Goal: Feedback & Contribution: Leave review/rating

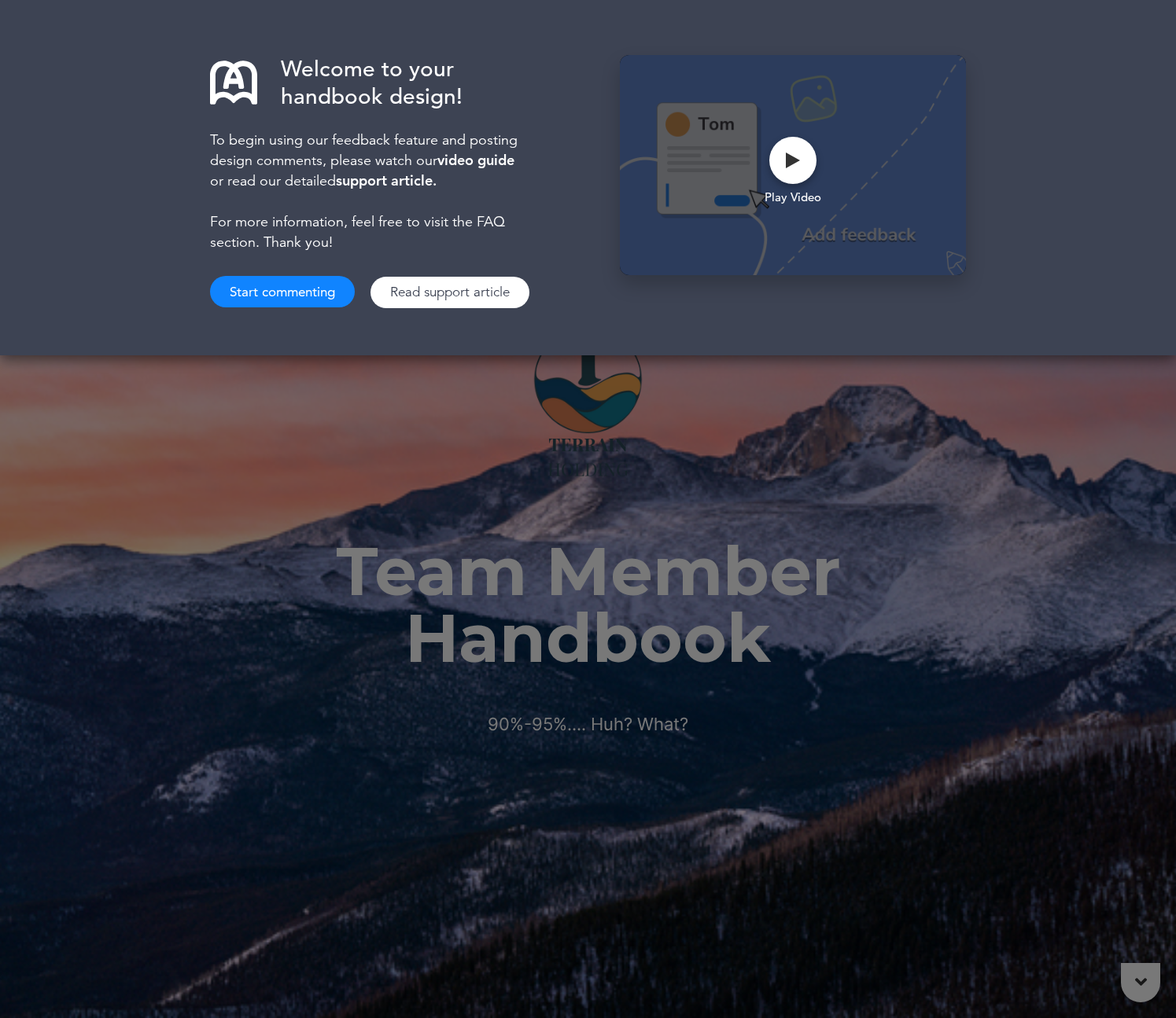
click at [337, 300] on button "Start commenting" at bounding box center [282, 291] width 145 height 32
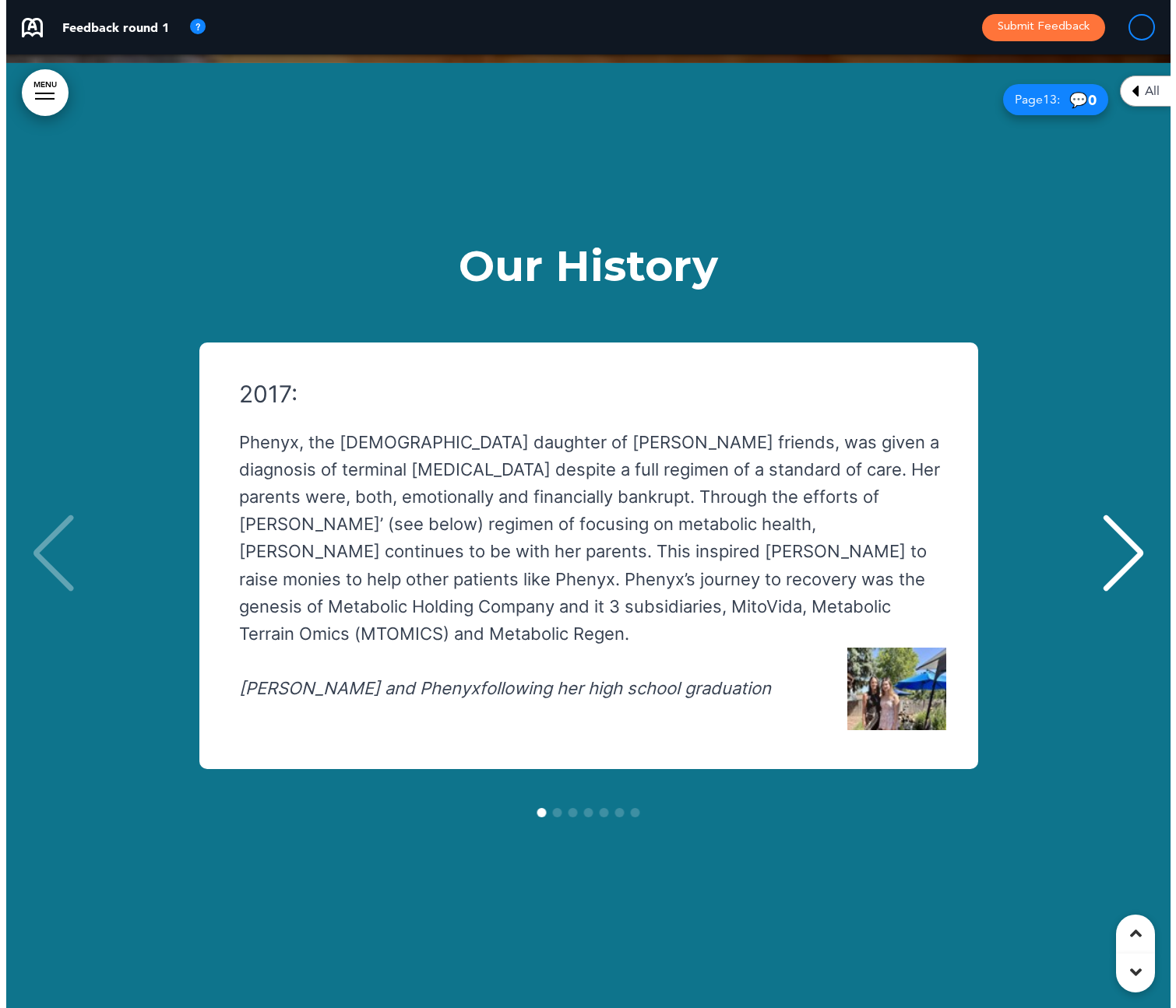
scroll to position [14351, 0]
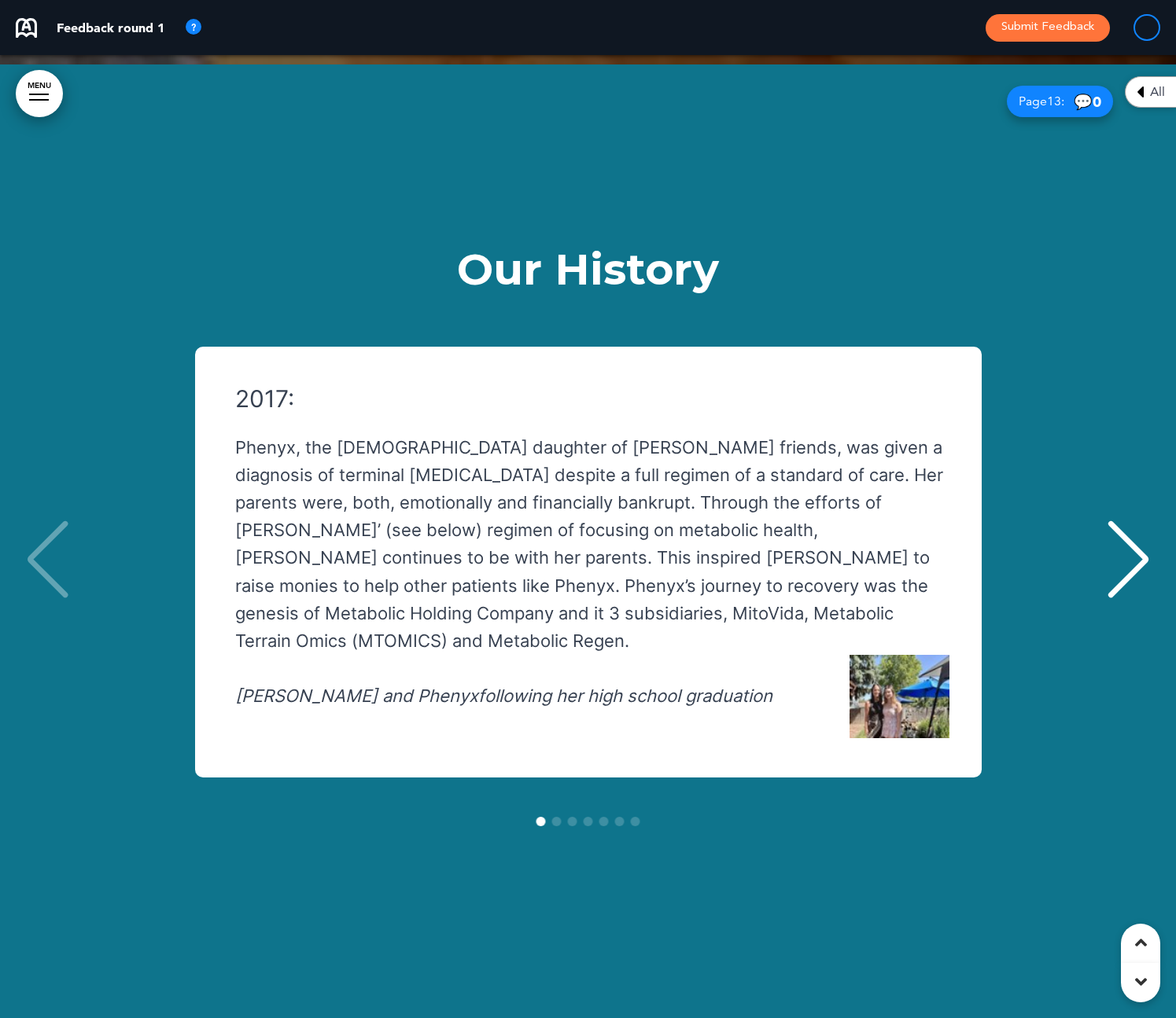
click at [1147, 520] on div "Next slide" at bounding box center [1128, 559] width 48 height 79
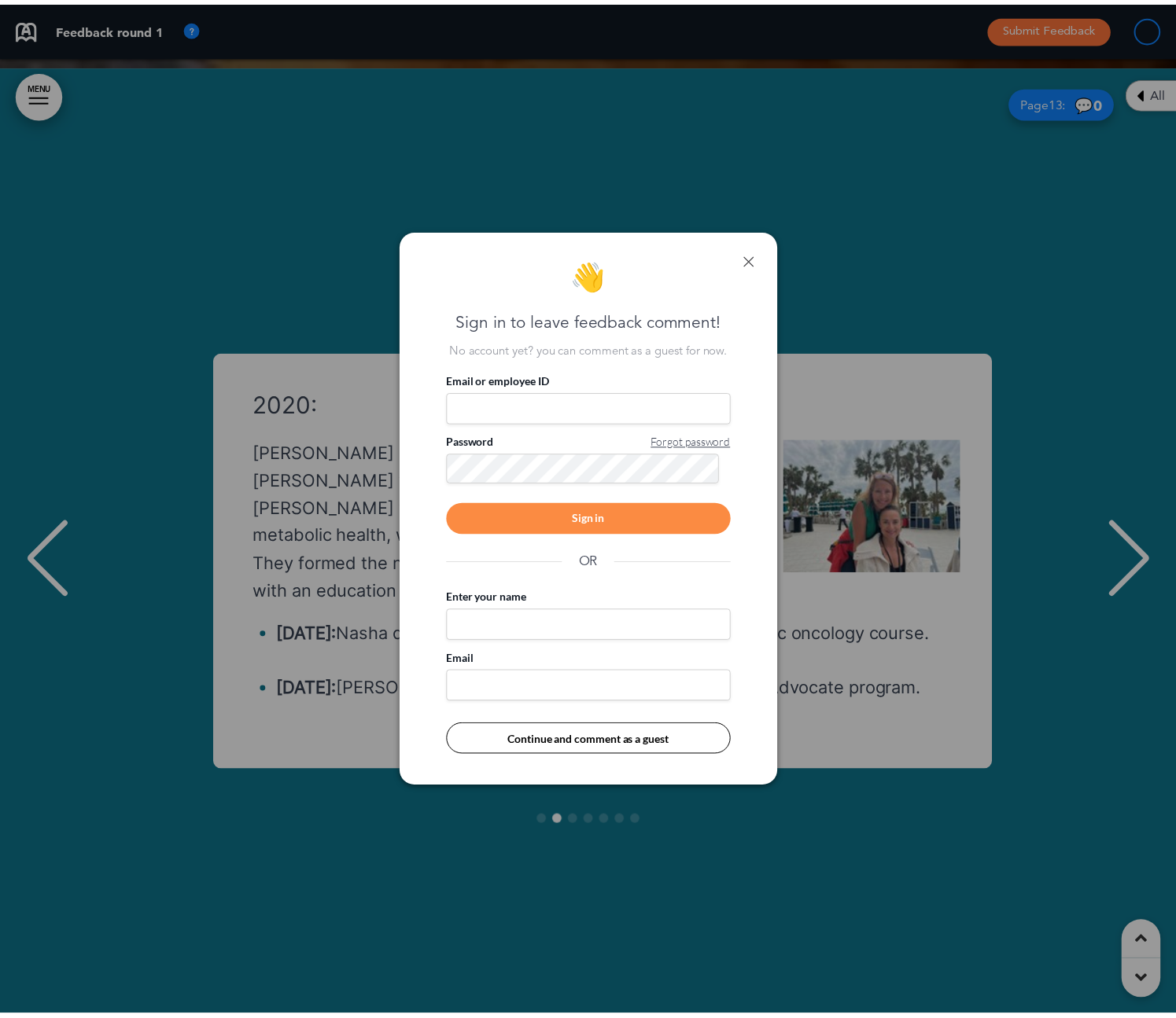
scroll to position [0, 1152]
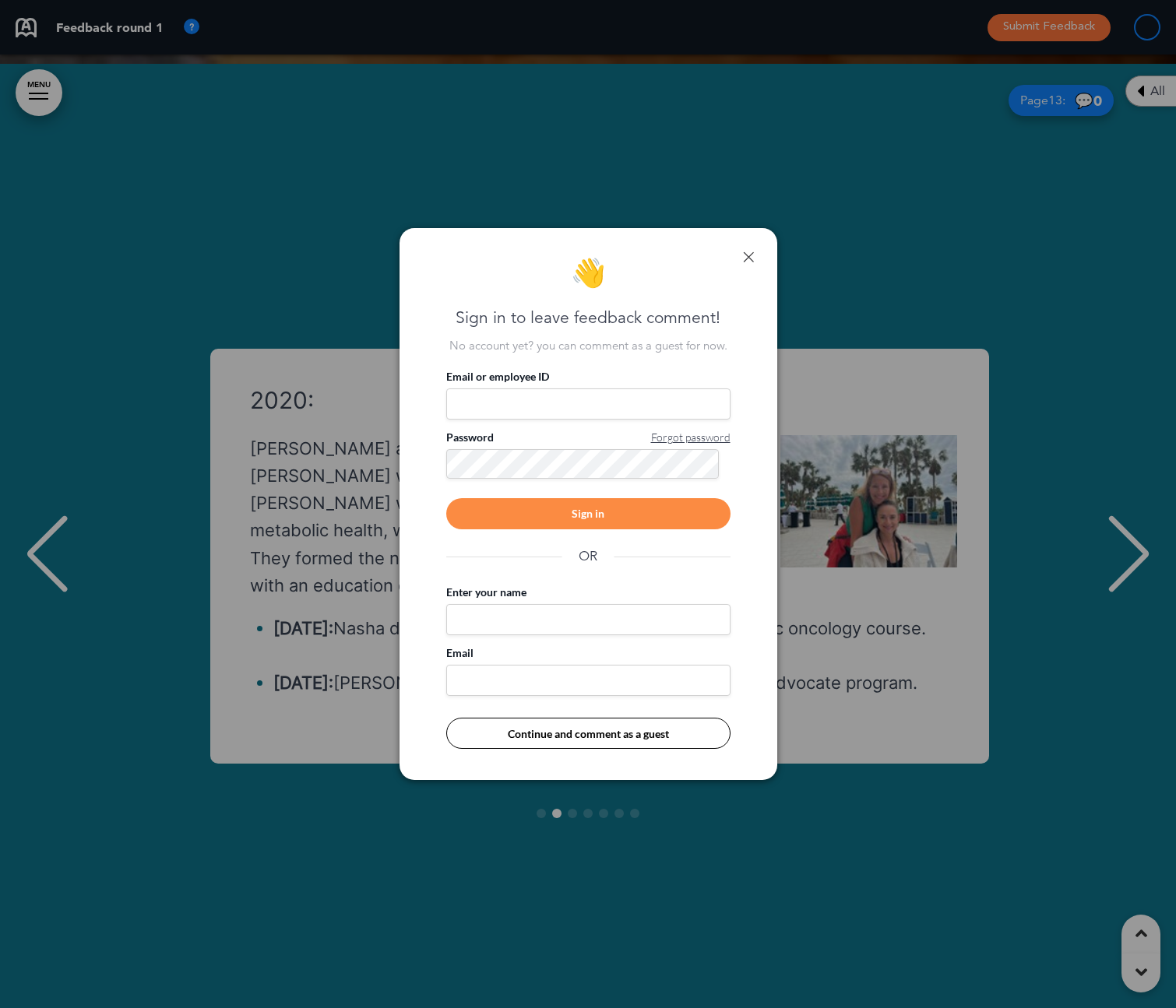
click at [756, 253] on div "👋 Sign in to leave feedback comment! No account yet? you can comment as a guest…" at bounding box center [588, 504] width 378 height 553
click at [751, 254] on link at bounding box center [747, 256] width 10 height 10
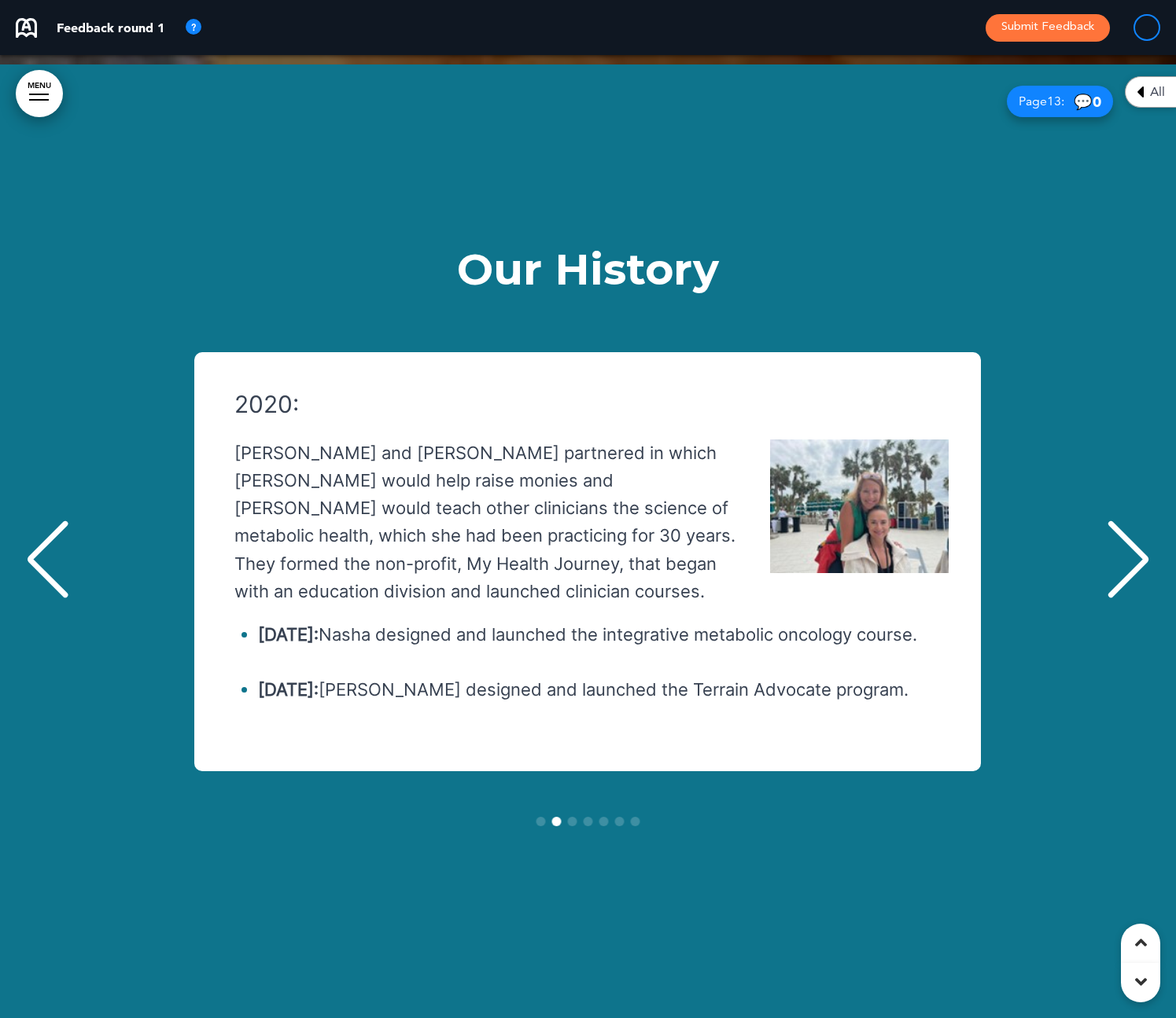
click at [1140, 520] on div "Next slide" at bounding box center [1128, 559] width 48 height 79
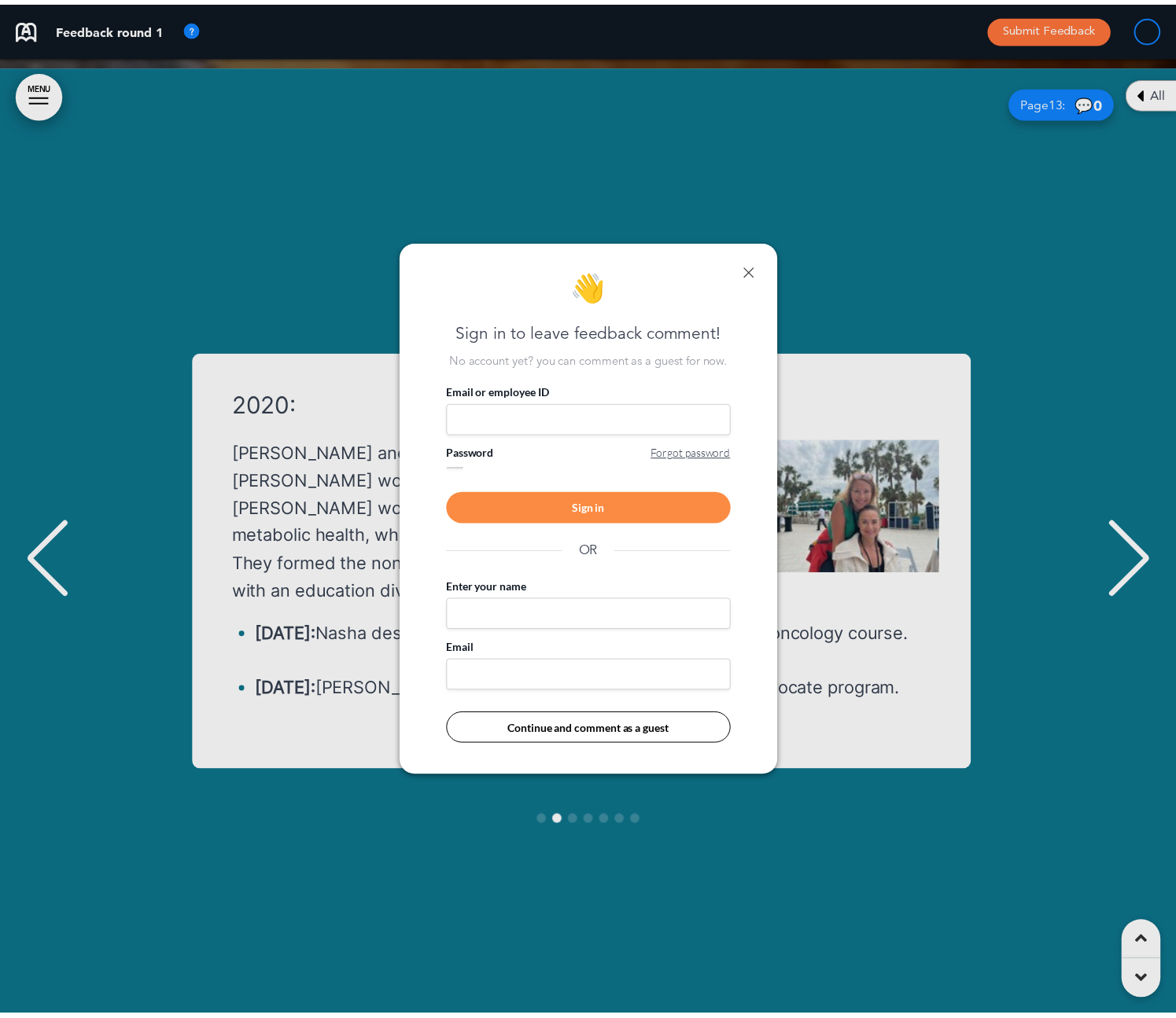
scroll to position [0, 1164]
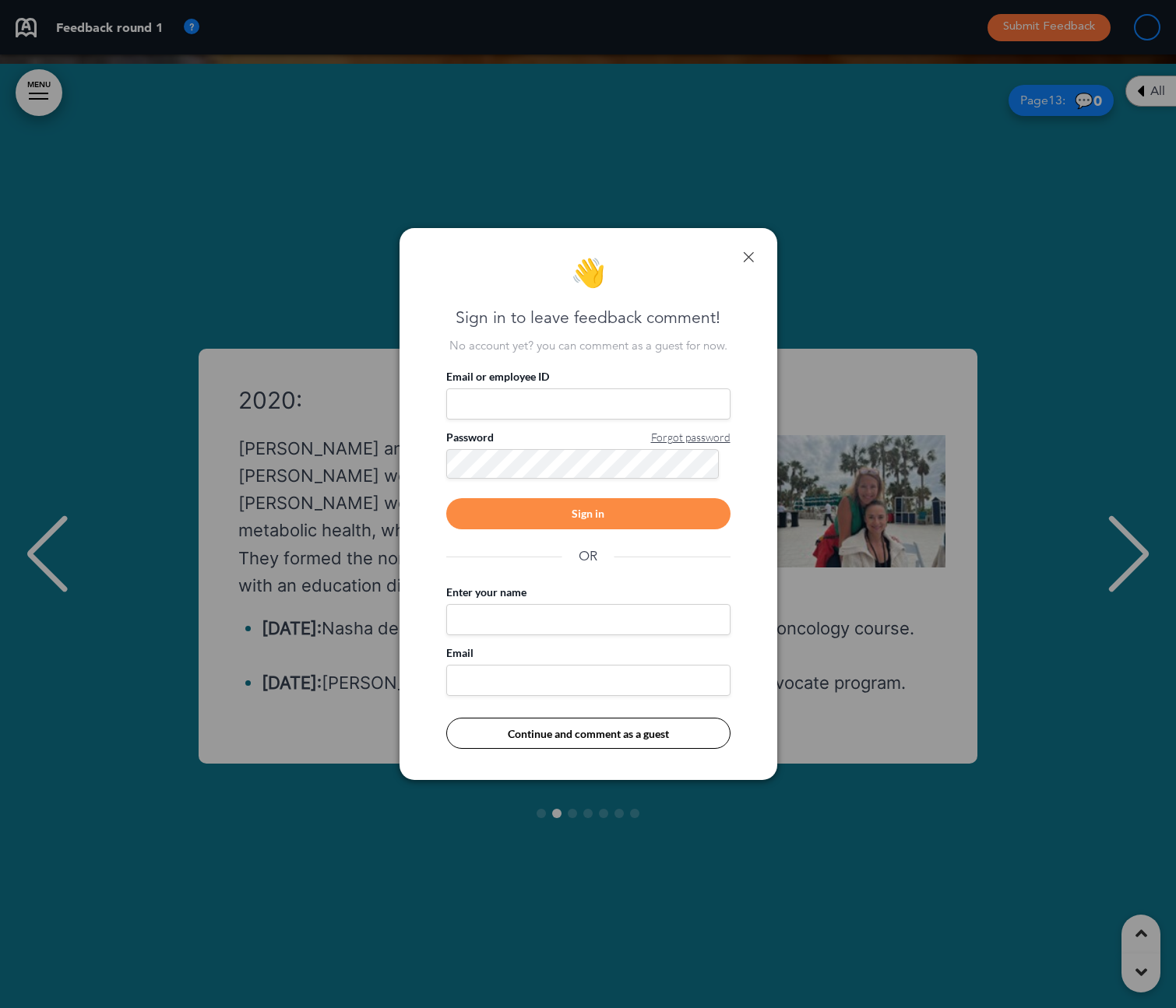
click at [747, 255] on link at bounding box center [747, 256] width 10 height 10
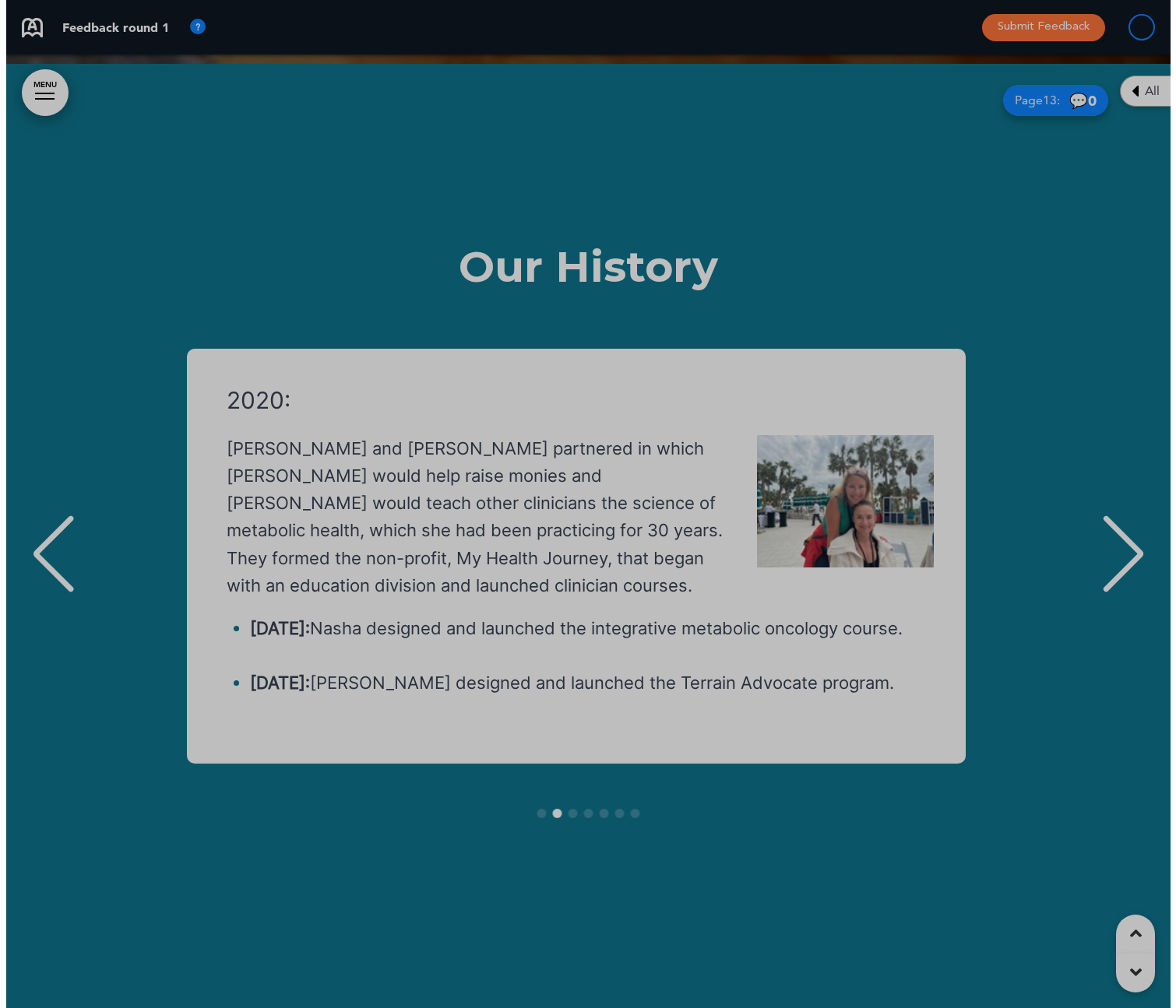
scroll to position [0, 1141]
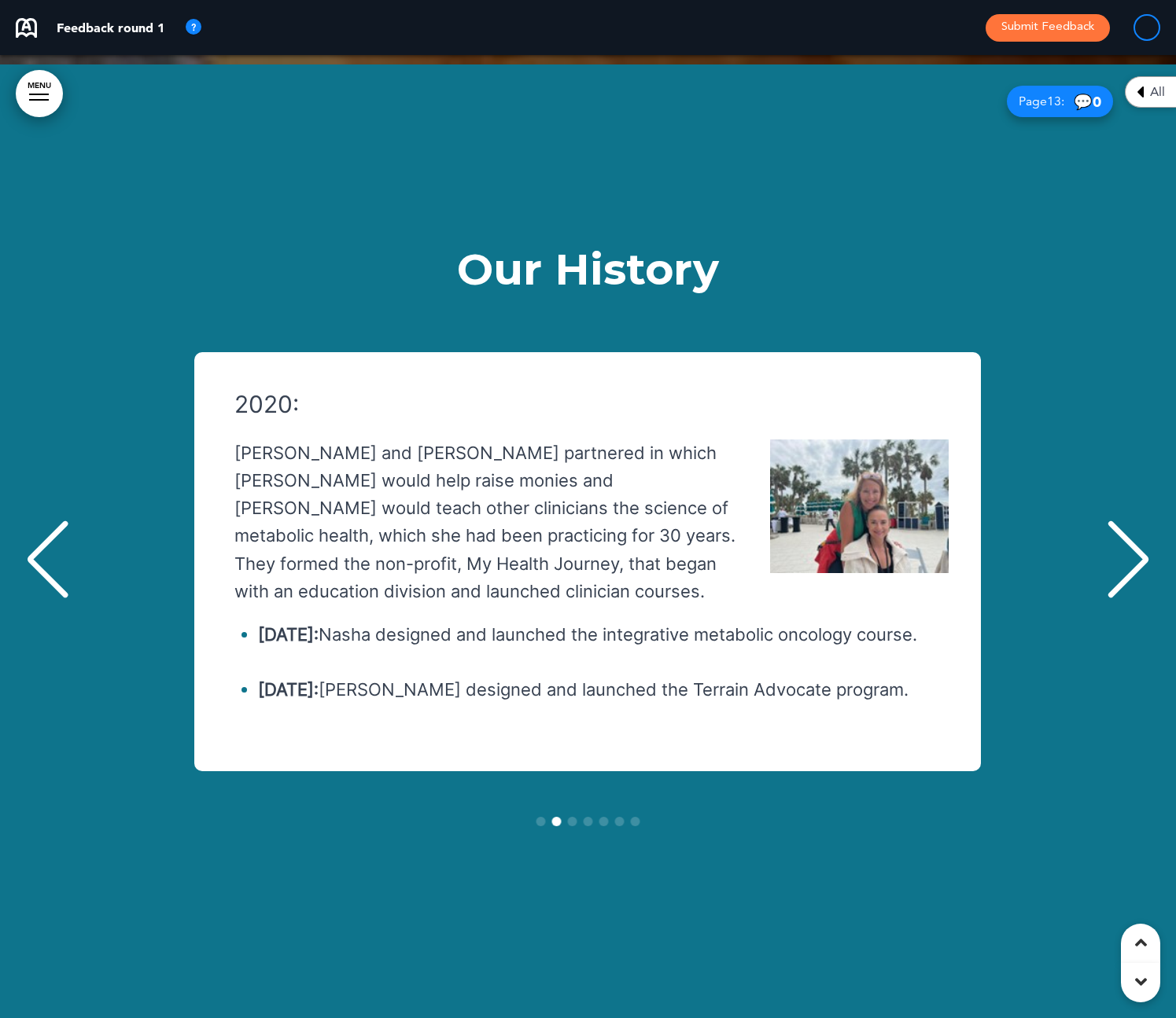
click at [1130, 520] on div "Next slide" at bounding box center [1128, 559] width 48 height 79
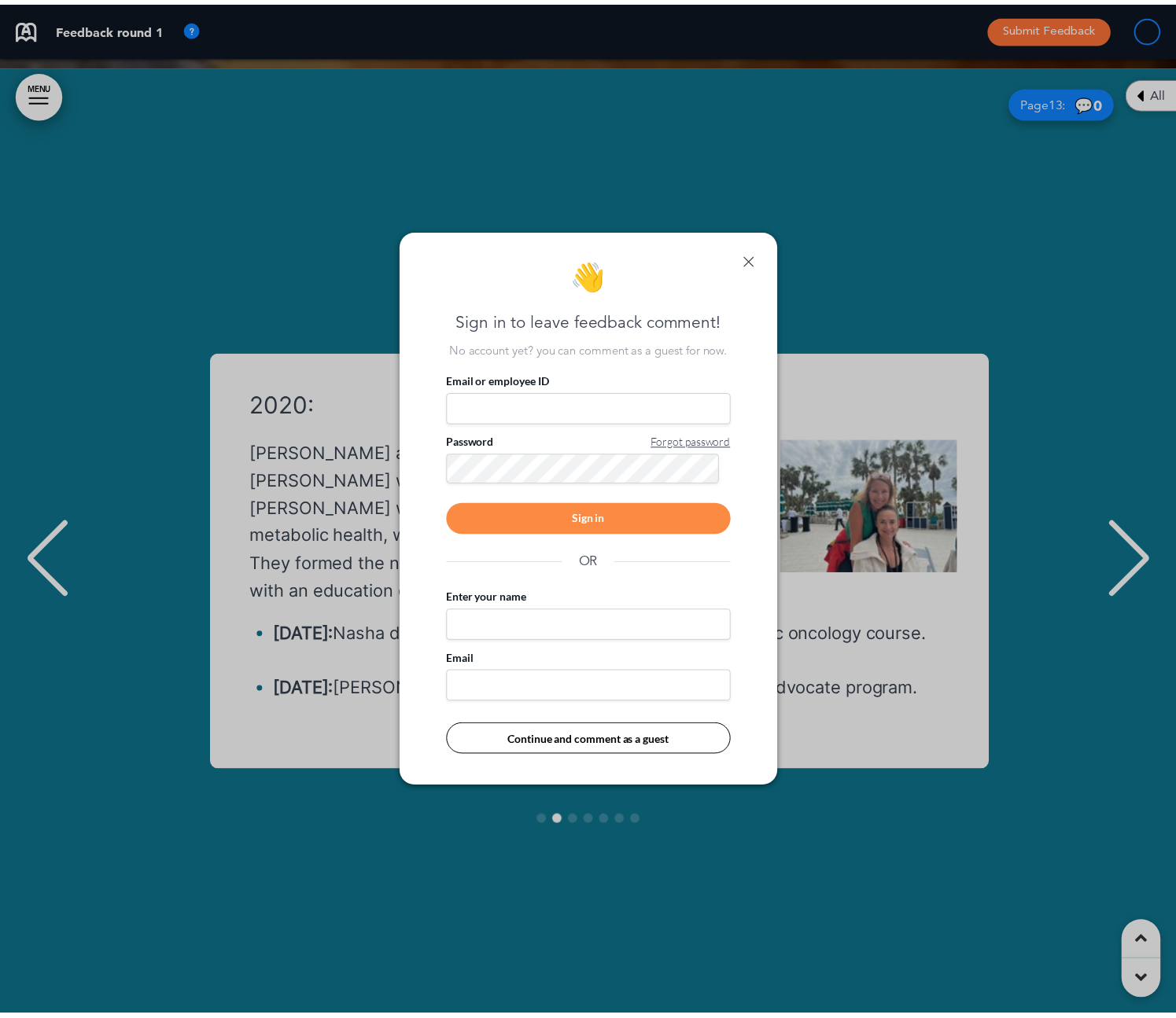
scroll to position [0, 1164]
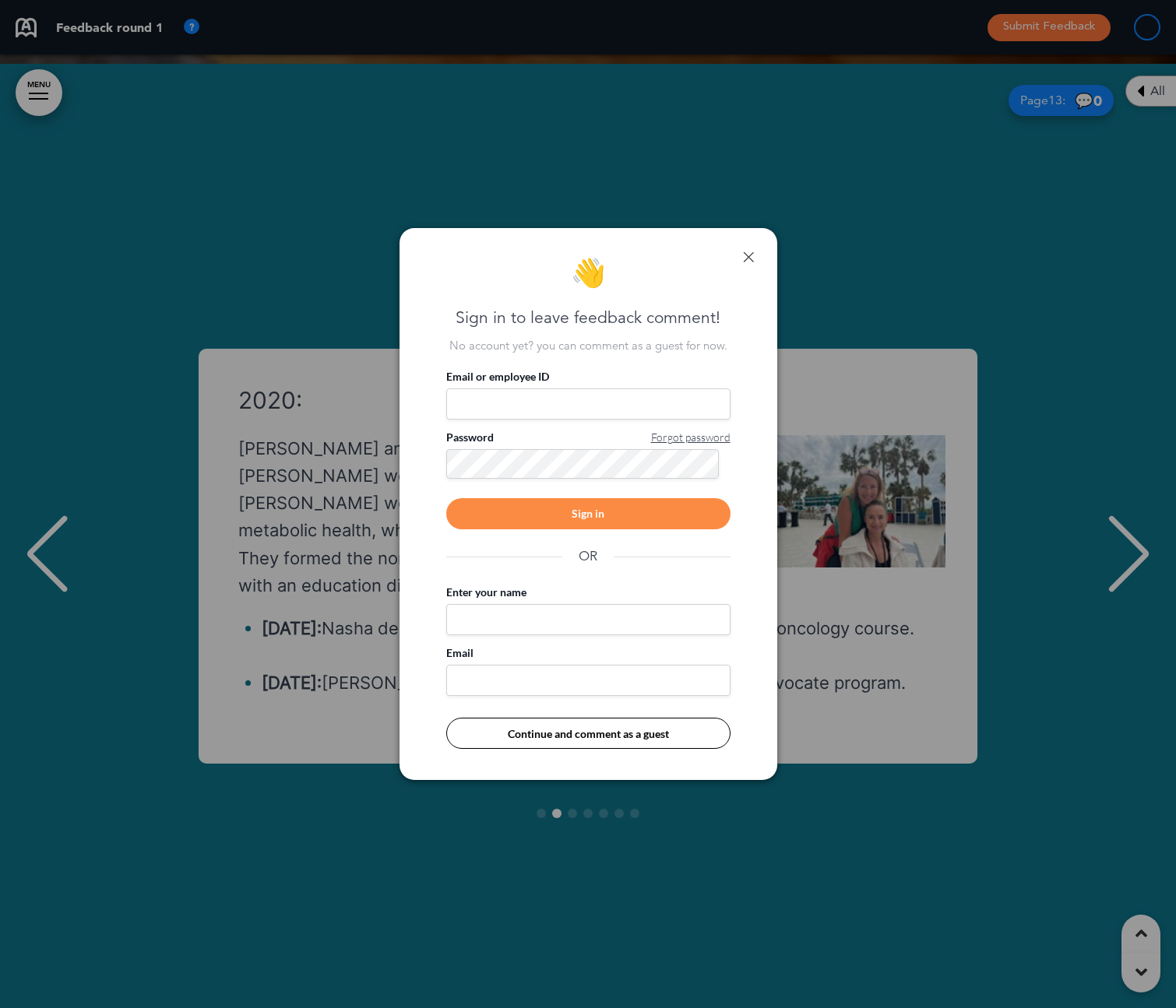
click at [746, 250] on div "👋 Sign in to leave feedback comment! No account yet? you can comment as a guest…" at bounding box center [588, 504] width 378 height 553
click at [749, 254] on link at bounding box center [747, 256] width 10 height 10
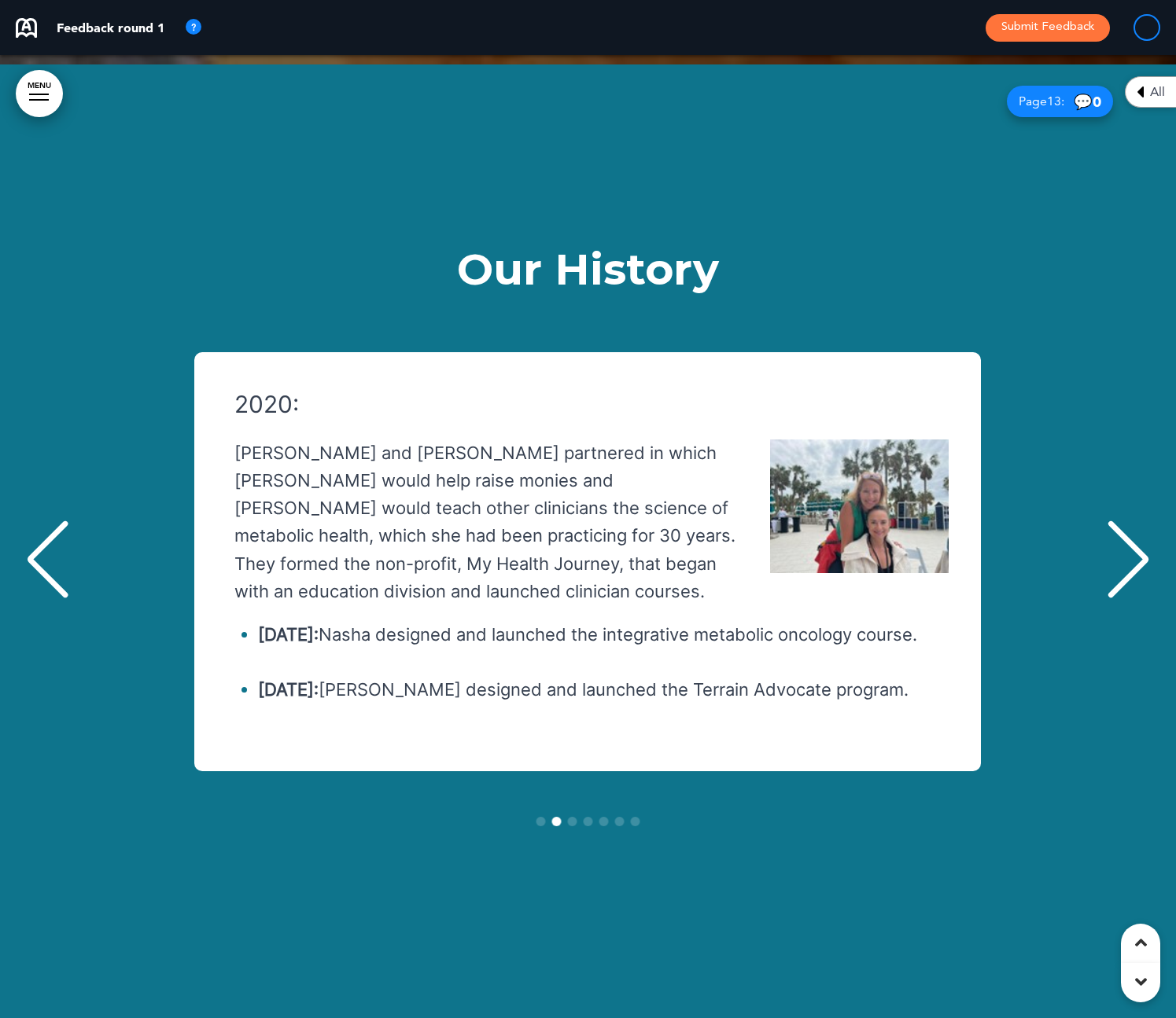
click at [1135, 520] on div "Next slide" at bounding box center [1128, 559] width 48 height 79
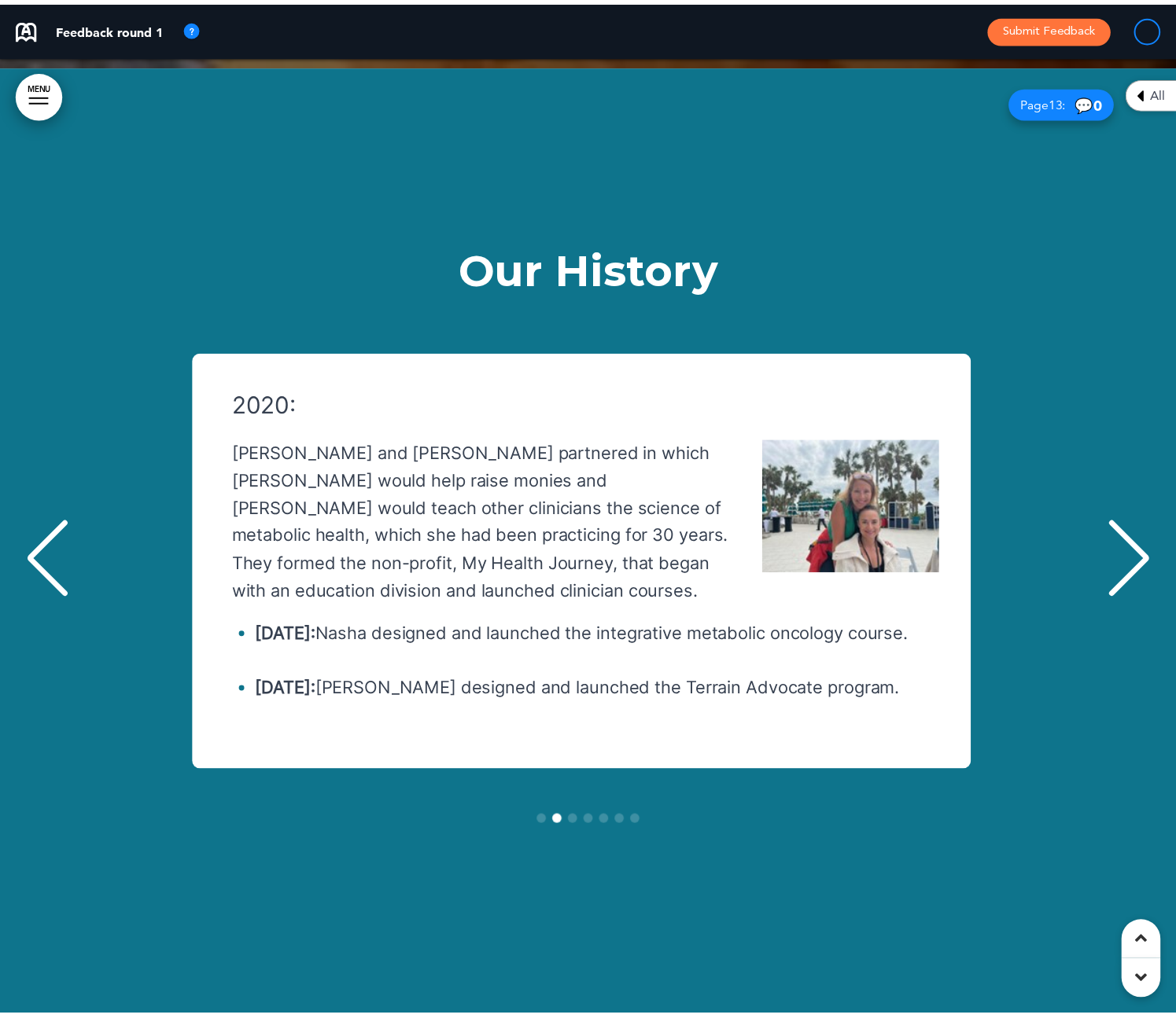
scroll to position [0, 1164]
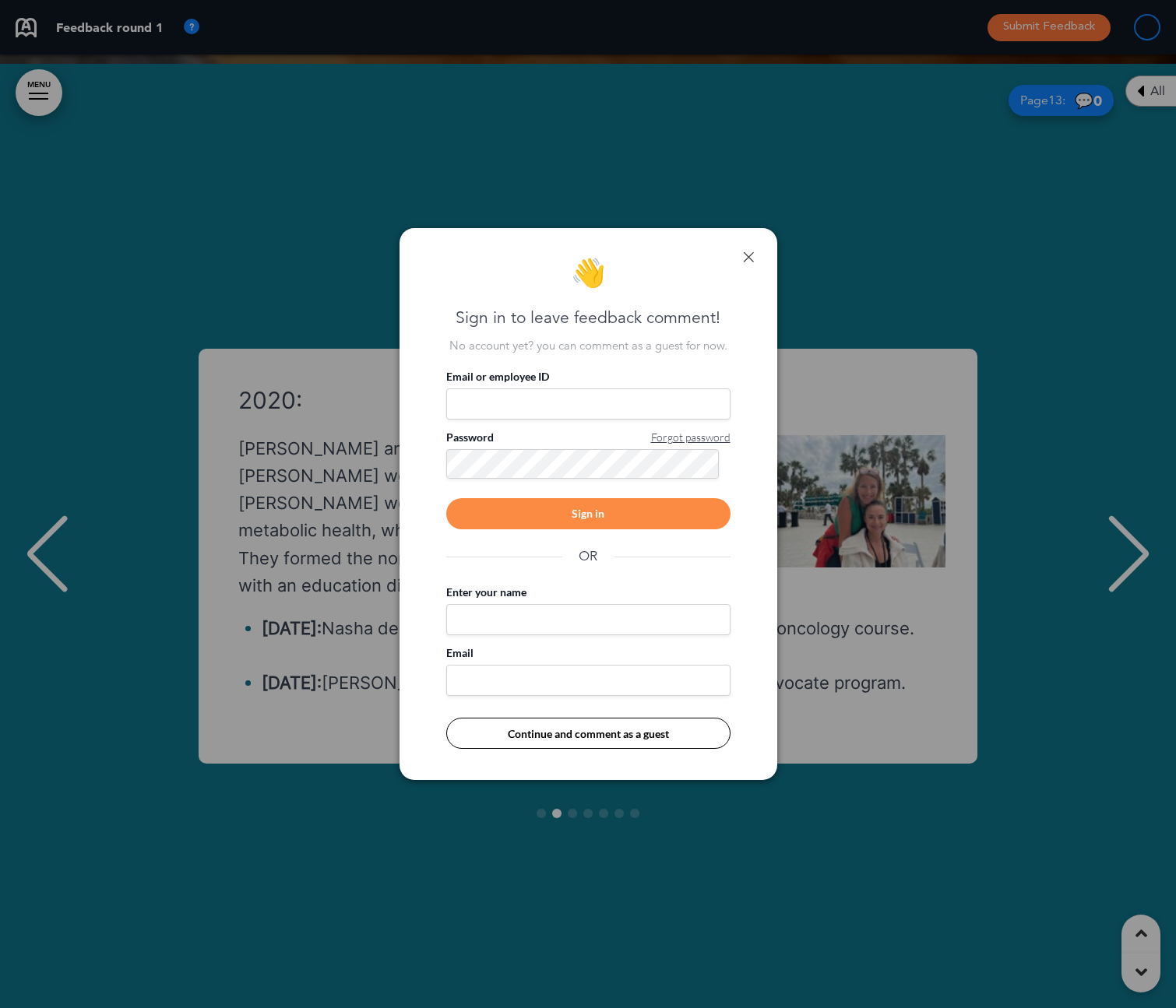
click at [748, 260] on link at bounding box center [747, 256] width 10 height 10
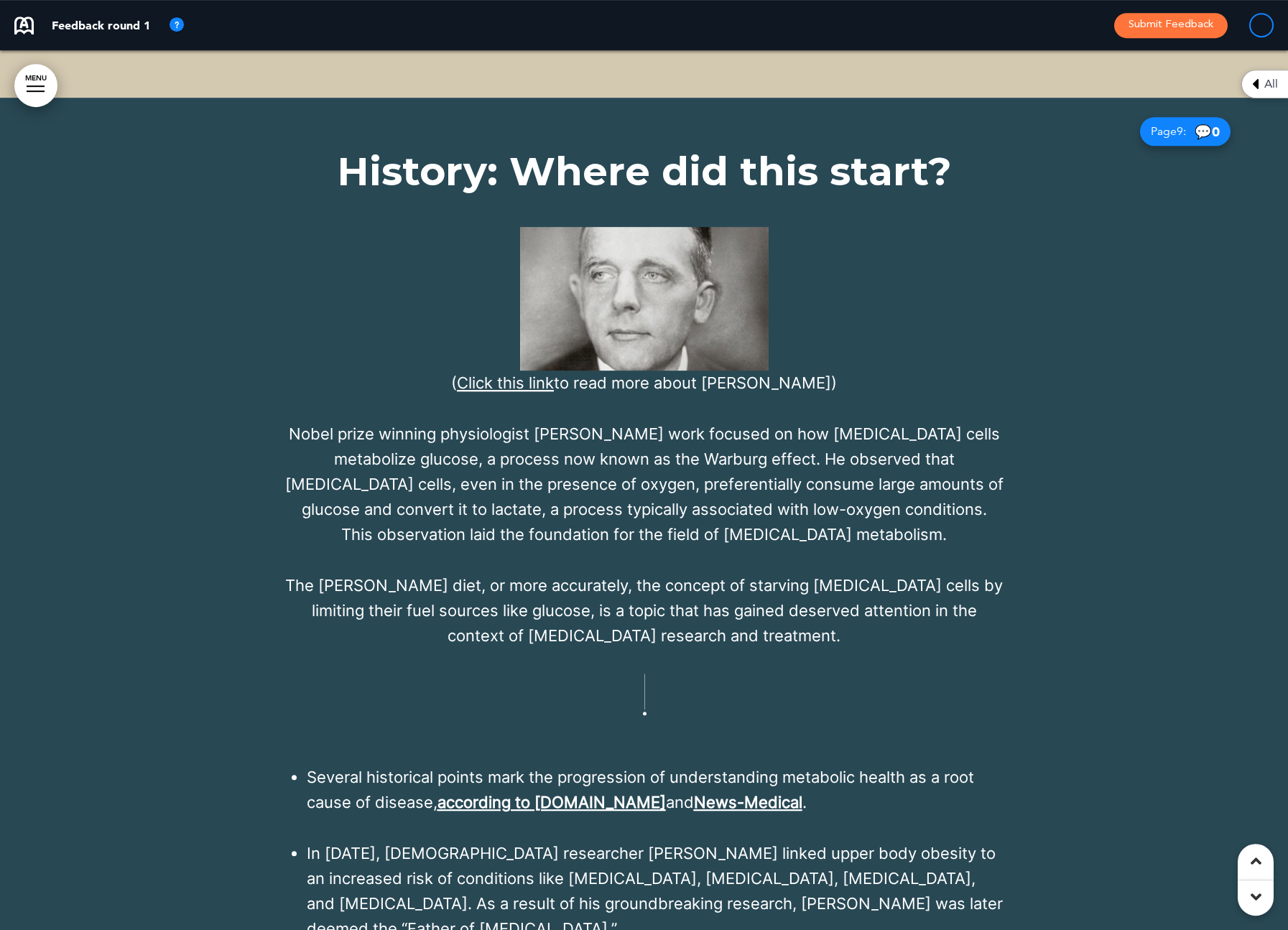
scroll to position [7126, 0]
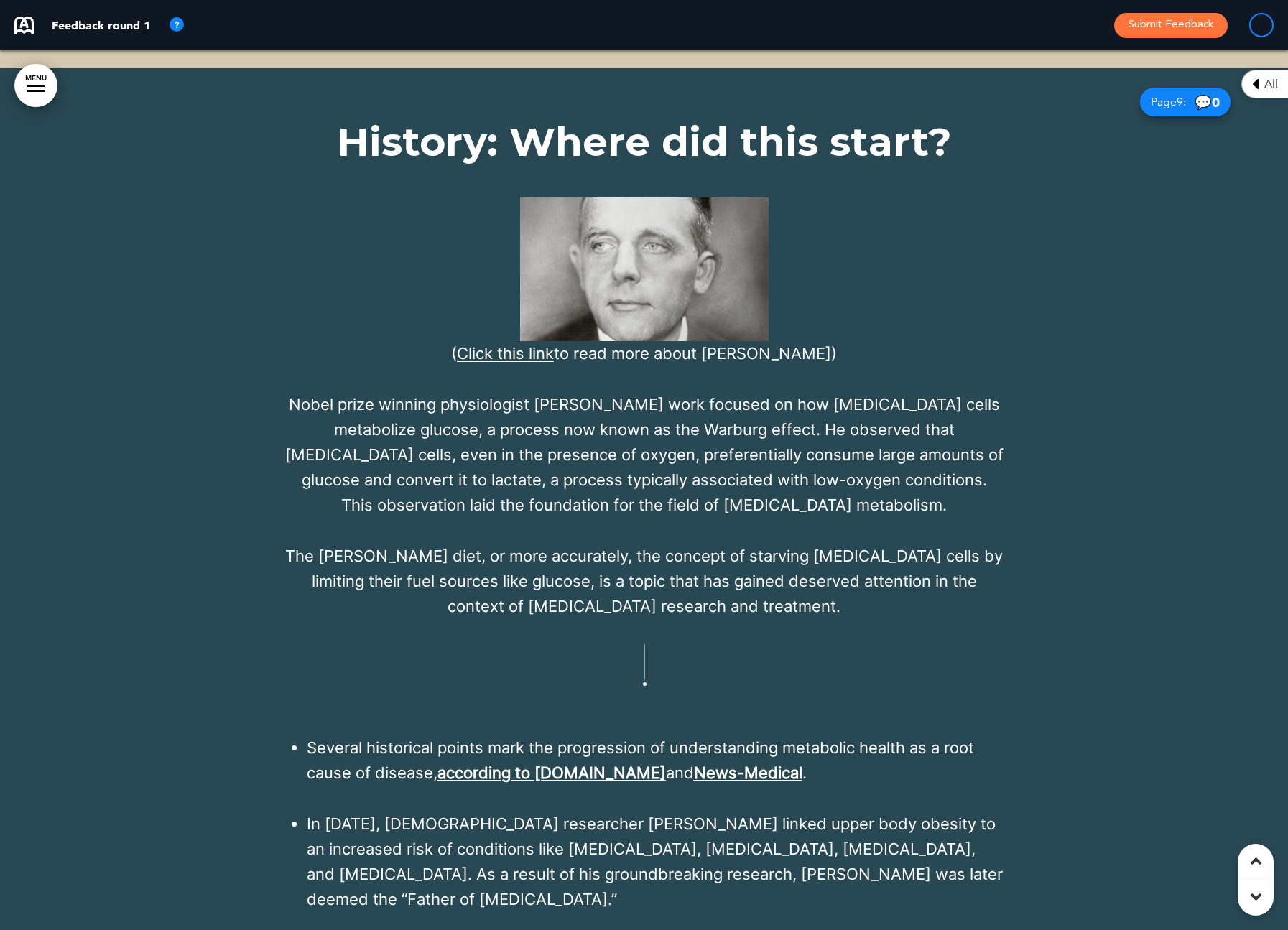
click at [538, 344] on link "Click this link" at bounding box center [505, 353] width 97 height 18
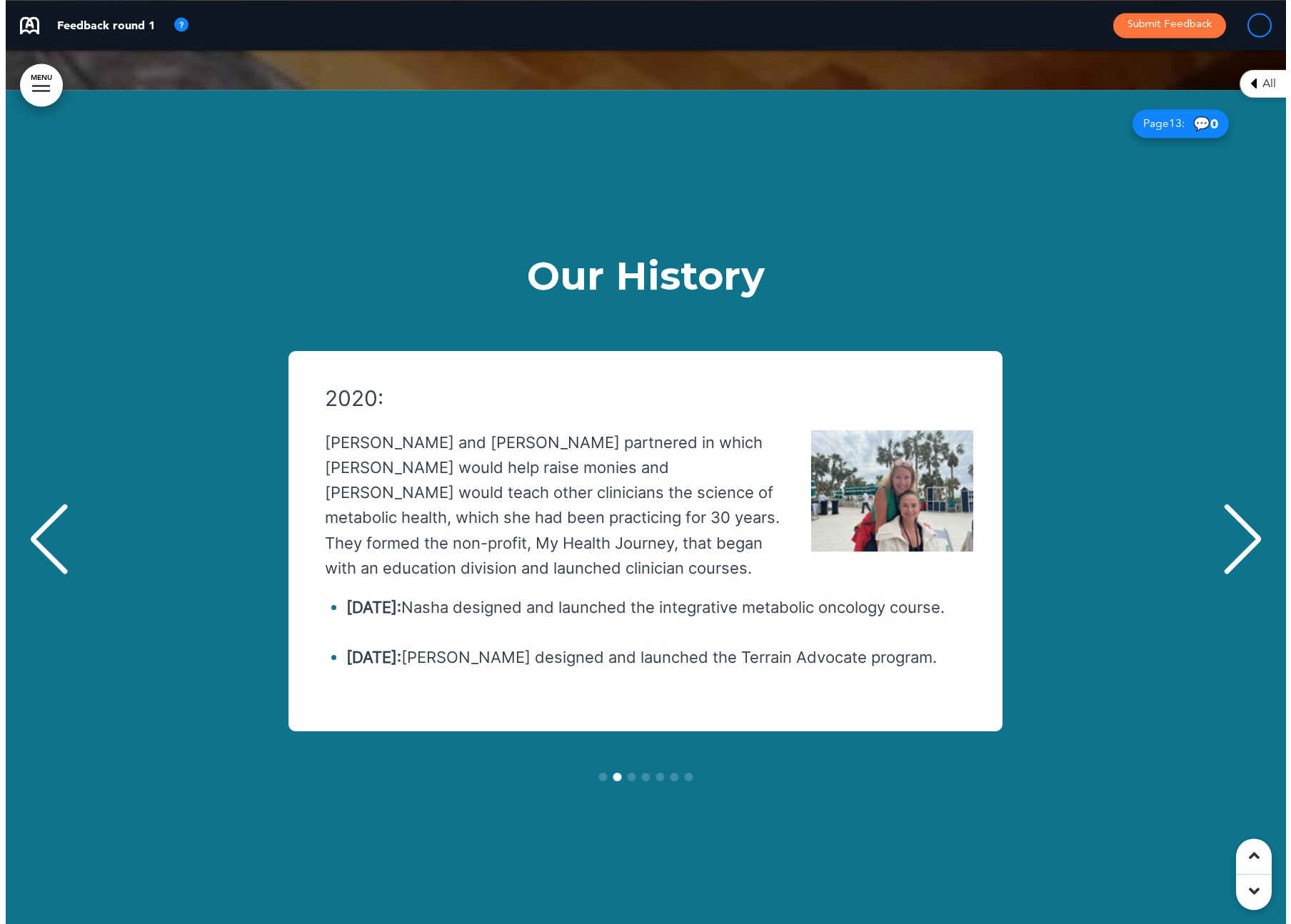
scroll to position [13155, 0]
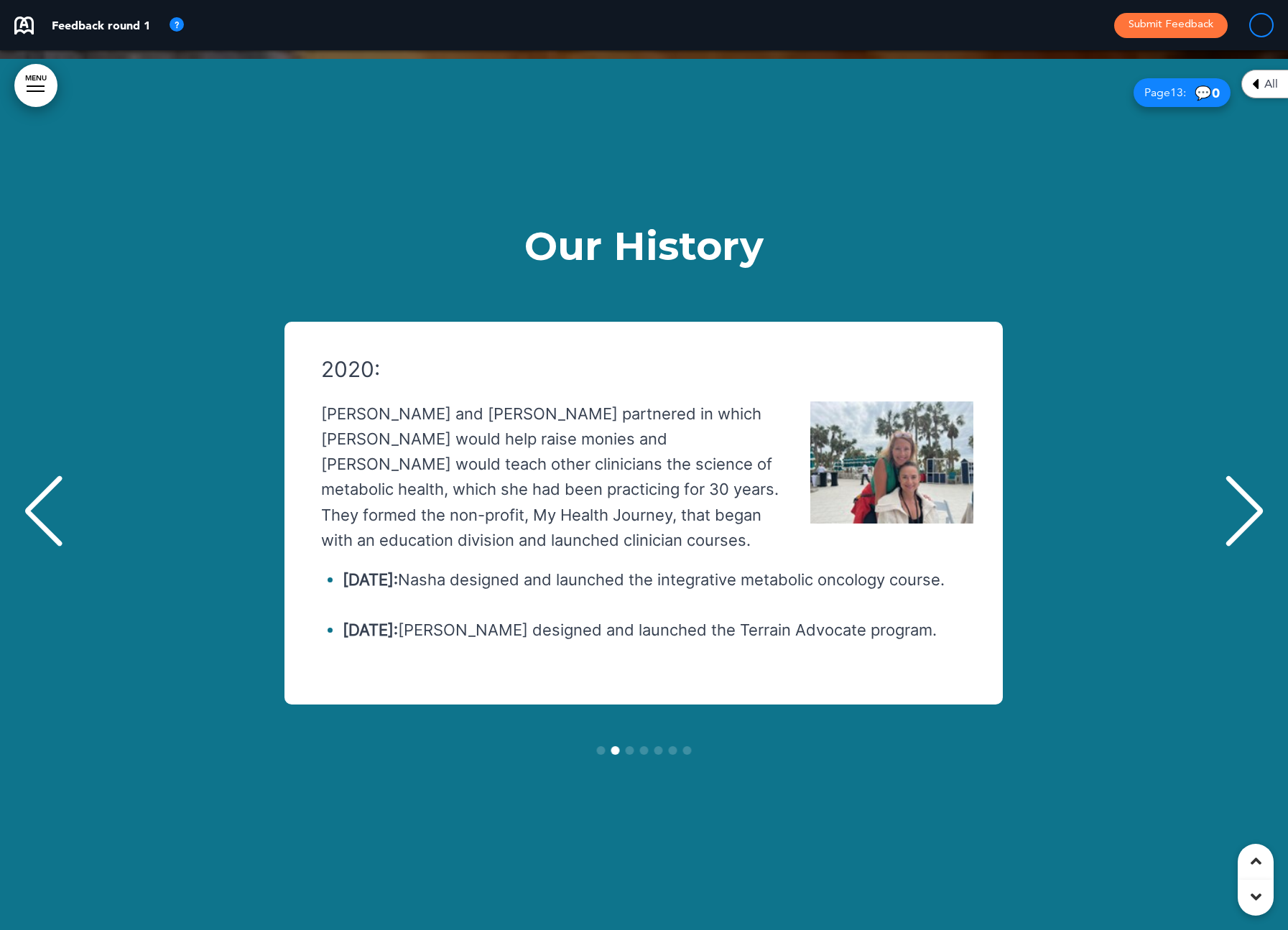
click at [43, 475] on div "Previous slide" at bounding box center [44, 511] width 44 height 72
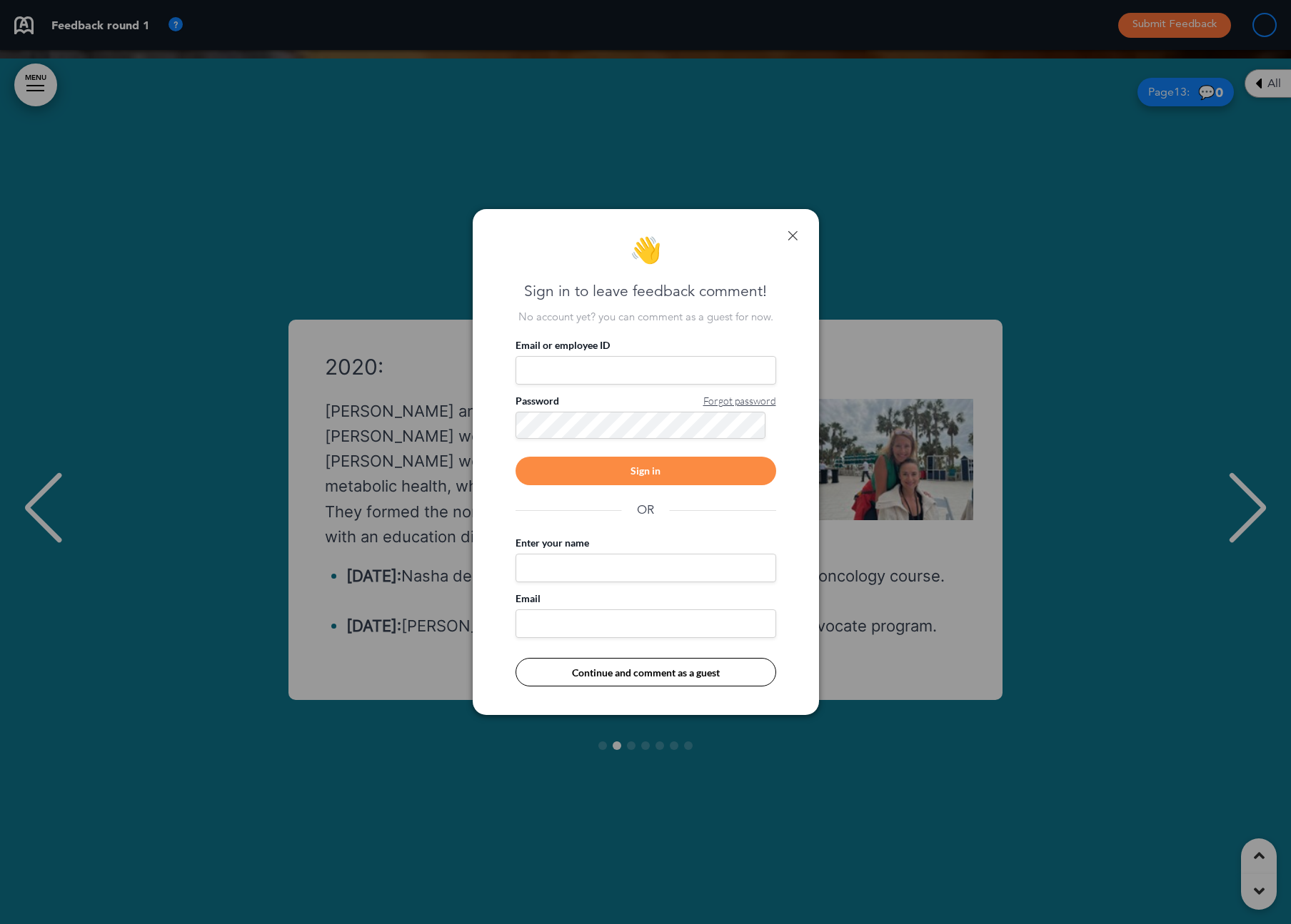
click at [790, 236] on link at bounding box center [792, 235] width 10 height 10
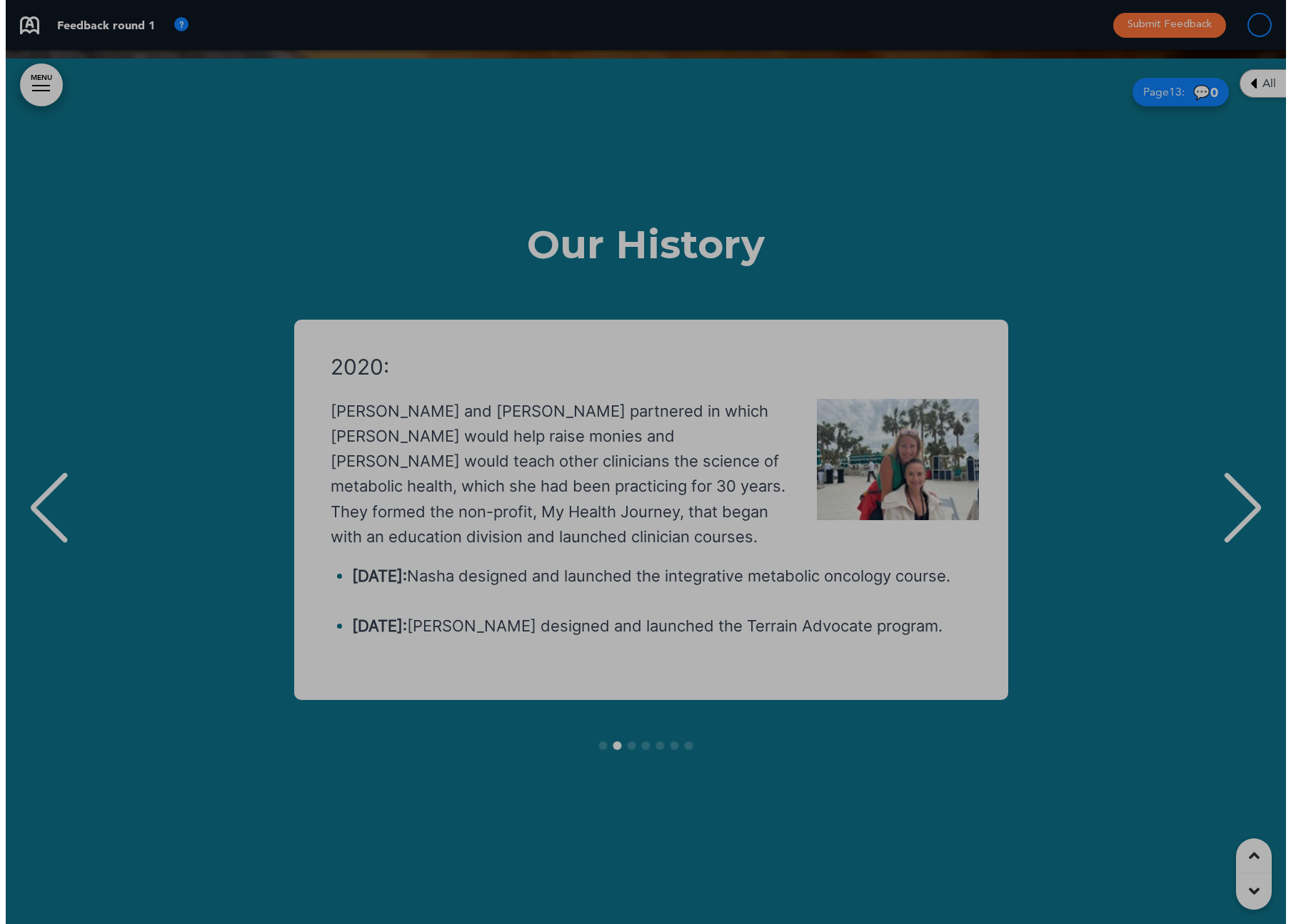
scroll to position [0, 1259]
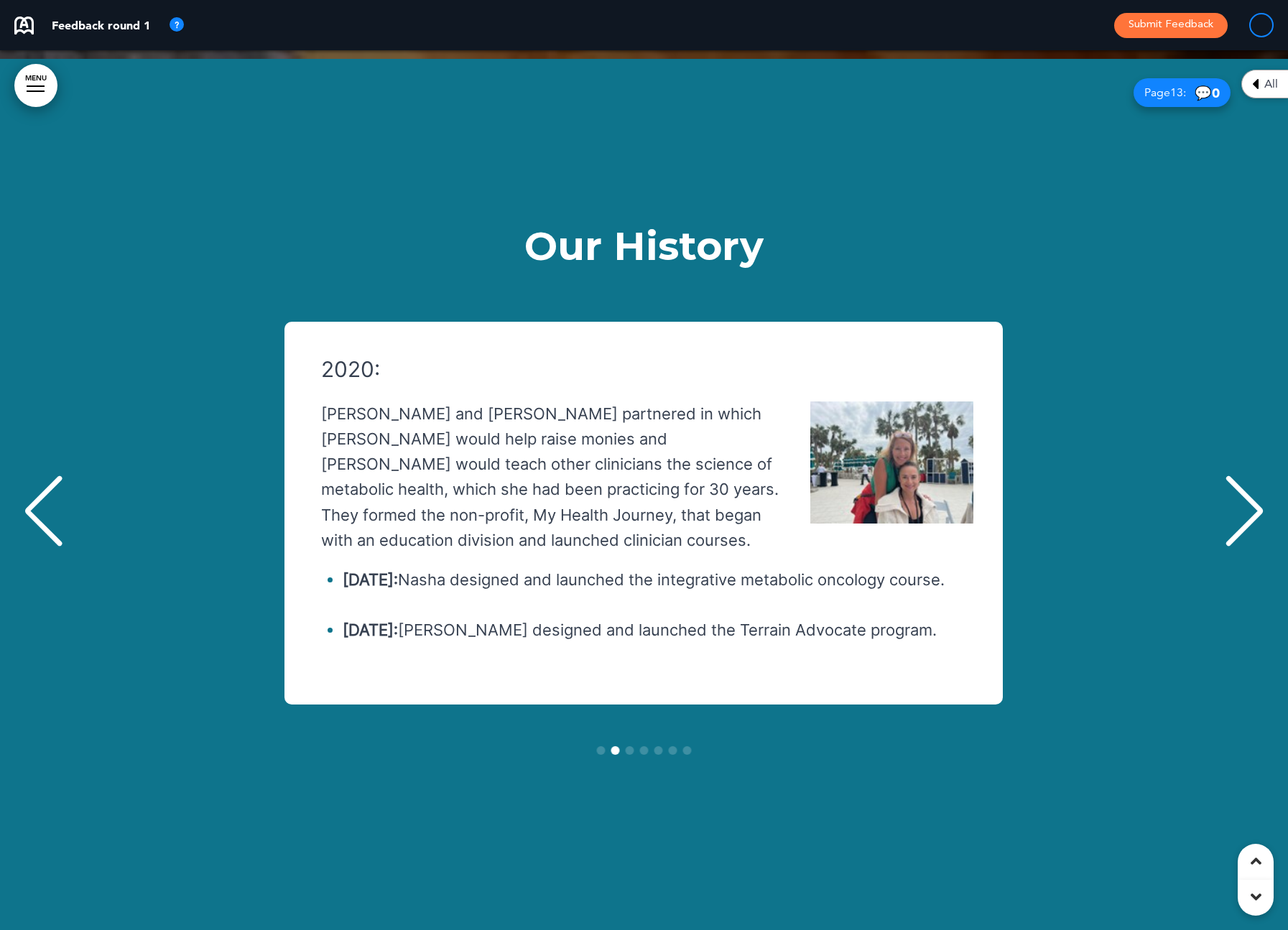
click at [1073, 475] on div "Next slide" at bounding box center [1244, 511] width 44 height 72
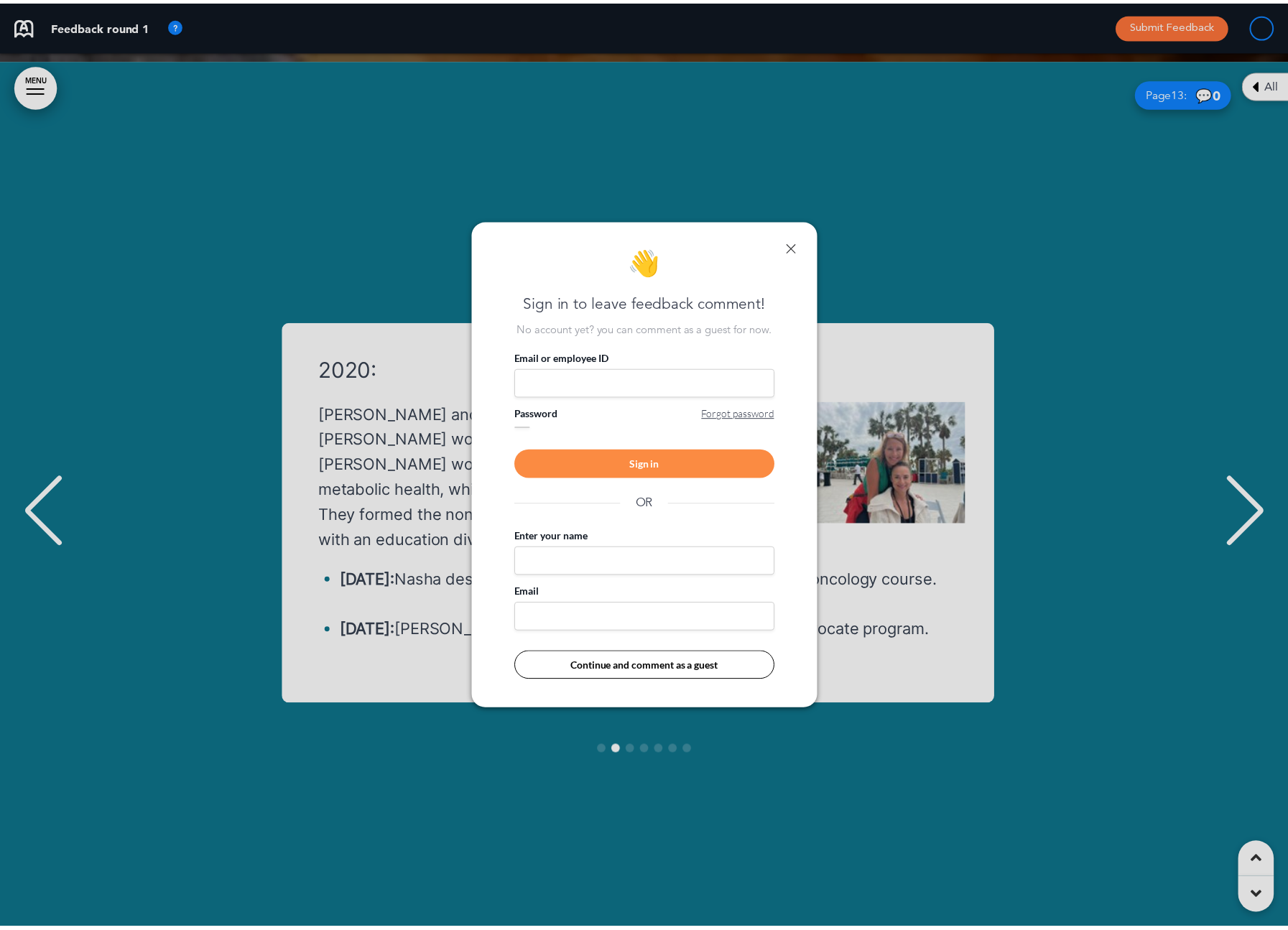
scroll to position [0, 1277]
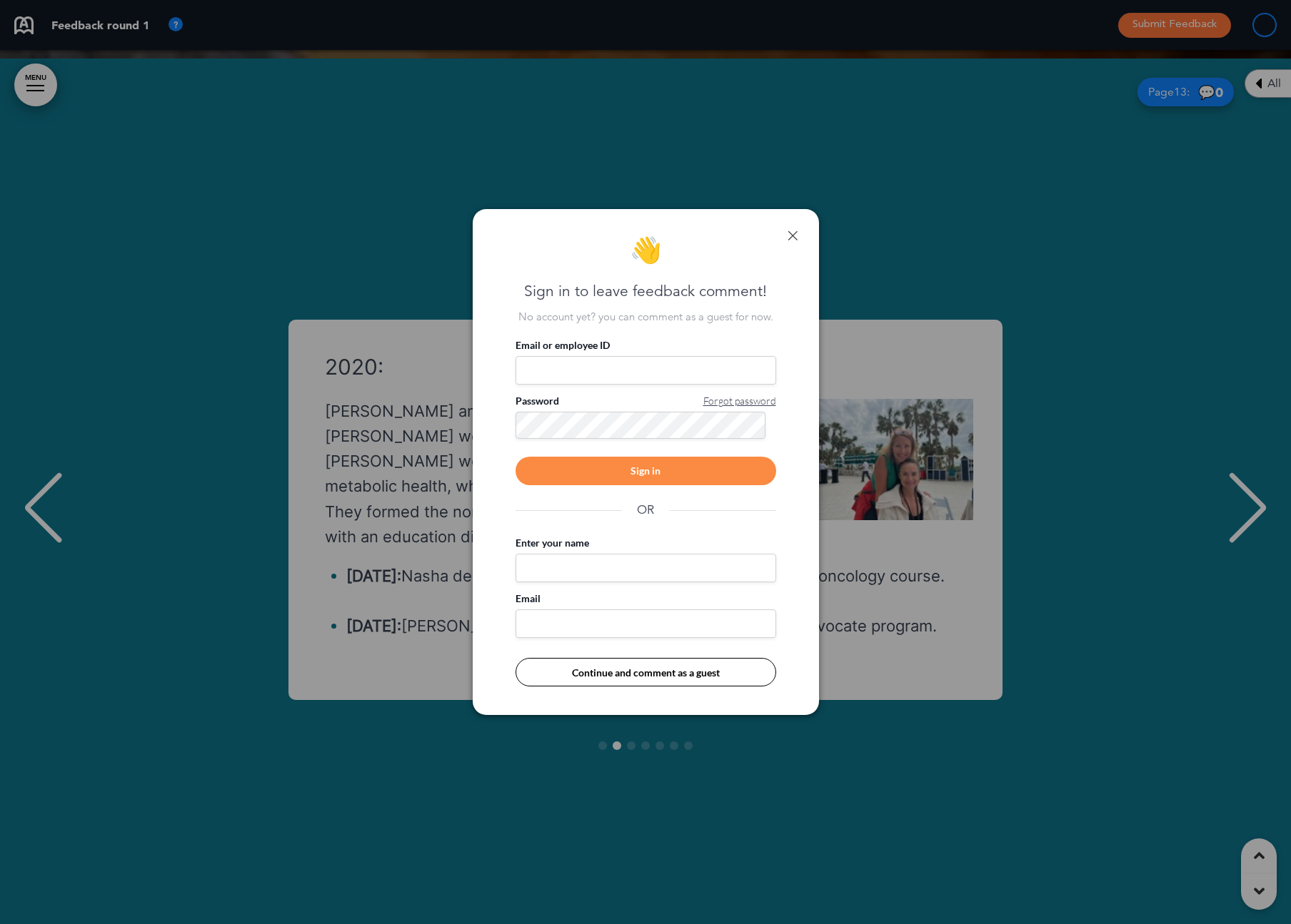
click at [793, 236] on link at bounding box center [792, 235] width 10 height 10
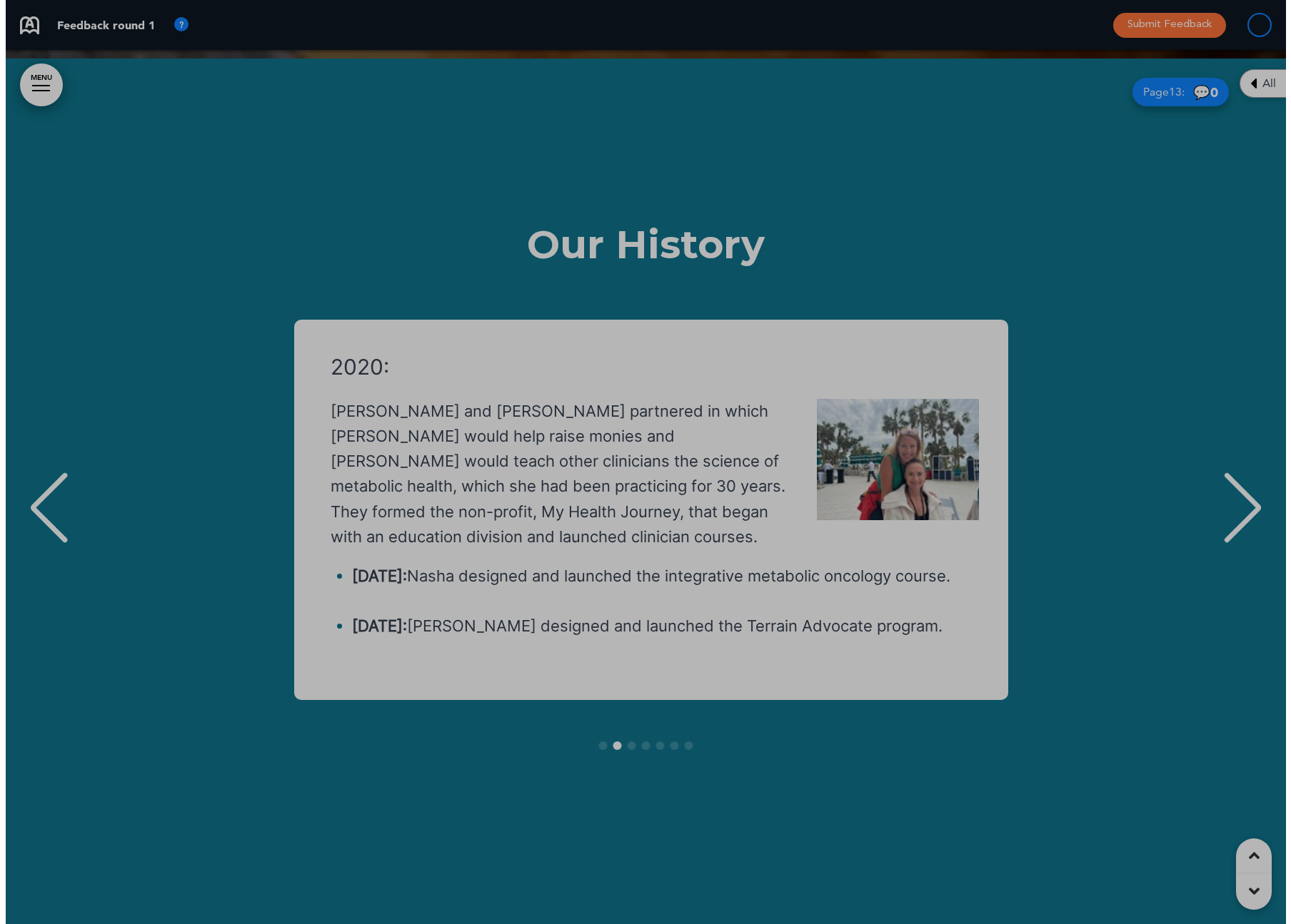
scroll to position [0, 1259]
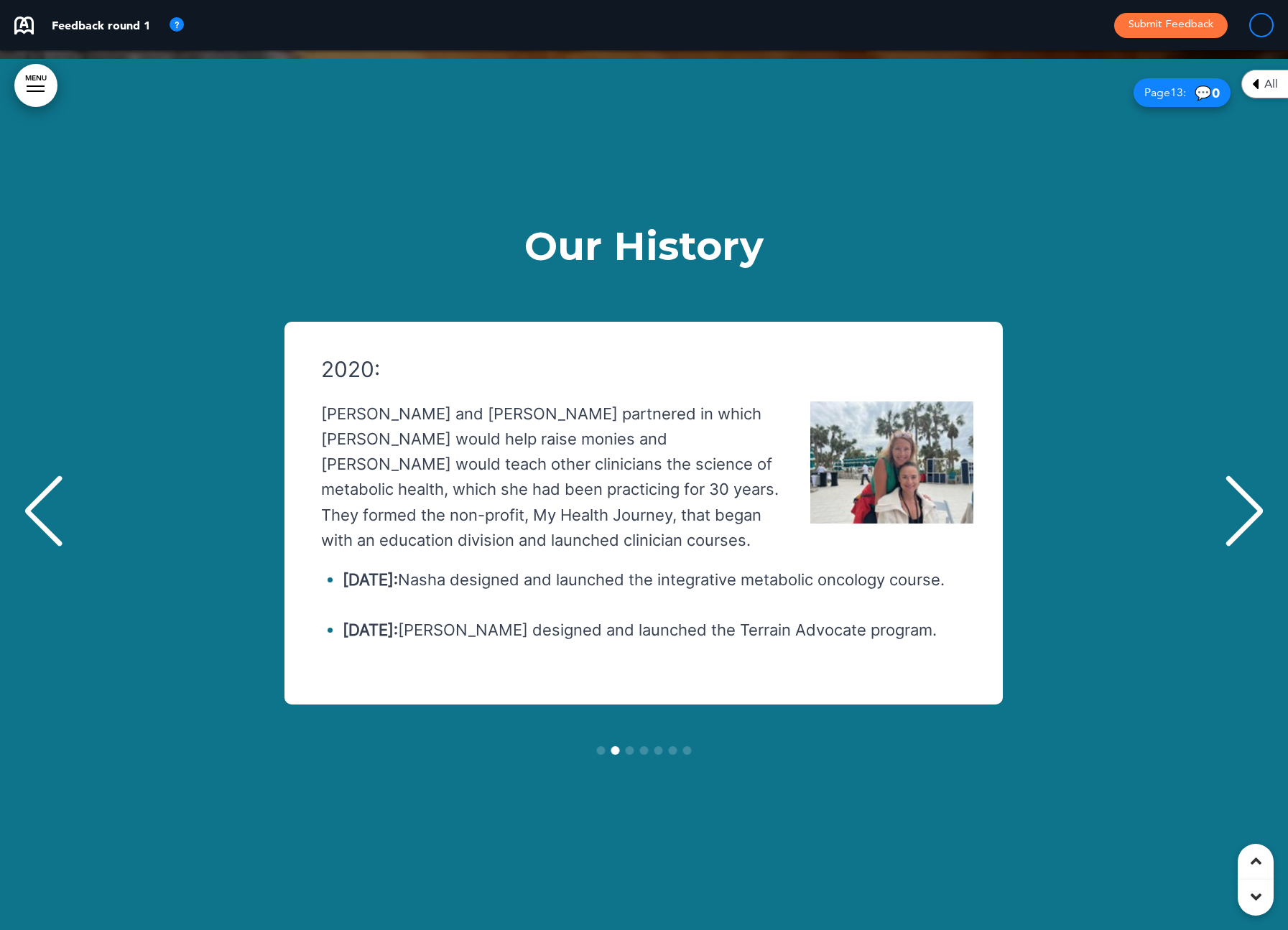
click at [1073, 475] on div "Next slide" at bounding box center [1244, 511] width 44 height 72
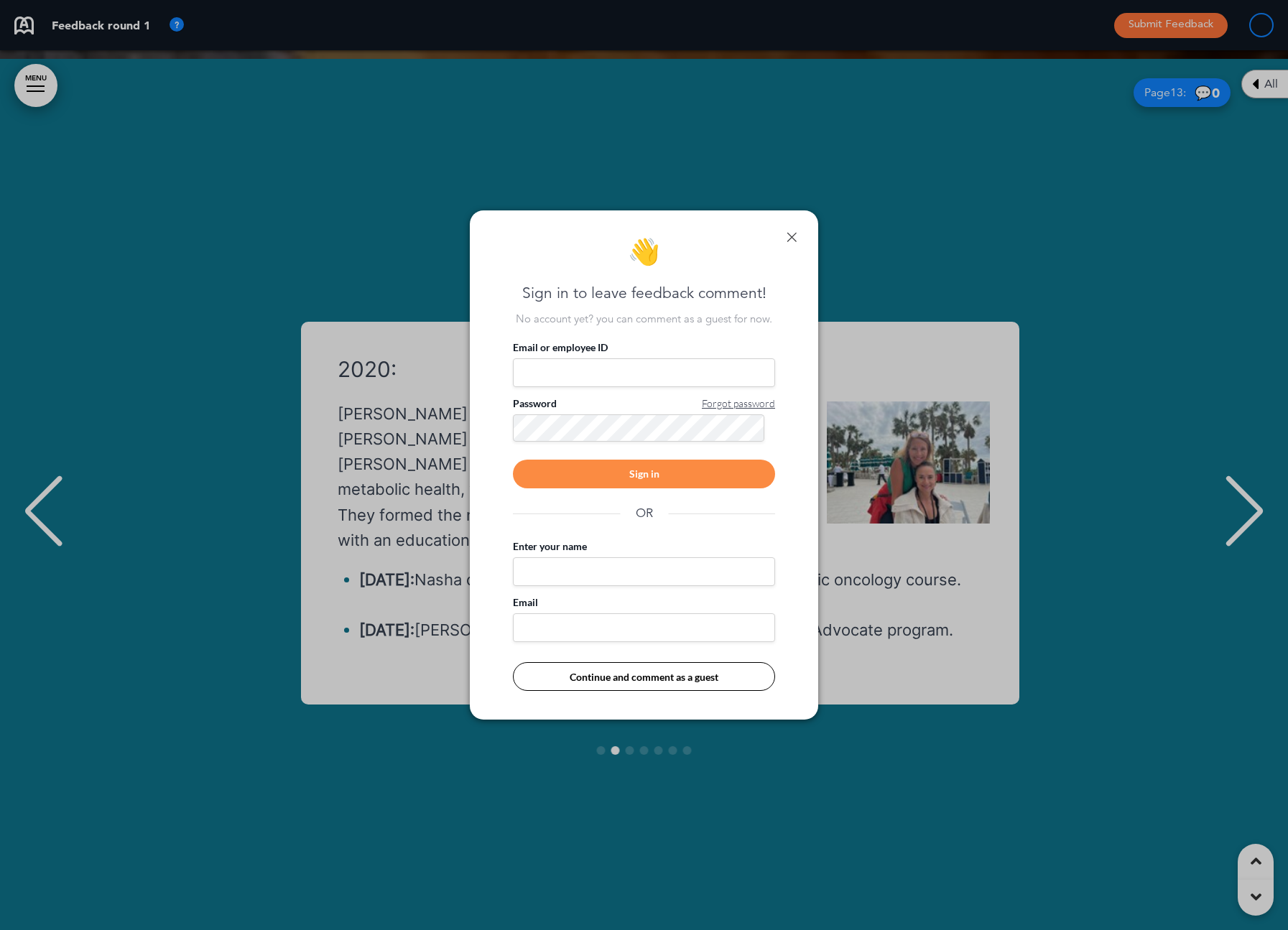
scroll to position [0, 1277]
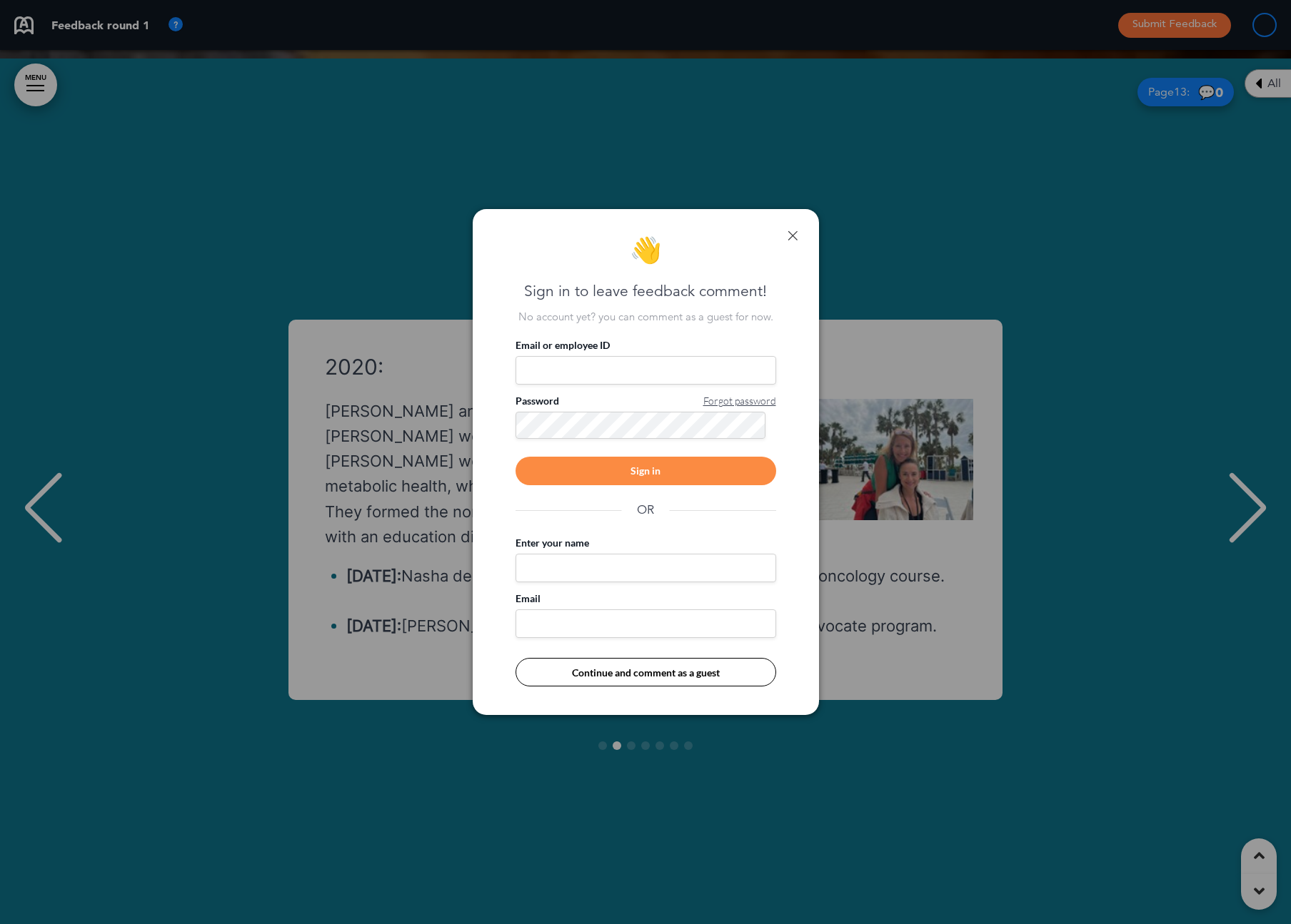
drag, startPoint x: 786, startPoint y: 236, endPoint x: 1097, endPoint y: 214, distance: 311.8
click at [786, 236] on div "👋 Sign in to leave feedback comment! No account yet? you can comment as a guest…" at bounding box center [645, 462] width 347 height 507
click at [794, 236] on link at bounding box center [792, 235] width 10 height 10
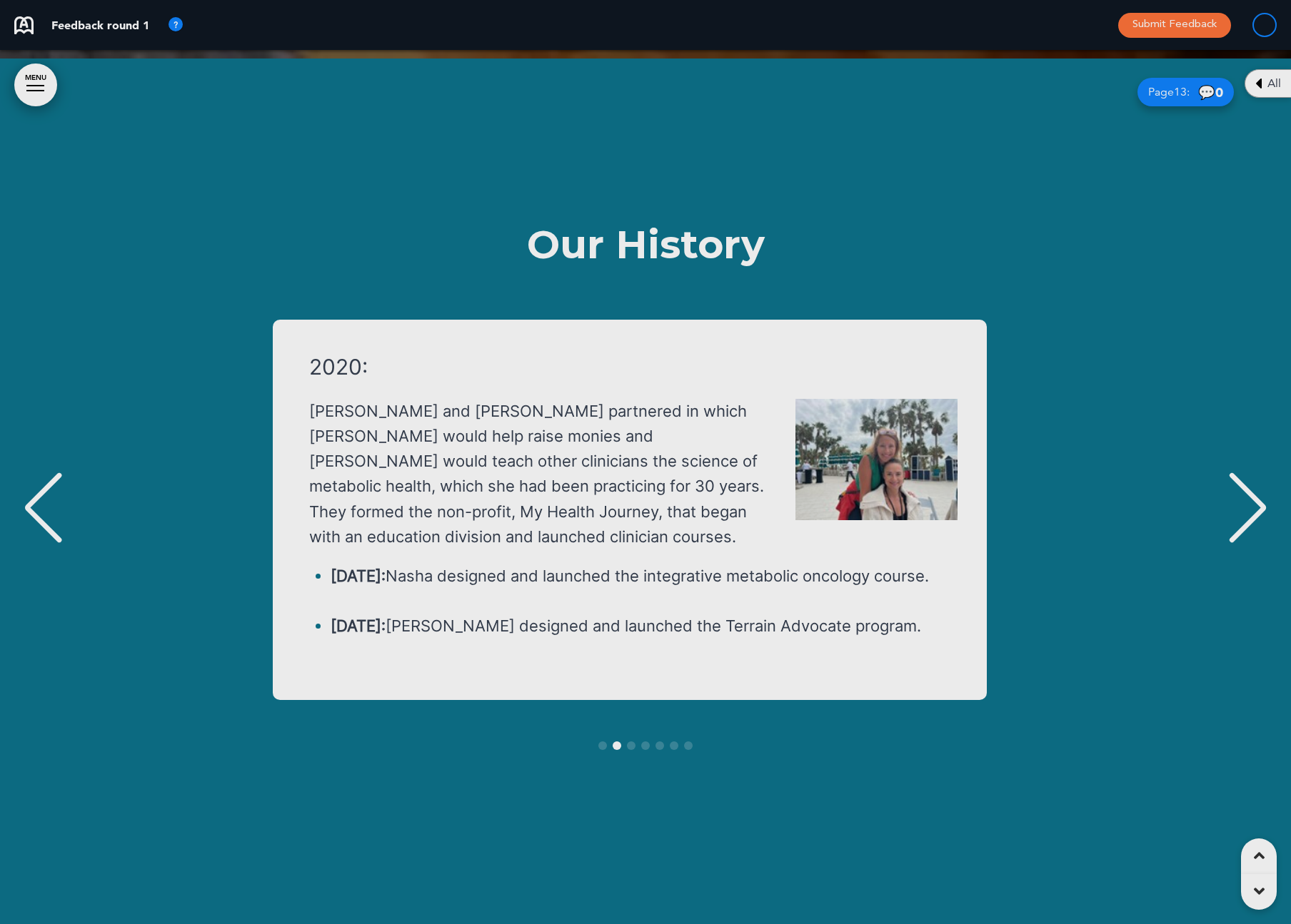
scroll to position [0, 1259]
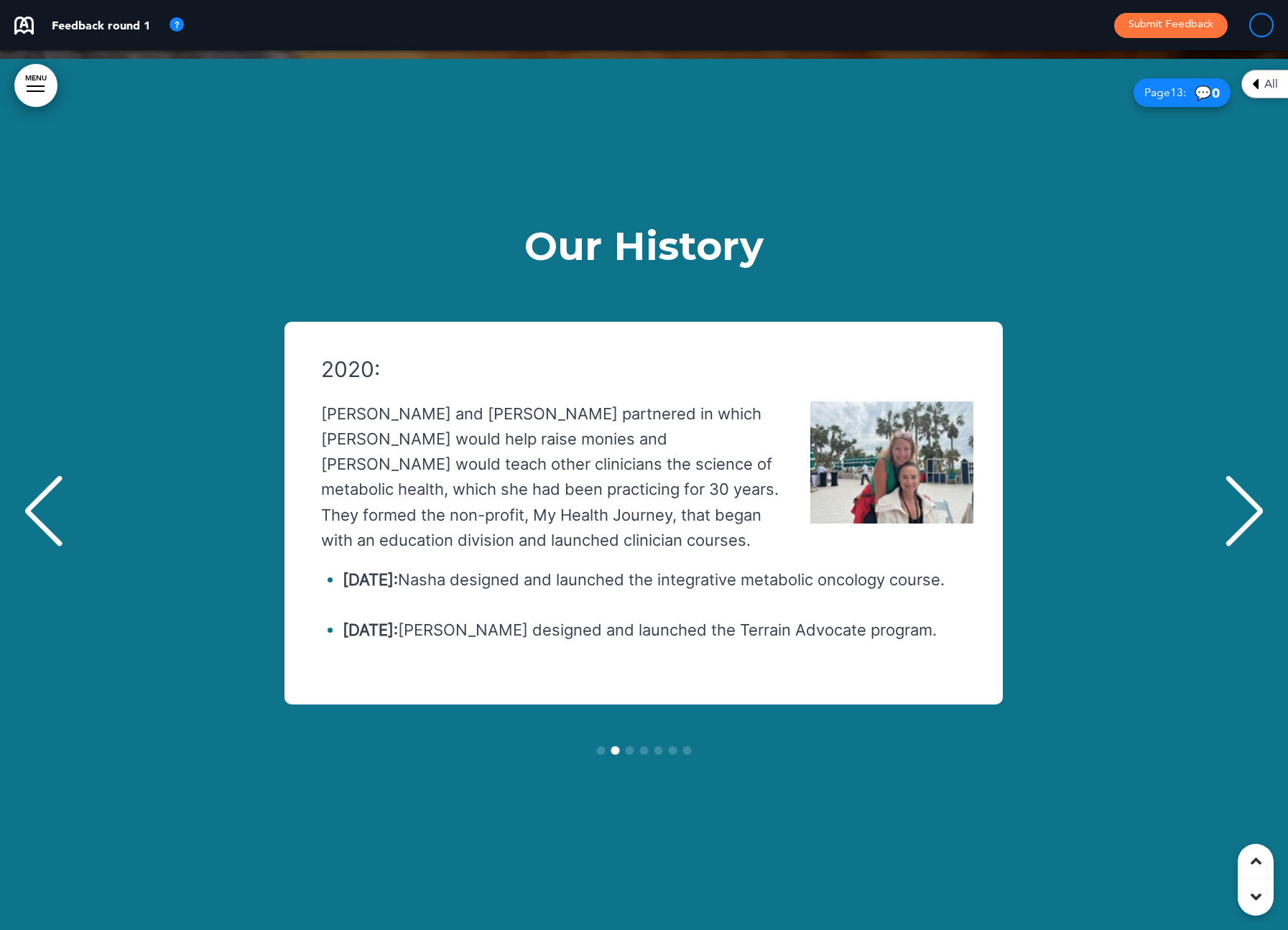
click at [1073, 475] on div "Next slide" at bounding box center [1244, 511] width 44 height 72
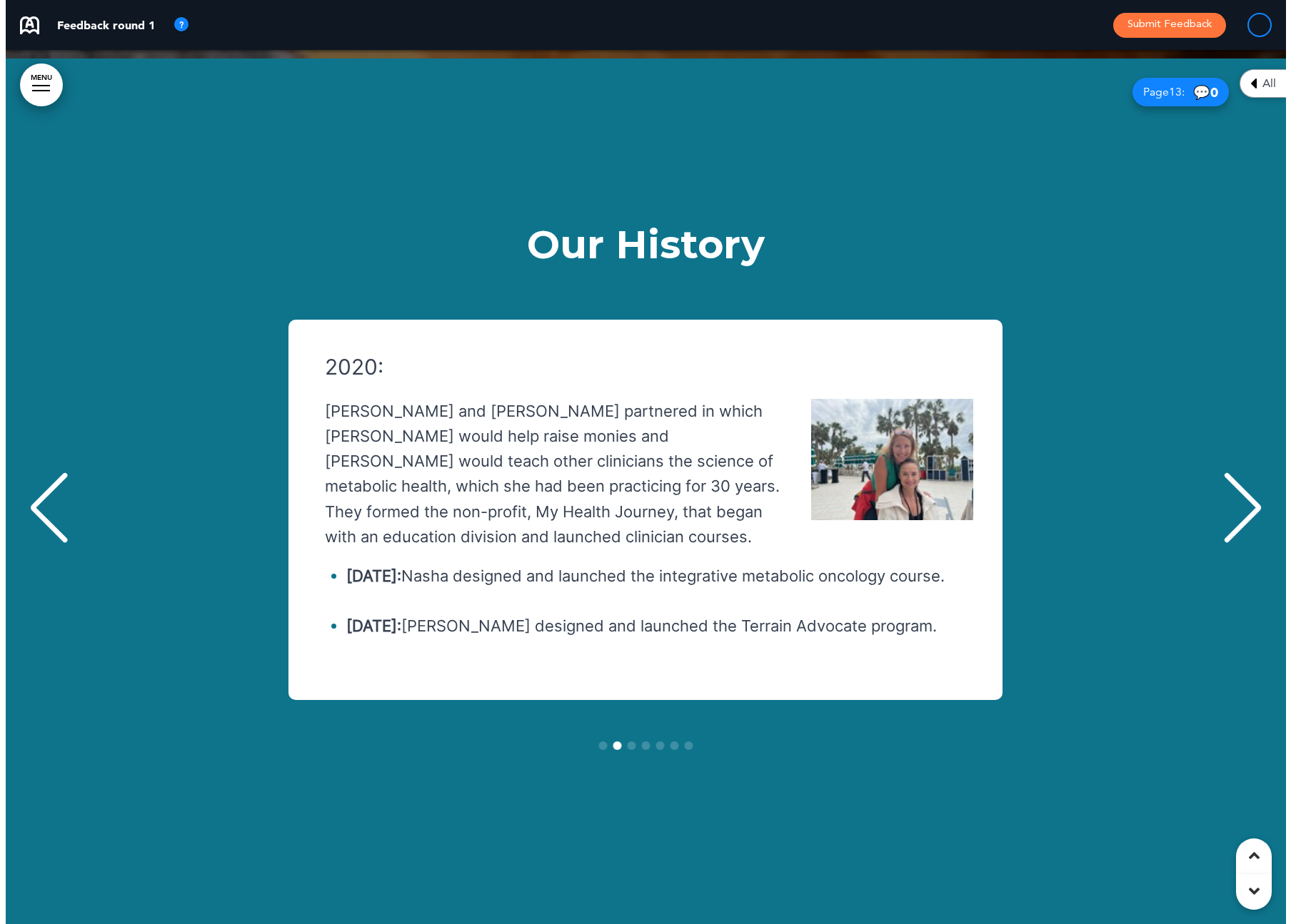
scroll to position [0, 1269]
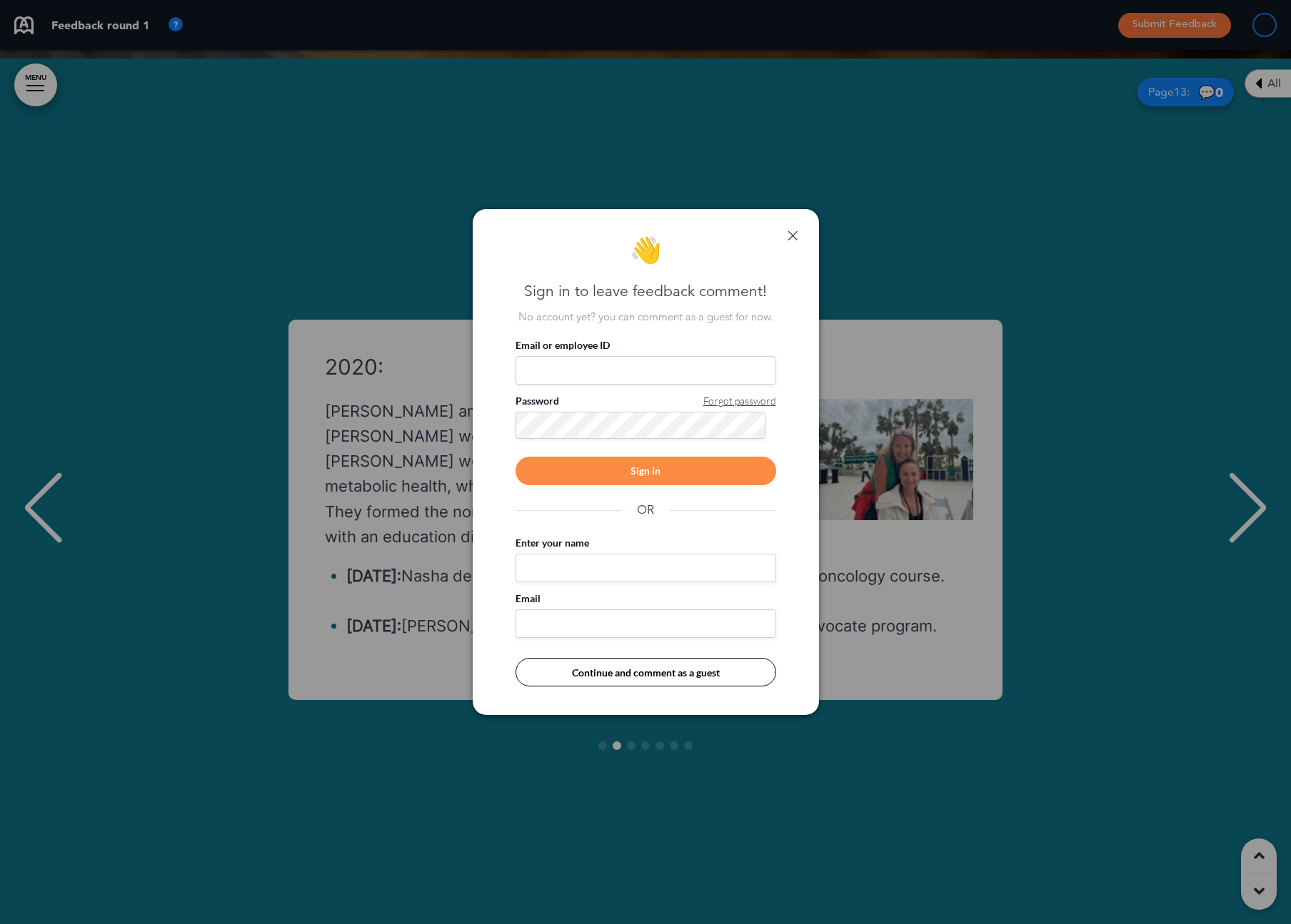
click at [720, 672] on button "Continue and comment as a guest" at bounding box center [646, 672] width 261 height 29
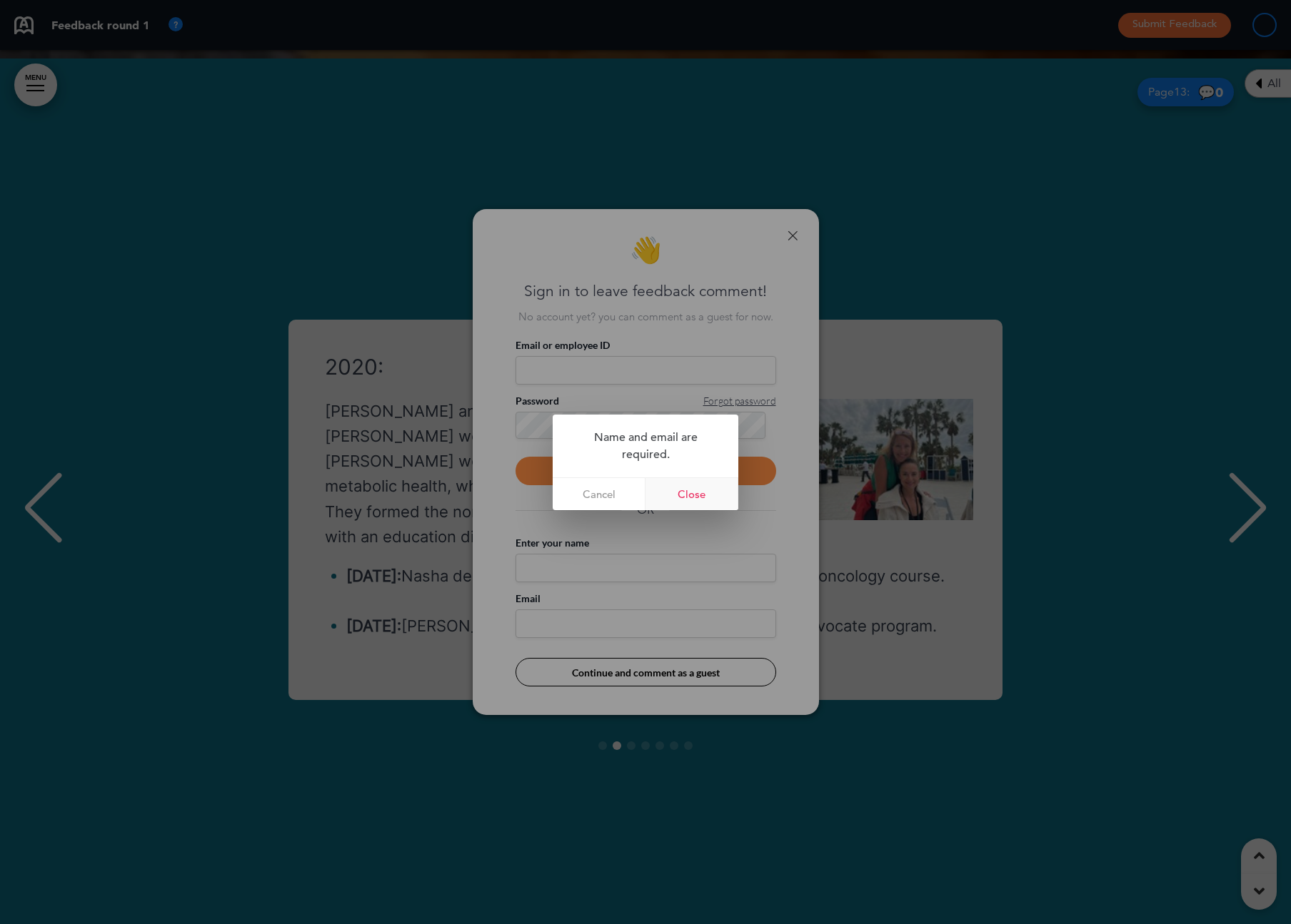
click at [692, 490] on link "Close" at bounding box center [691, 494] width 93 height 32
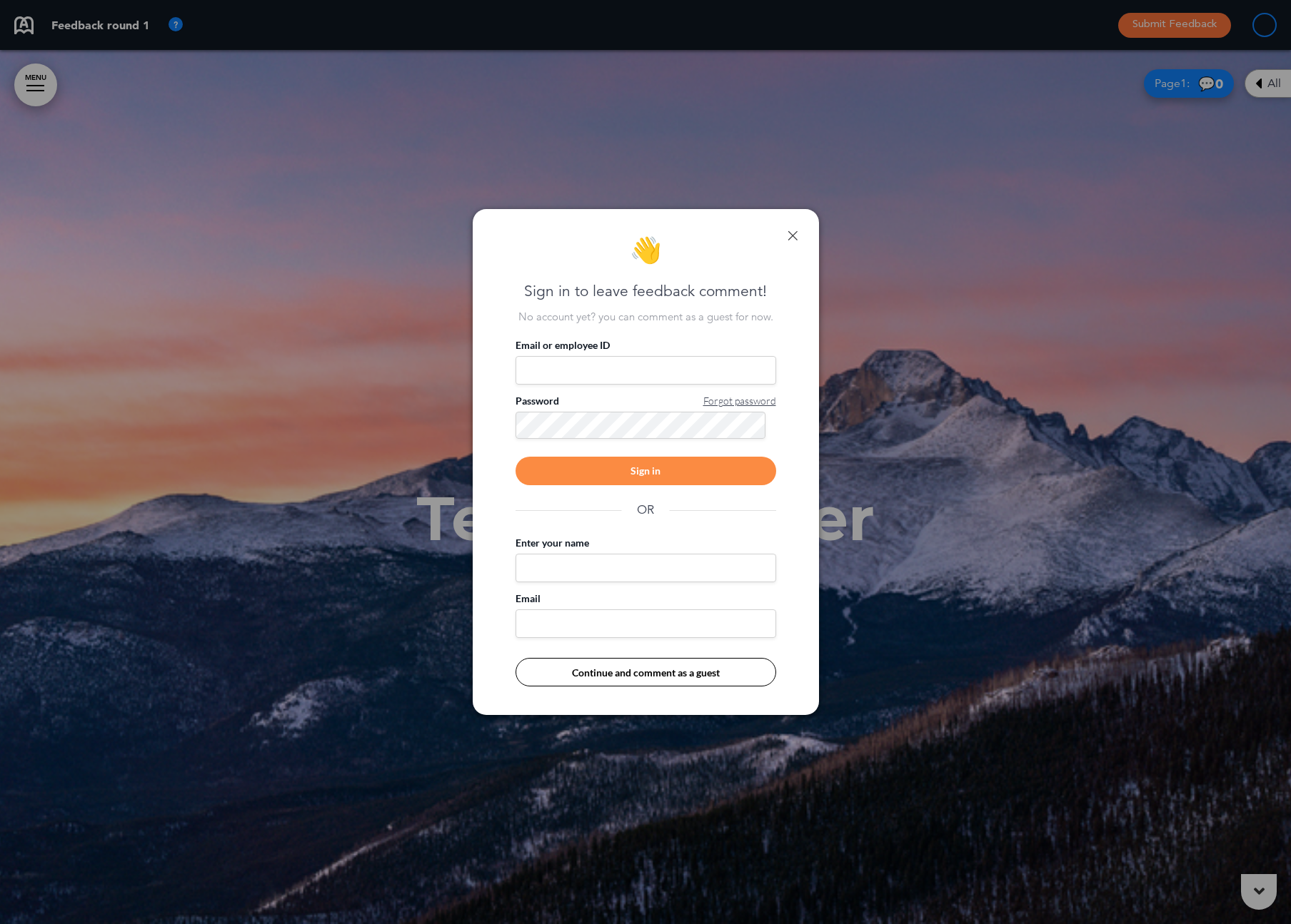
click at [571, 377] on input "Email or employee ID" at bounding box center [646, 370] width 261 height 29
type input "**********"
click at [595, 562] on input "Enter your name" at bounding box center [646, 568] width 261 height 29
type input "**********"
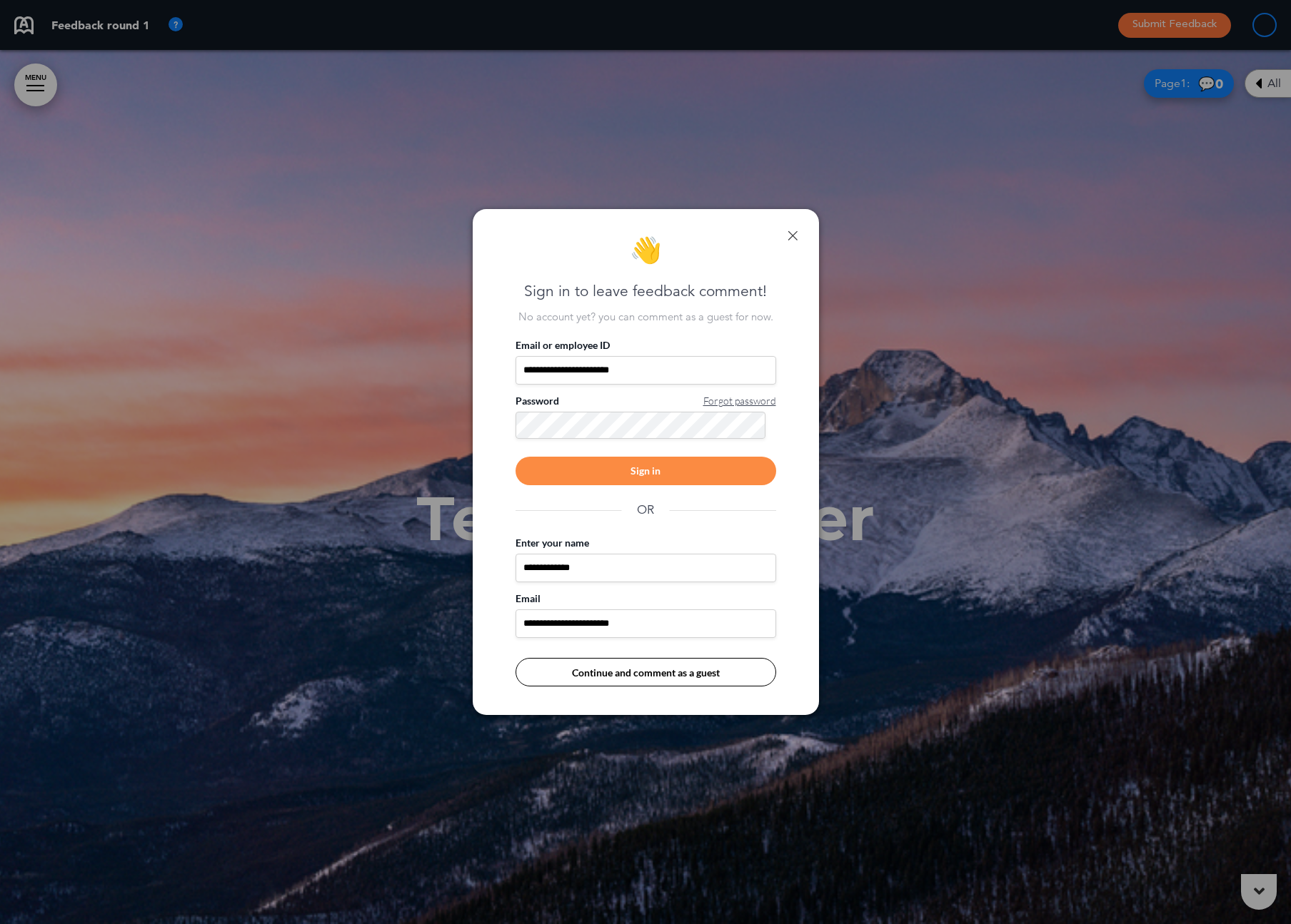
click at [644, 674] on button "Continue and comment as a guest" at bounding box center [646, 672] width 261 height 29
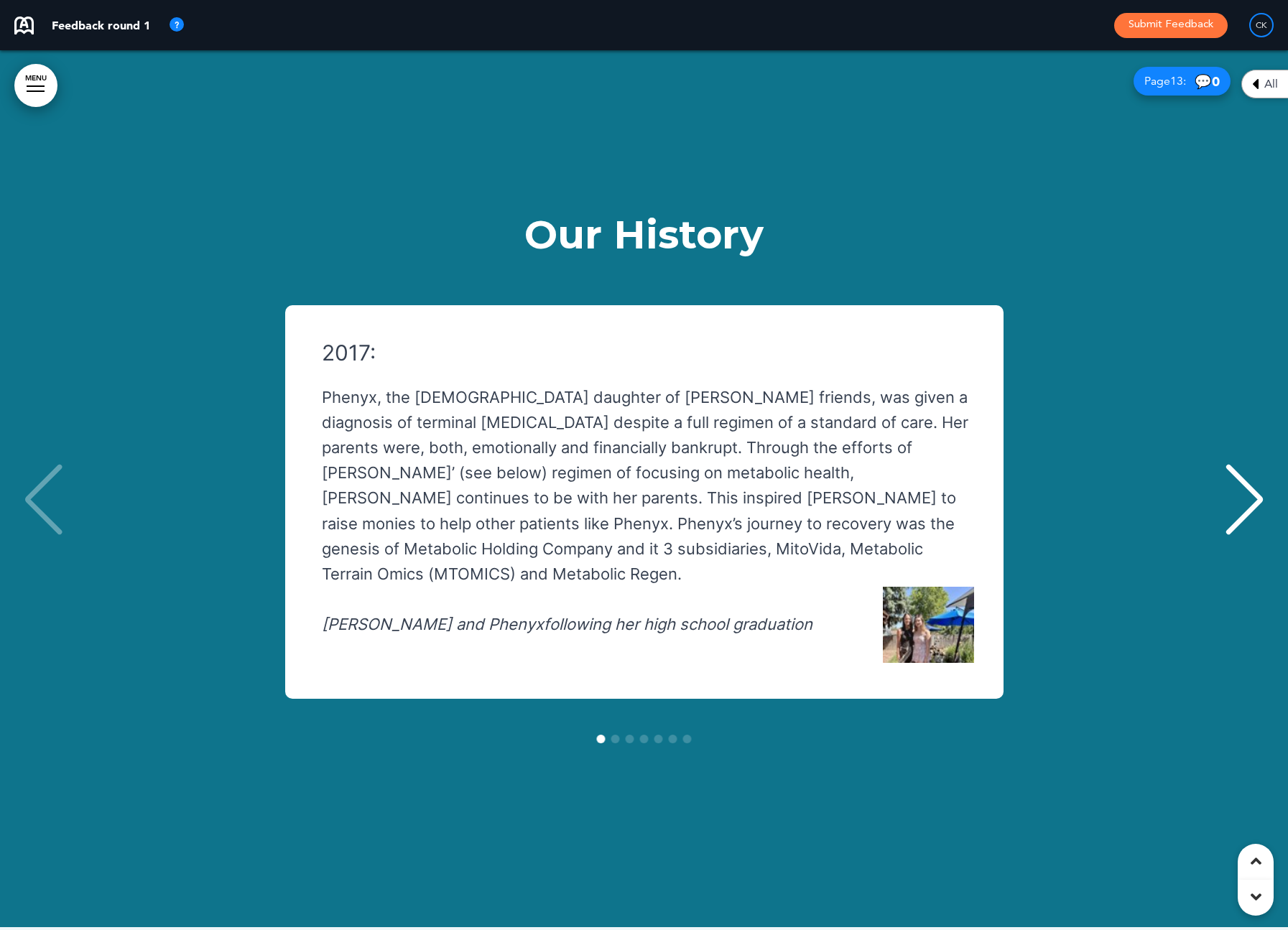
click at [1004, 325] on div "2017: Phenyx, the [DEMOGRAPHIC_DATA] daughter of [PERSON_NAME] friends, was giv…" at bounding box center [644, 502] width 1259 height 393
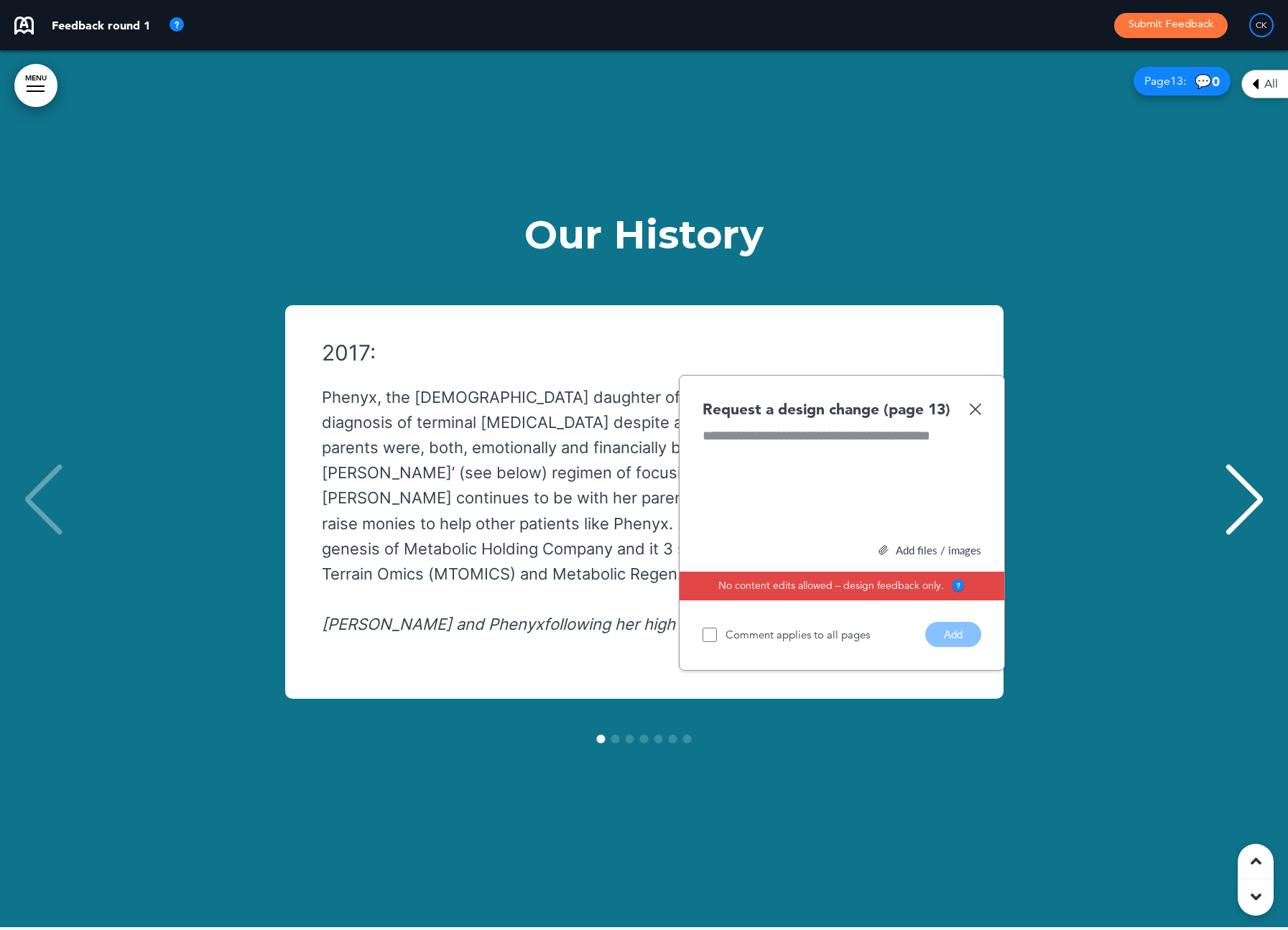
click at [1252, 464] on div "Next slide" at bounding box center [1244, 500] width 44 height 72
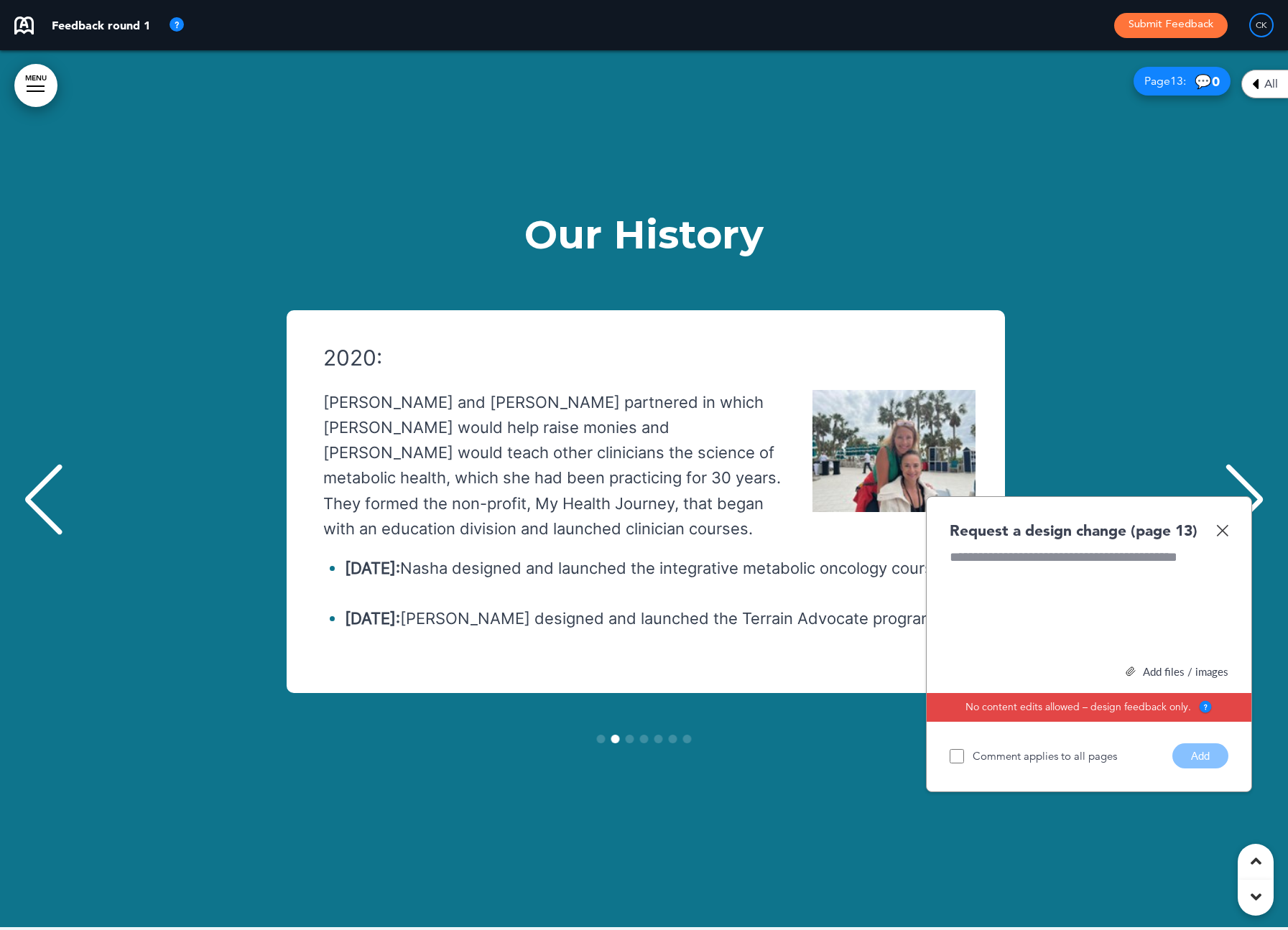
scroll to position [0, 1266]
click at [1222, 524] on img at bounding box center [1222, 530] width 12 height 12
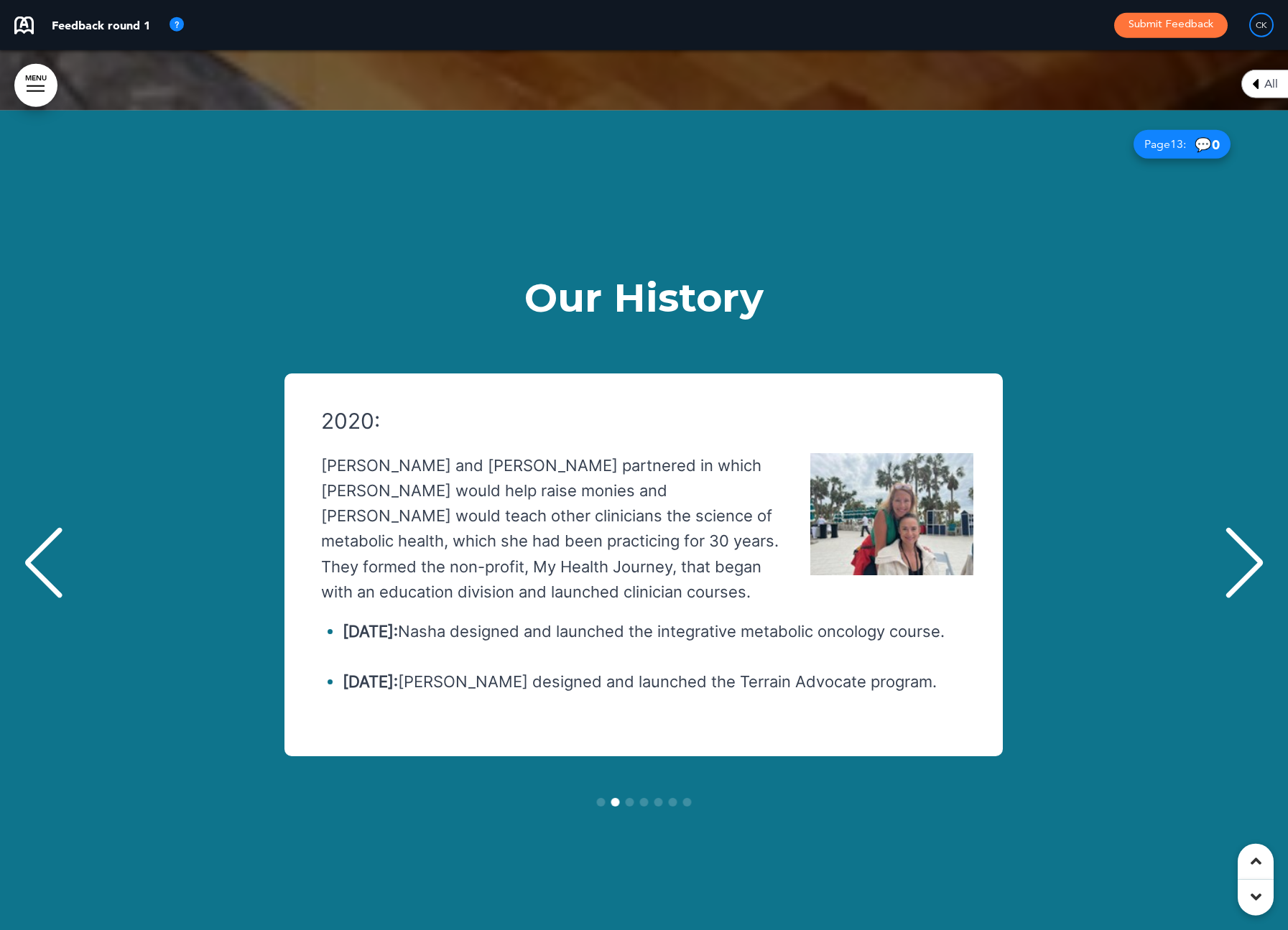
scroll to position [13182, 0]
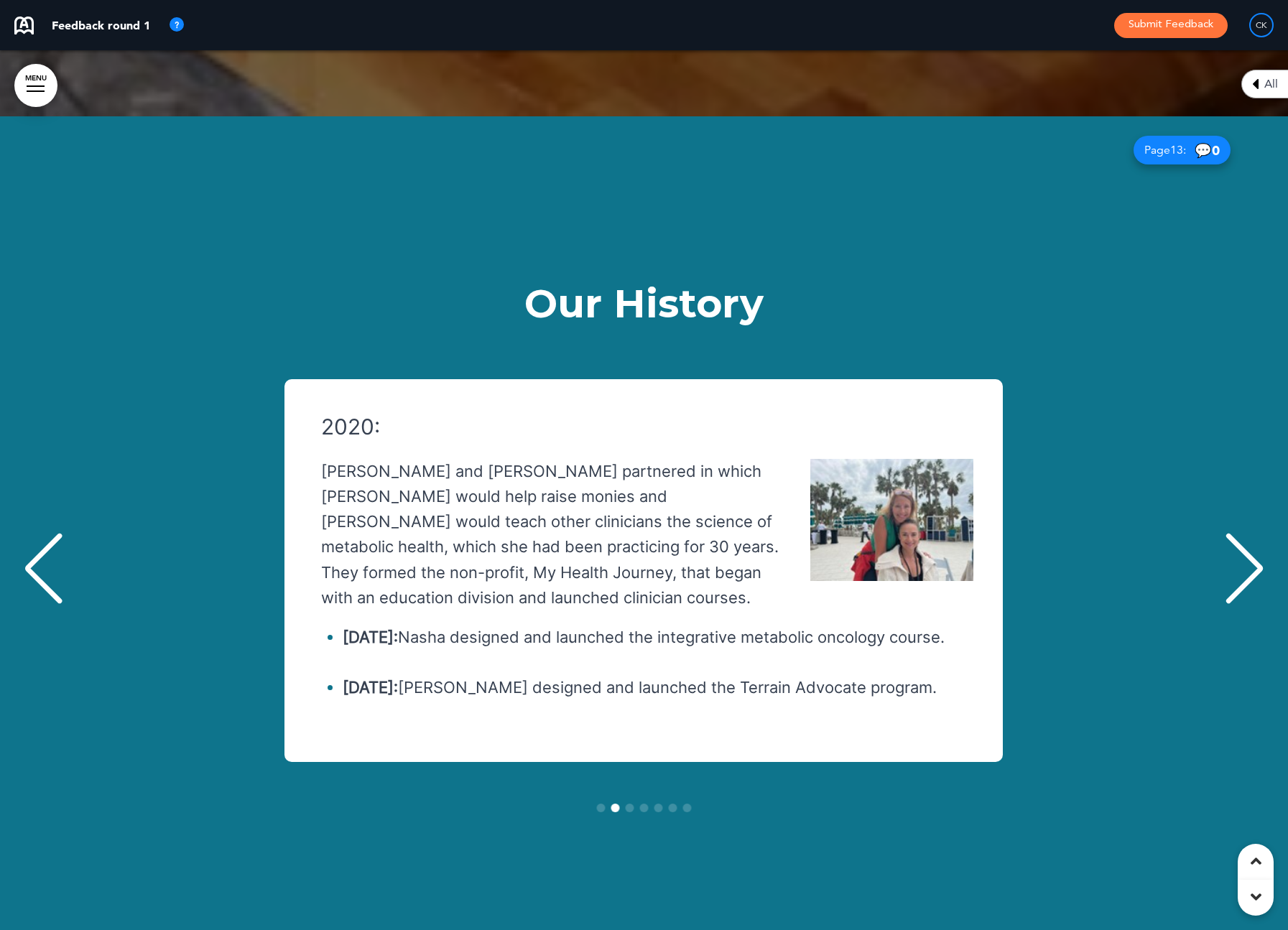
click at [1241, 533] on div "Next slide" at bounding box center [1244, 569] width 44 height 72
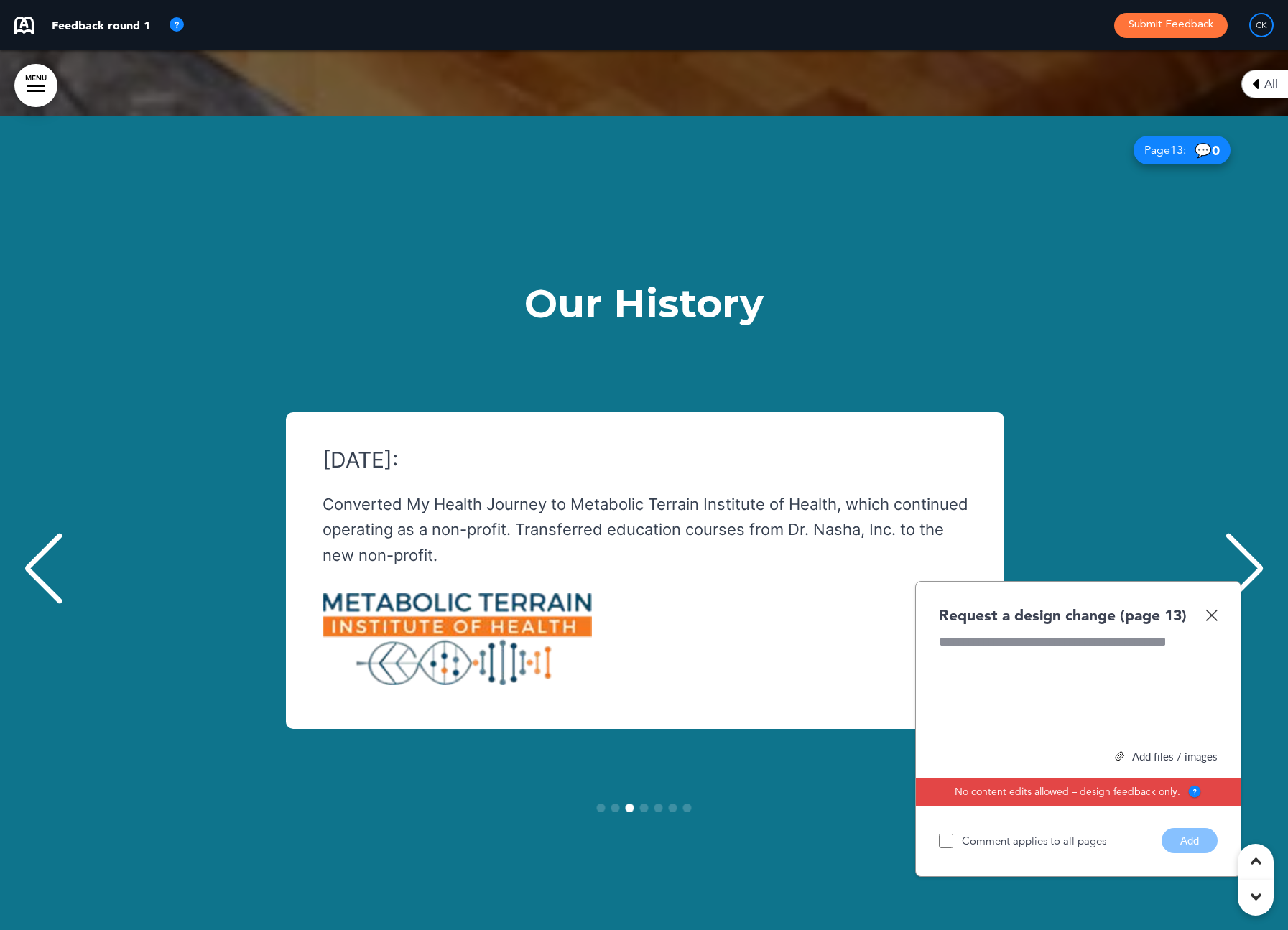
scroll to position [0, 2532]
click at [1221, 581] on div "Request a design change (page 13) Add files / images Select or drag & drop your…" at bounding box center [1077, 730] width 326 height 297
click at [1208, 609] on img at bounding box center [1212, 616] width 12 height 12
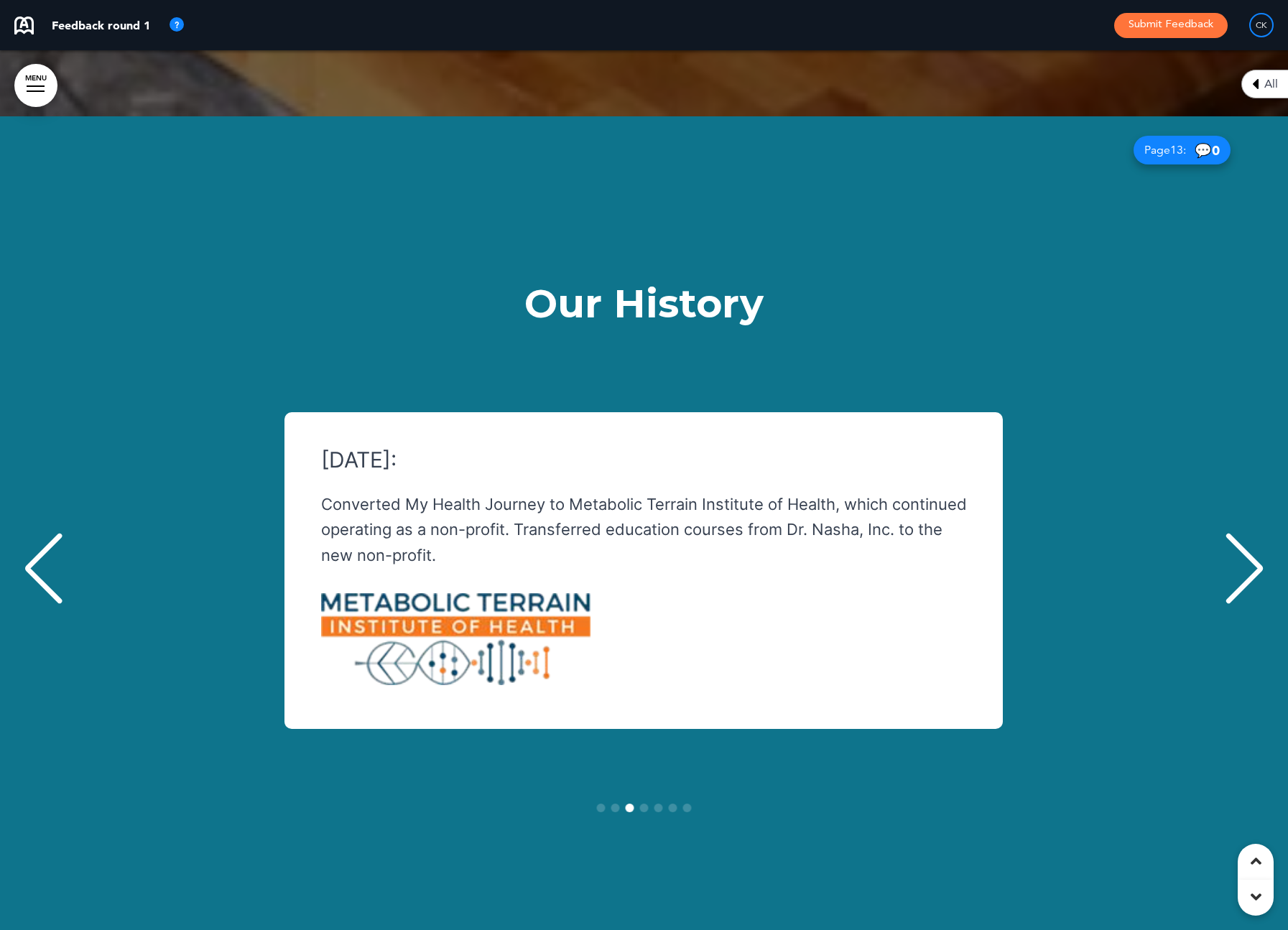
click at [1249, 533] on div "Next slide" at bounding box center [1244, 569] width 44 height 72
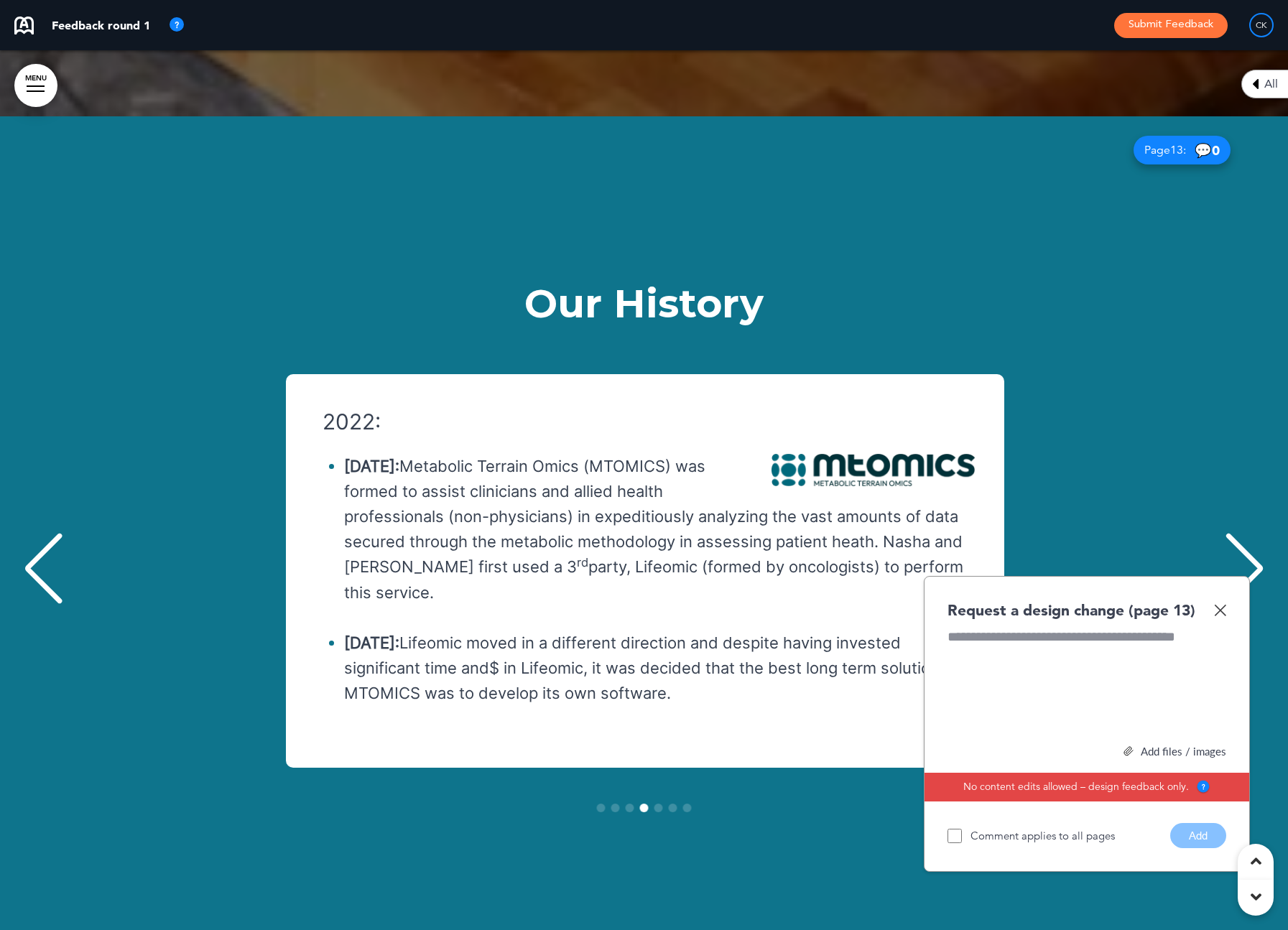
scroll to position [0, 3798]
click at [1225, 604] on img at bounding box center [1220, 610] width 12 height 12
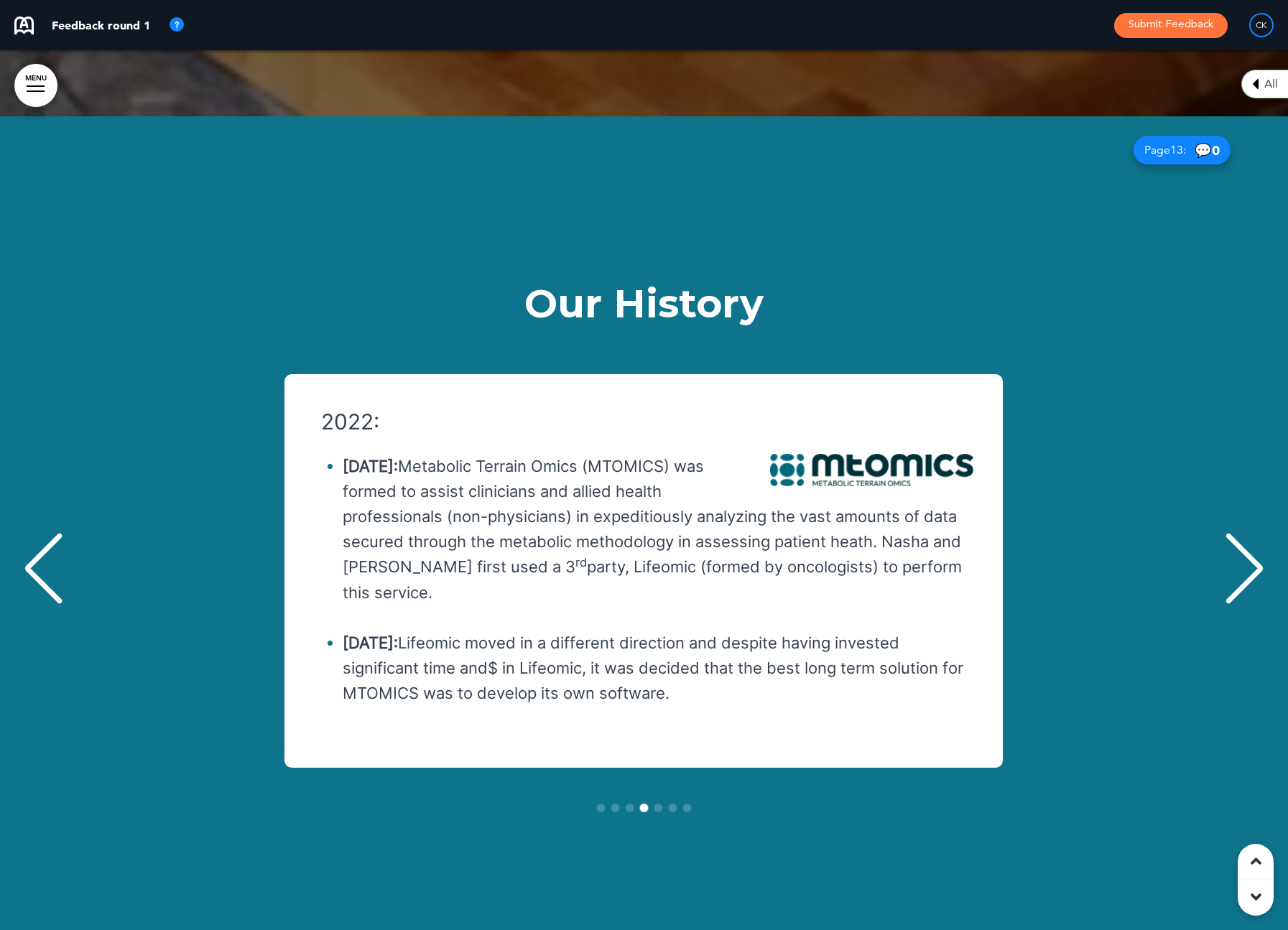
scroll to position [2, 0]
click at [1251, 533] on div "Next slide" at bounding box center [1244, 569] width 44 height 72
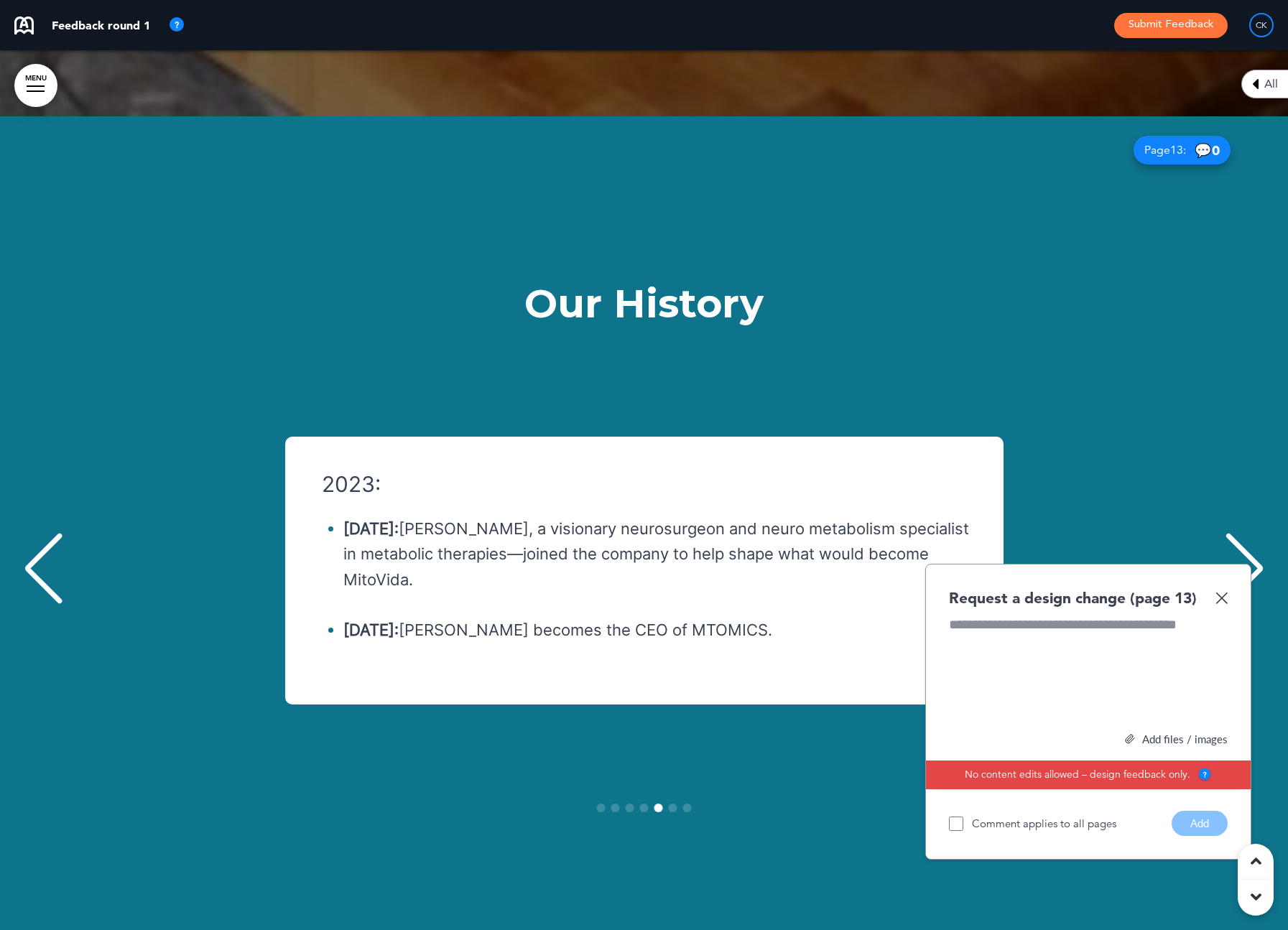
scroll to position [0, 5064]
click at [1224, 592] on img at bounding box center [1221, 598] width 12 height 12
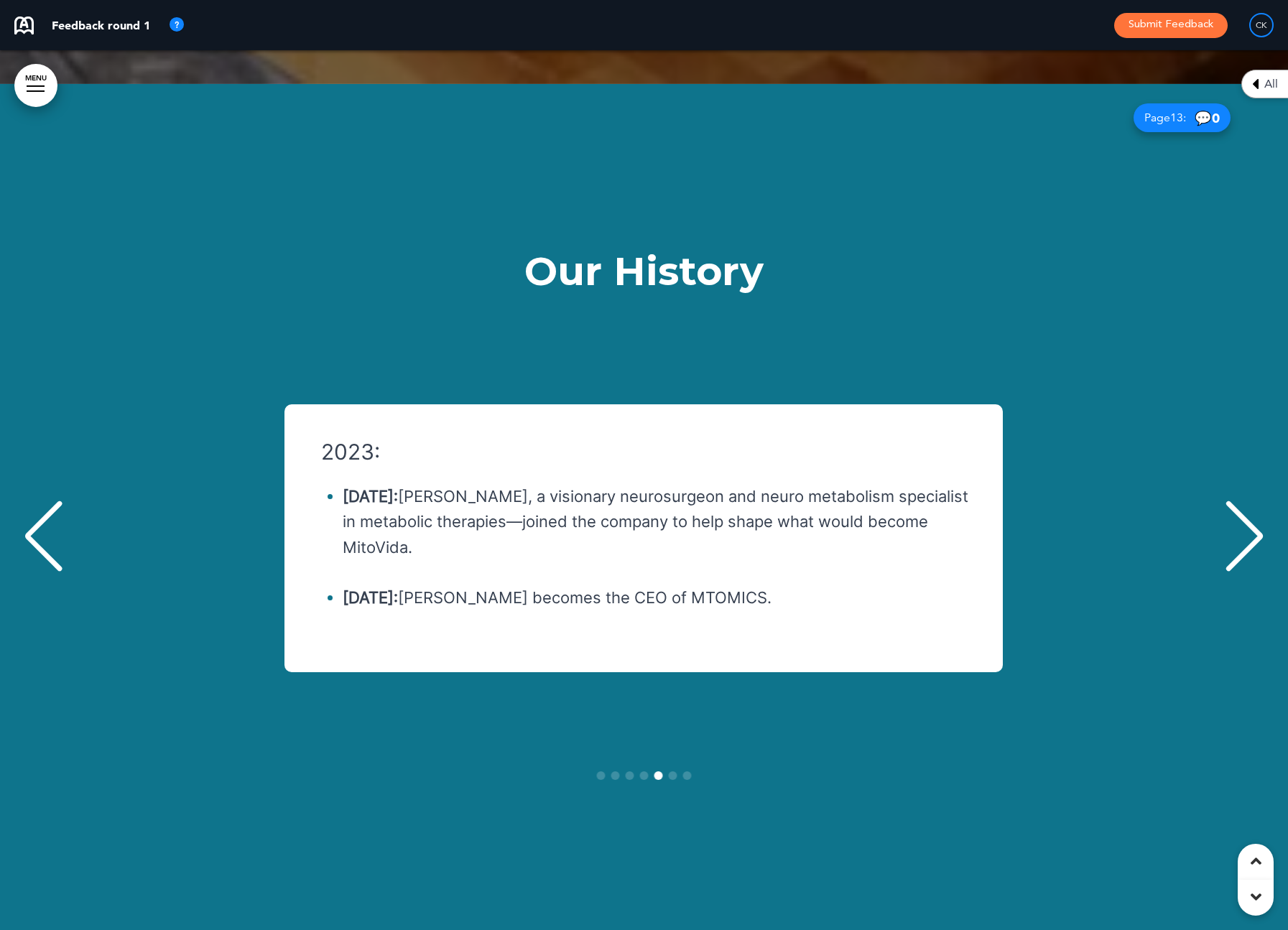
scroll to position [13229, 0]
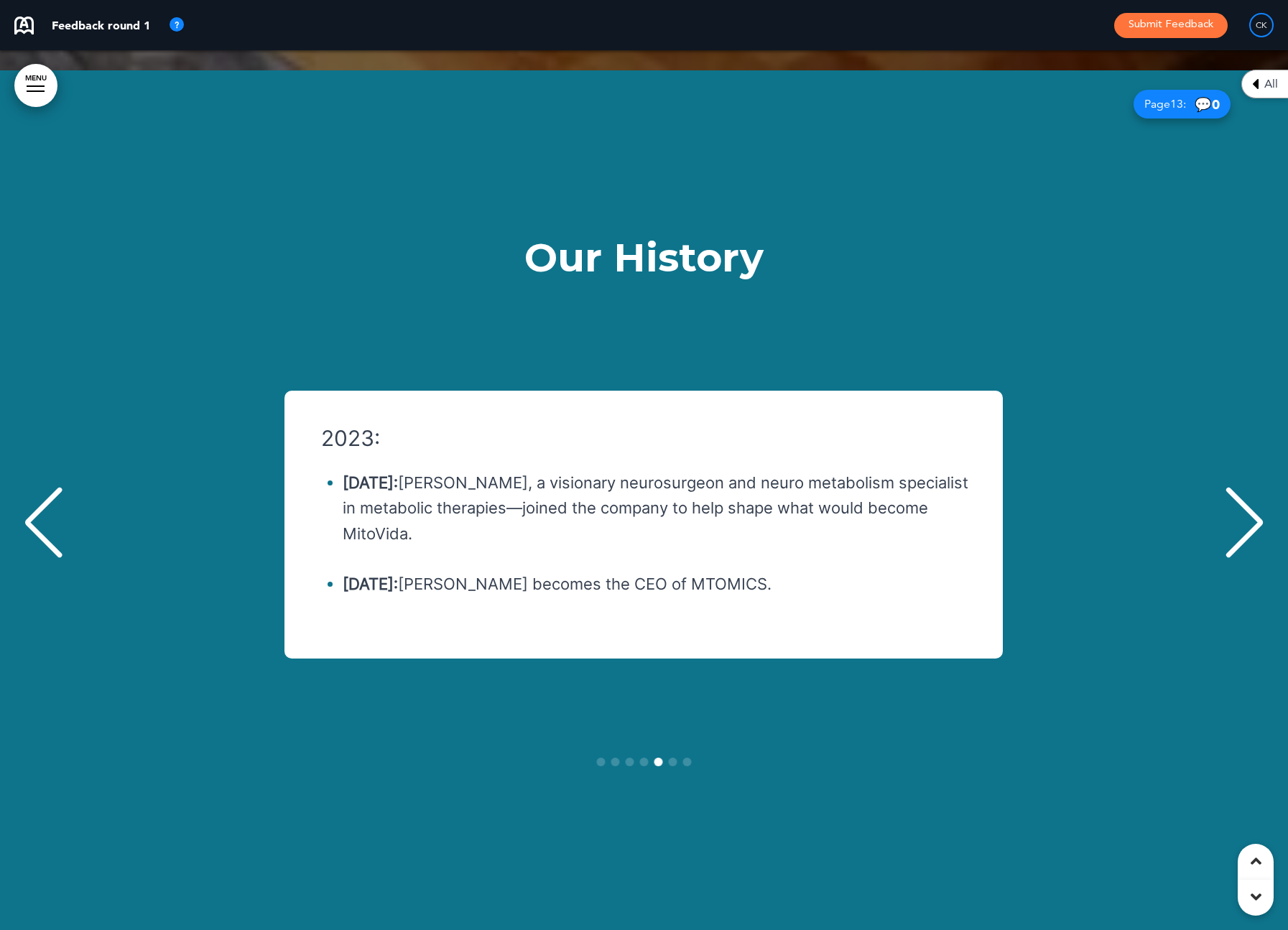
click at [1246, 487] on div "Next slide" at bounding box center [1244, 523] width 44 height 72
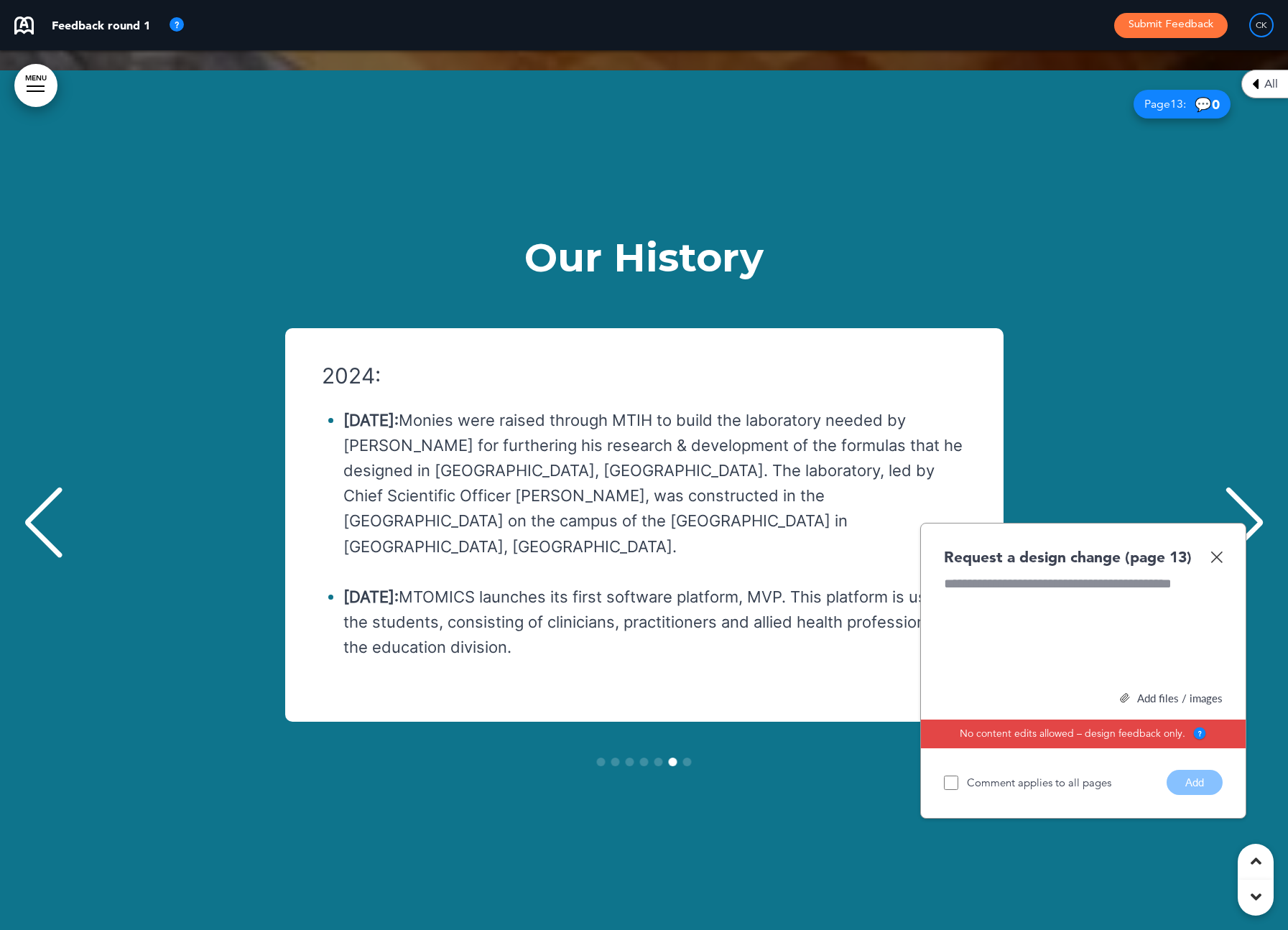
scroll to position [0, 6330]
click at [1217, 546] on div "Request a design change (page 13)" at bounding box center [1083, 557] width 278 height 21
click at [1219, 551] on img at bounding box center [1216, 557] width 12 height 12
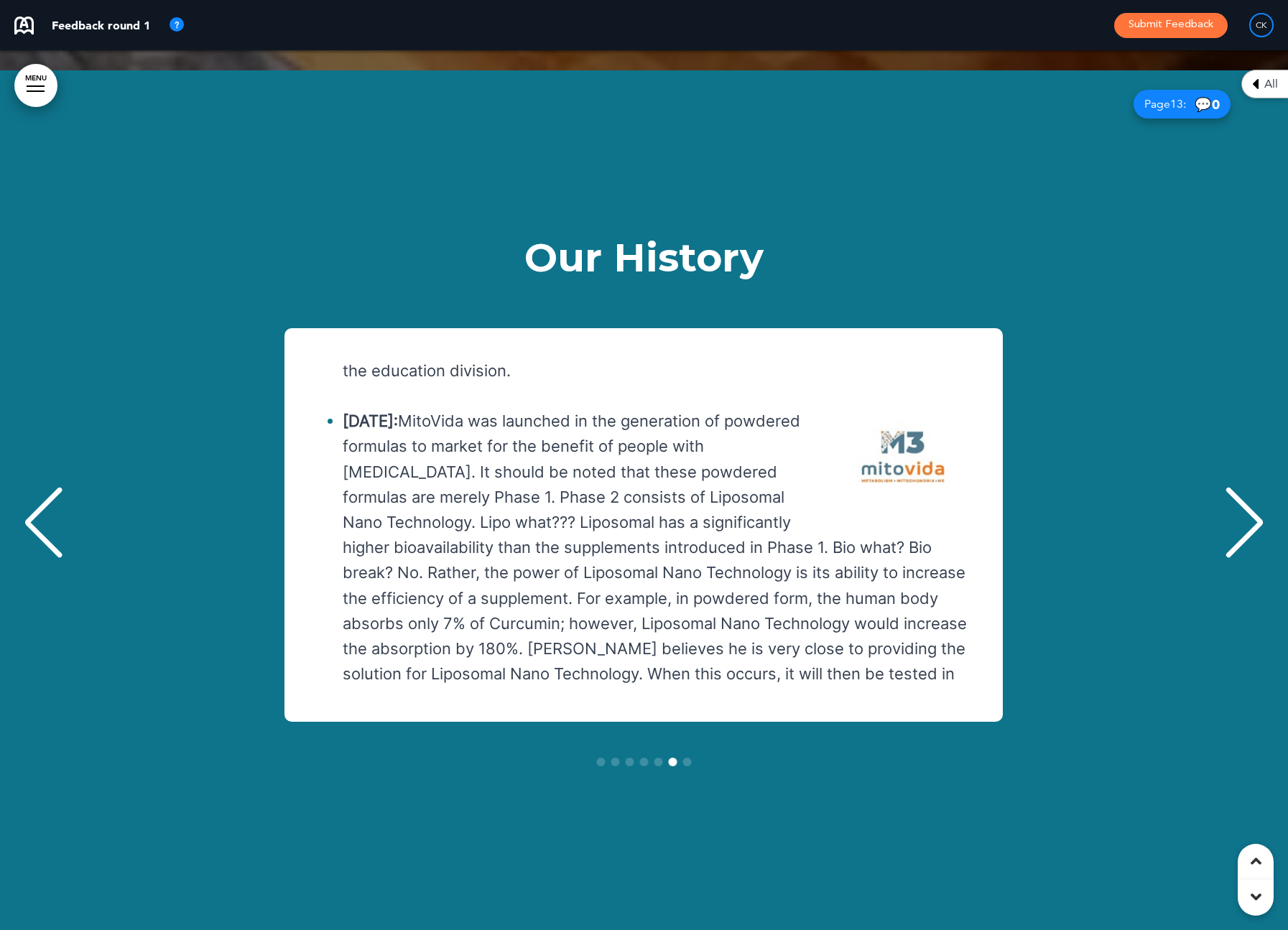
scroll to position [362, 0]
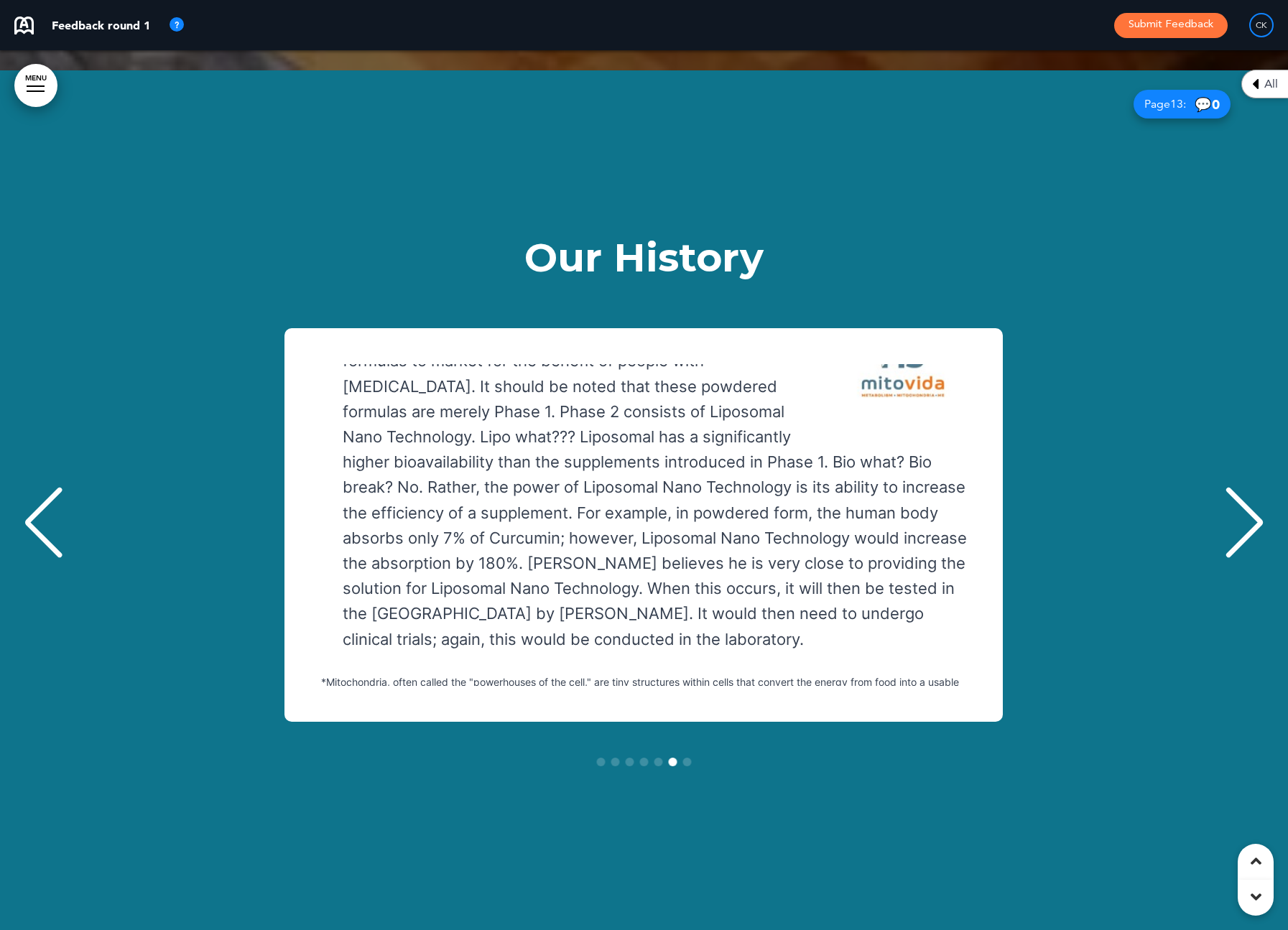
click at [1248, 487] on div "Next slide" at bounding box center [1244, 523] width 44 height 72
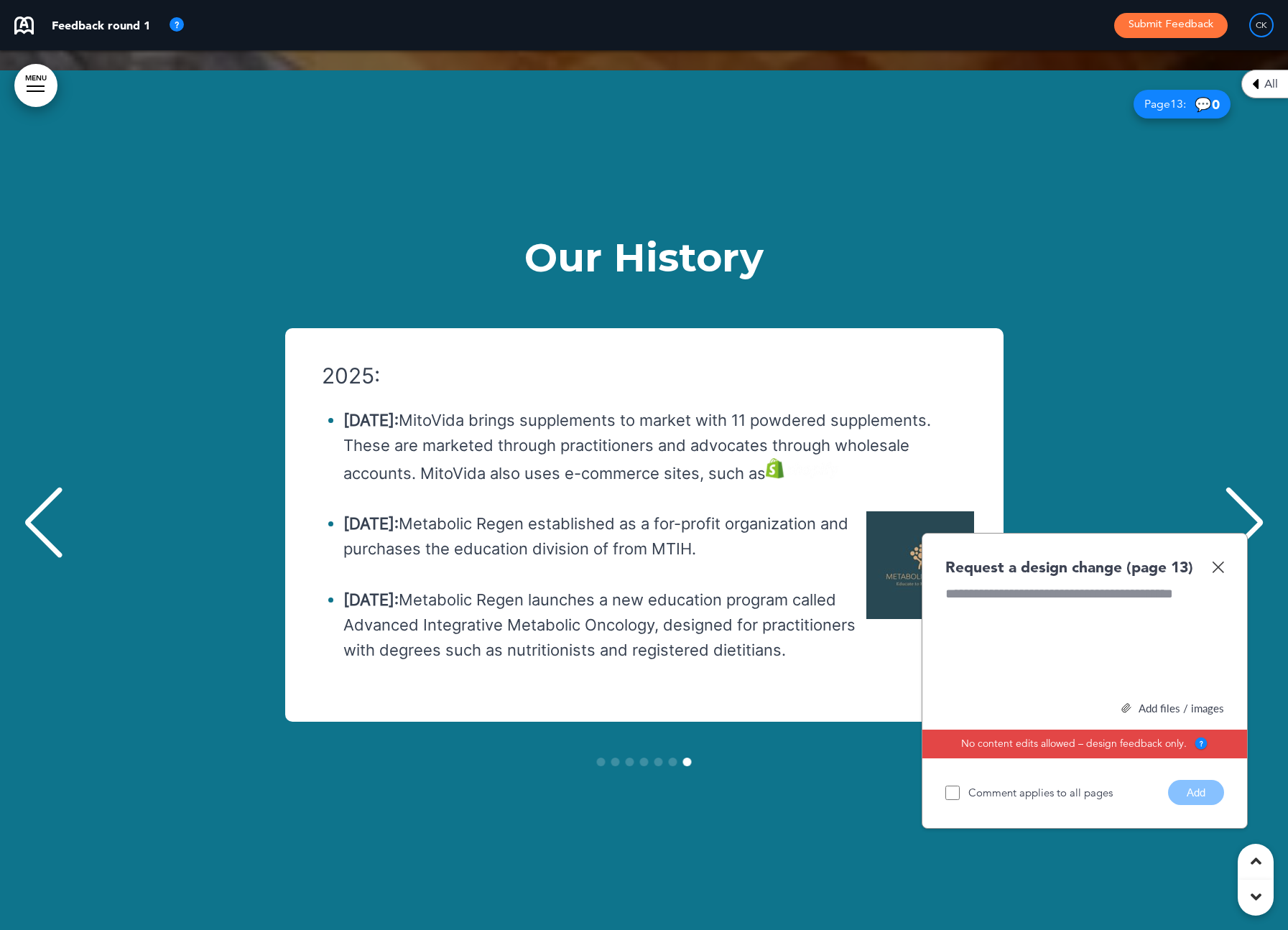
scroll to position [0, 7596]
click at [1217, 561] on img at bounding box center [1218, 567] width 12 height 12
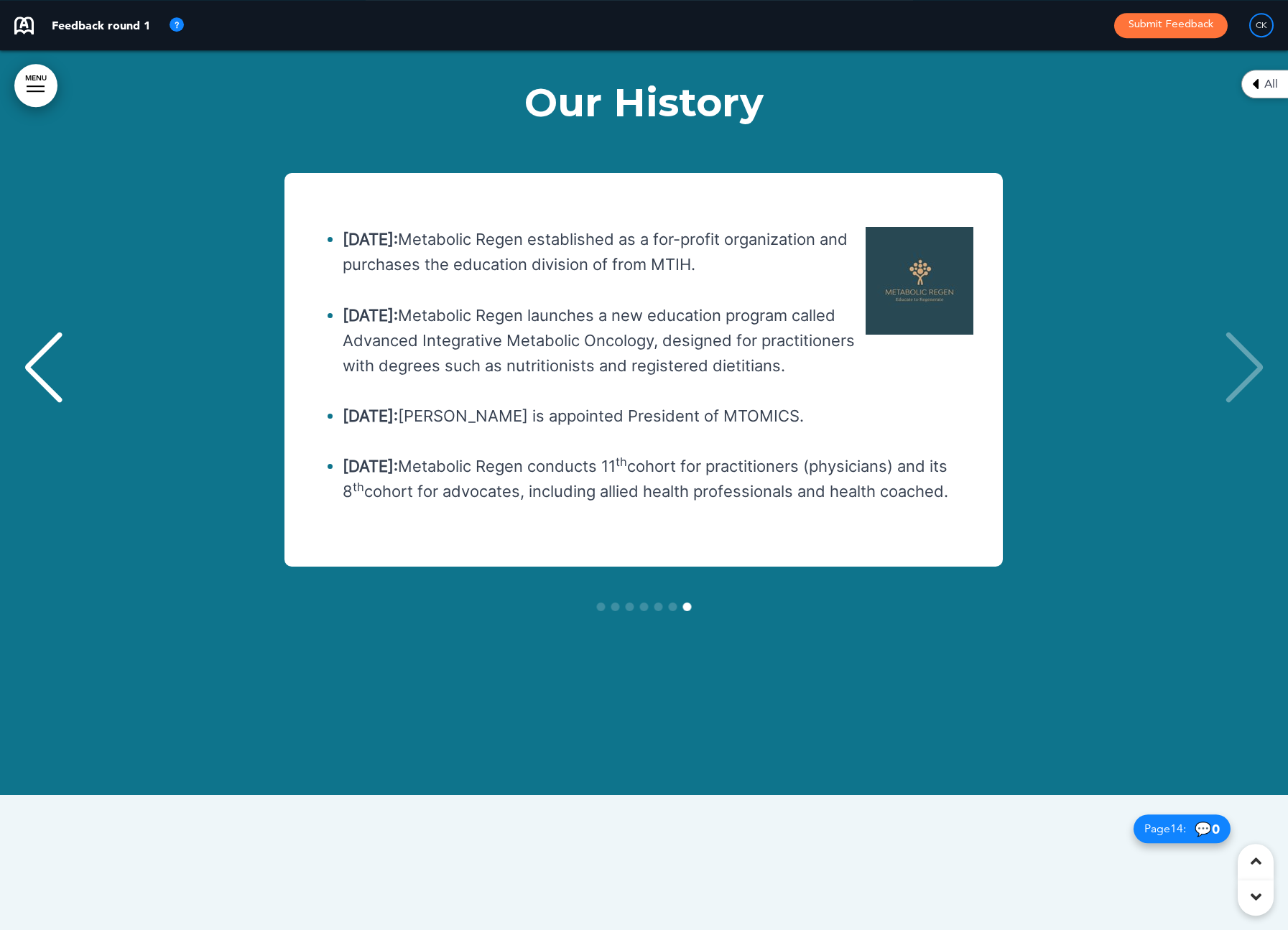
scroll to position [13390, 0]
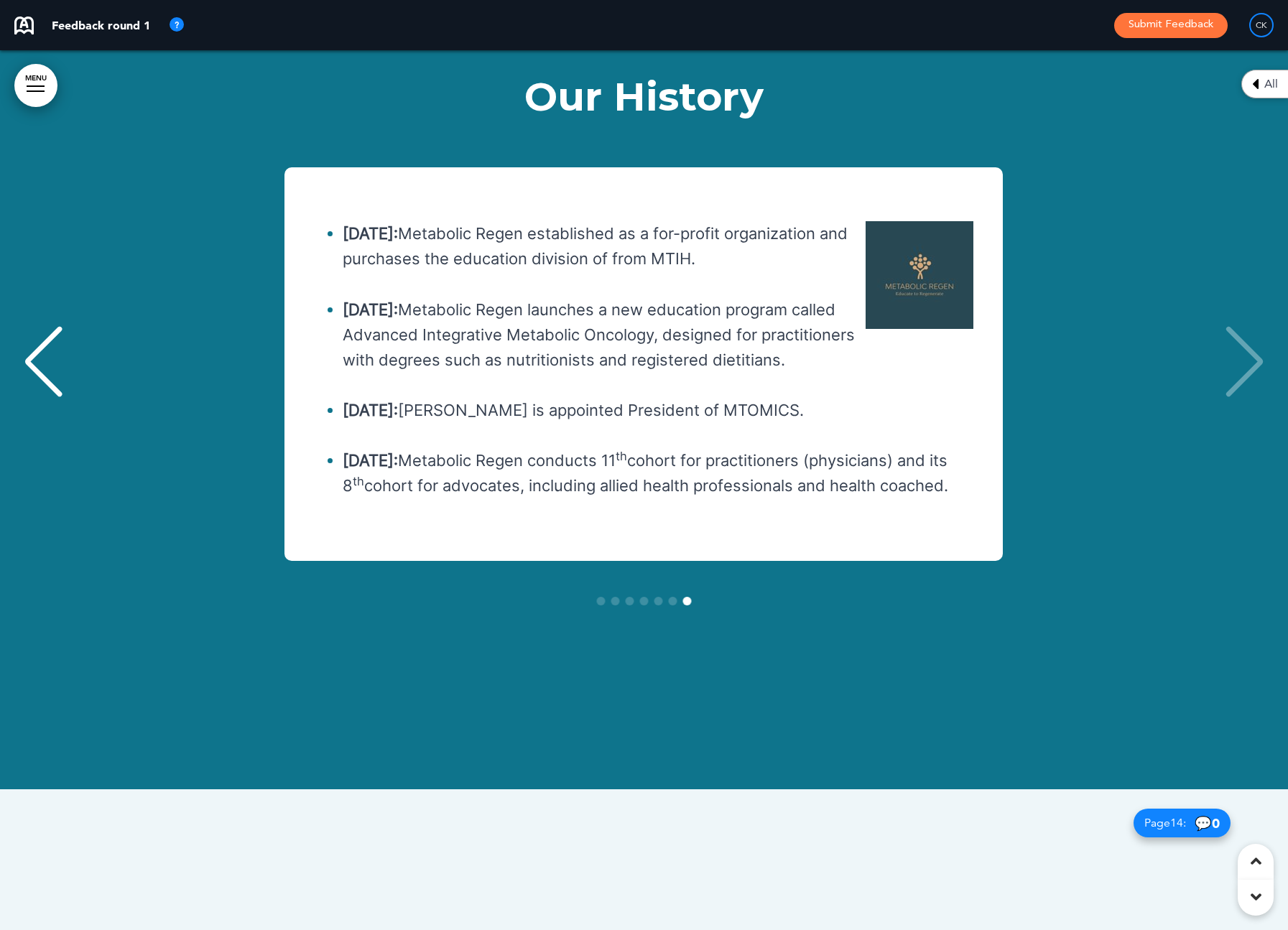
click at [1248, 314] on div "2025: [DATE]: MitoVida brings supplements to market with 11 powdered supplement…" at bounding box center [644, 364] width 1259 height 393
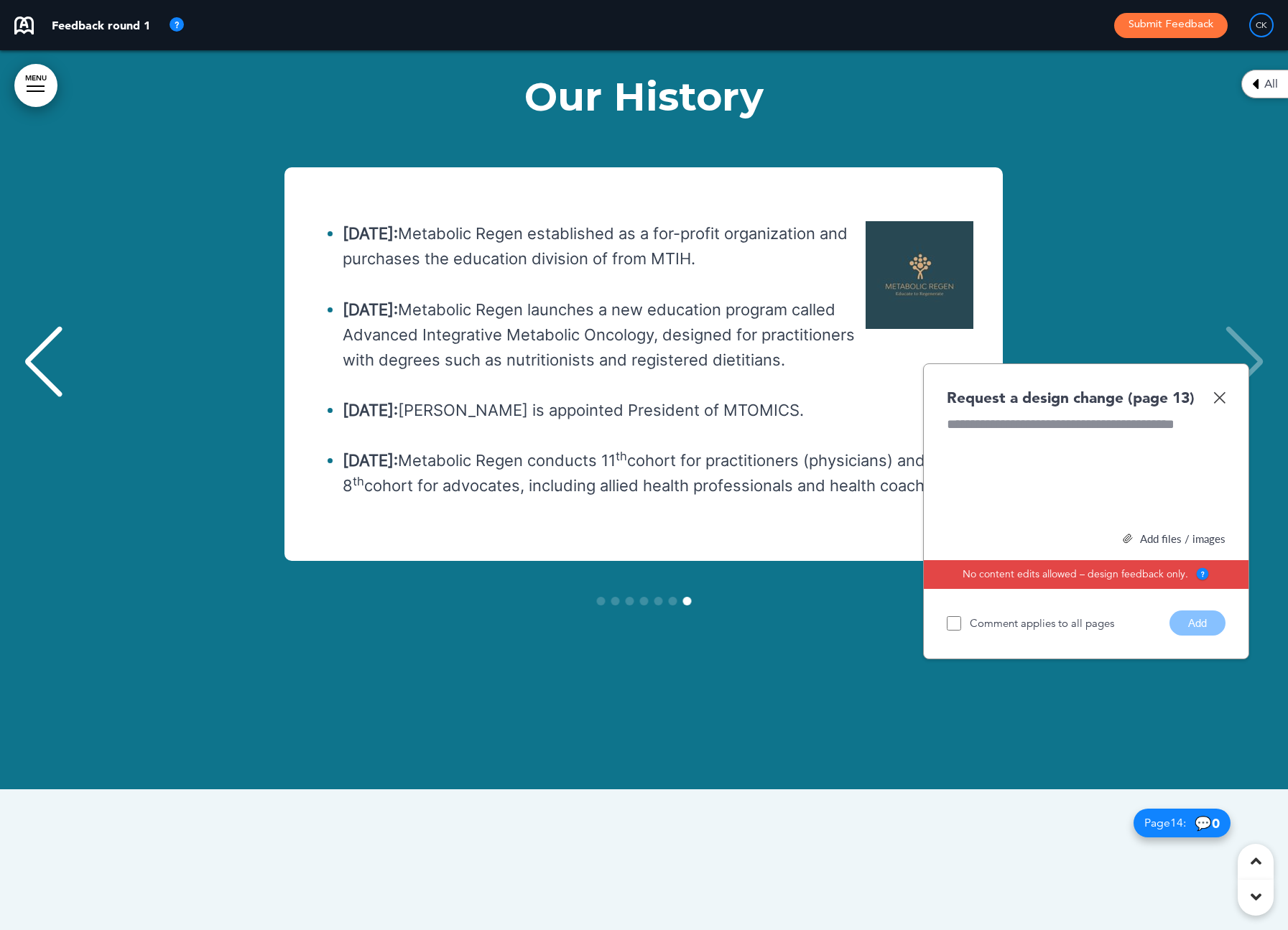
click at [1226, 364] on div "Request a design change (page 13) Add files / images Select or drag & drop your…" at bounding box center [1085, 512] width 326 height 297
click at [1217, 392] on img at bounding box center [1220, 398] width 12 height 12
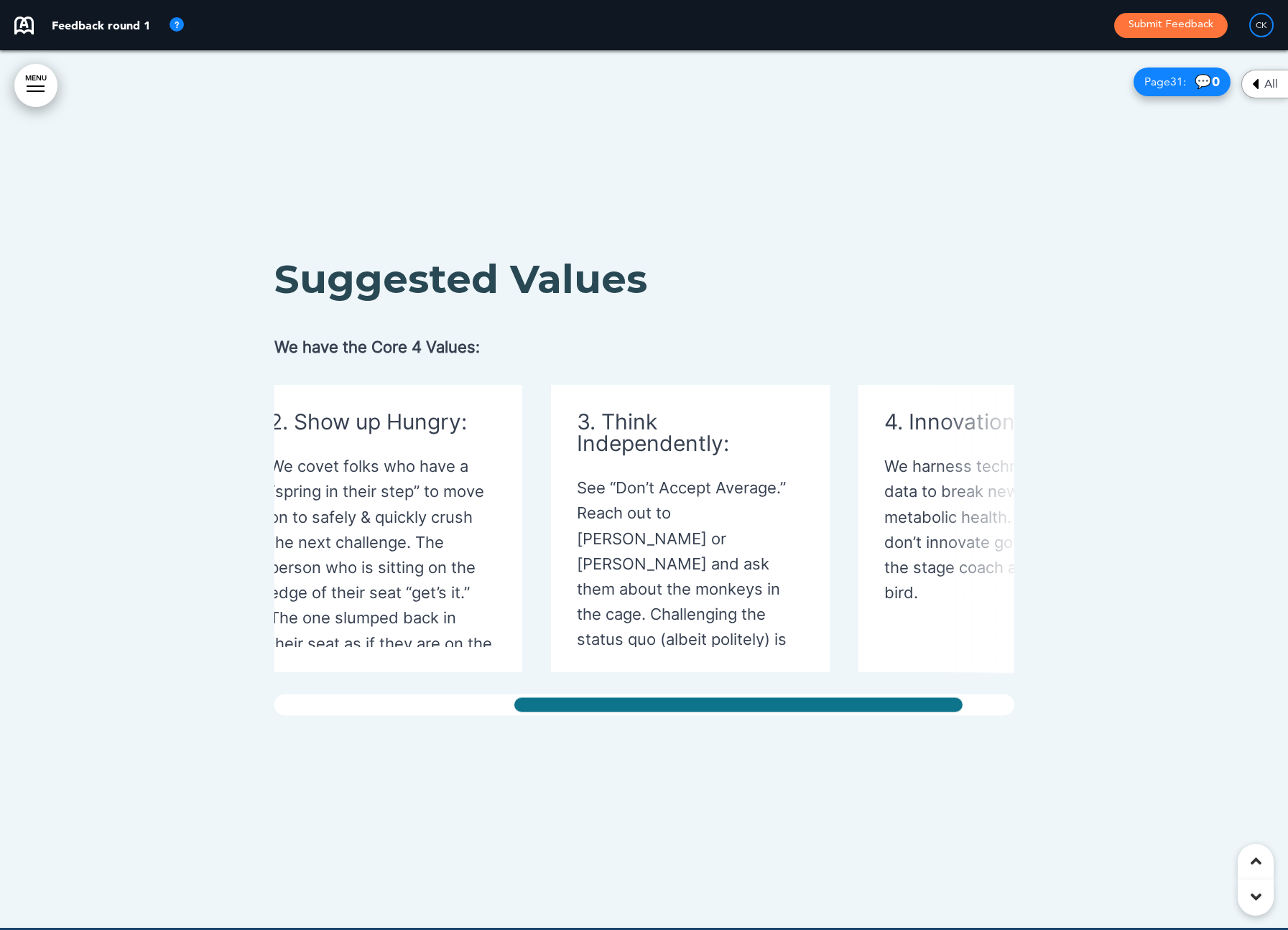
scroll to position [0, 461]
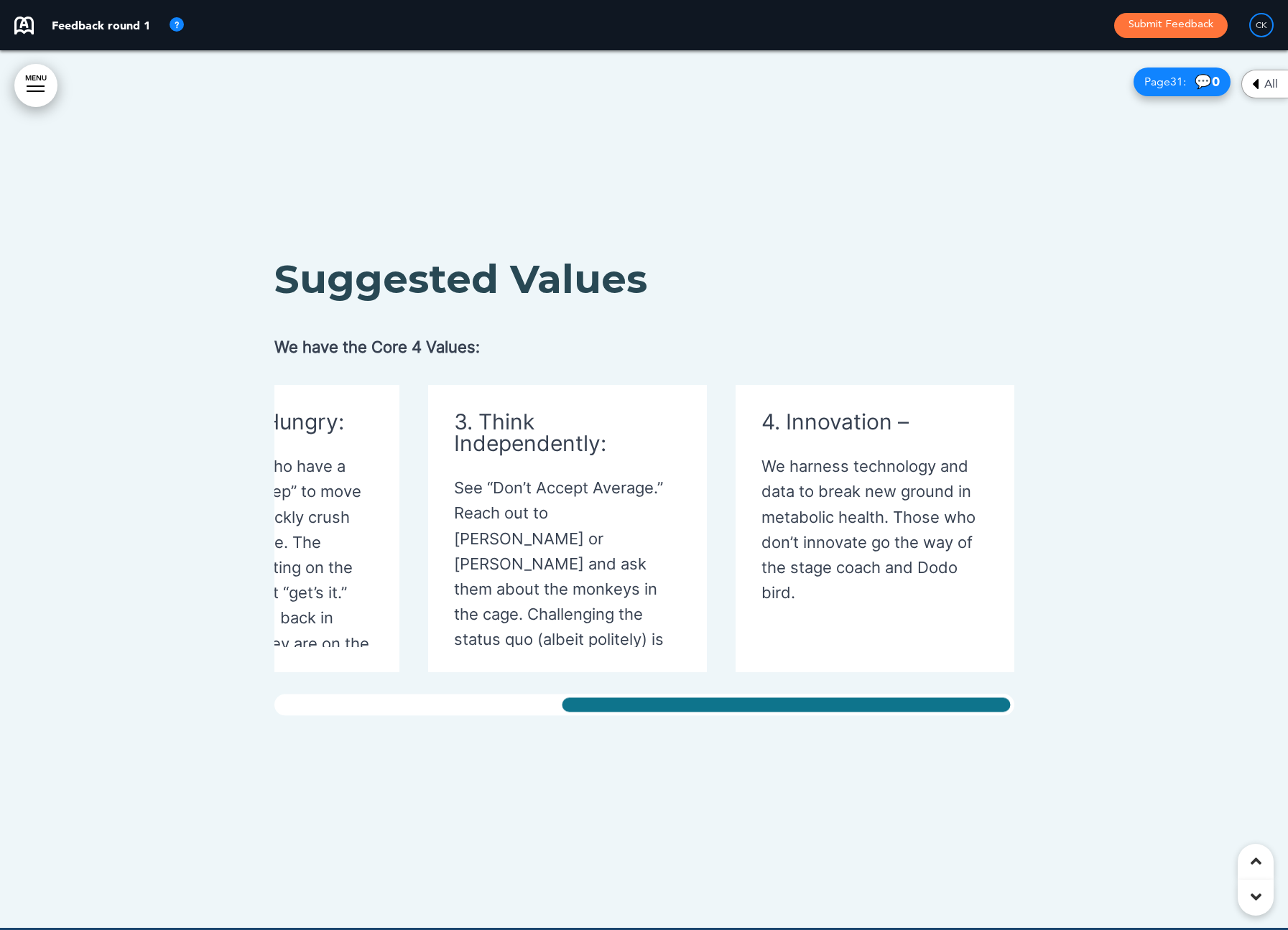
click at [1186, 665] on div "Suggested Values We have the Core 4 Values: 1. Community & Health – We [PERSON_…" at bounding box center [644, 488] width 1288 height 880
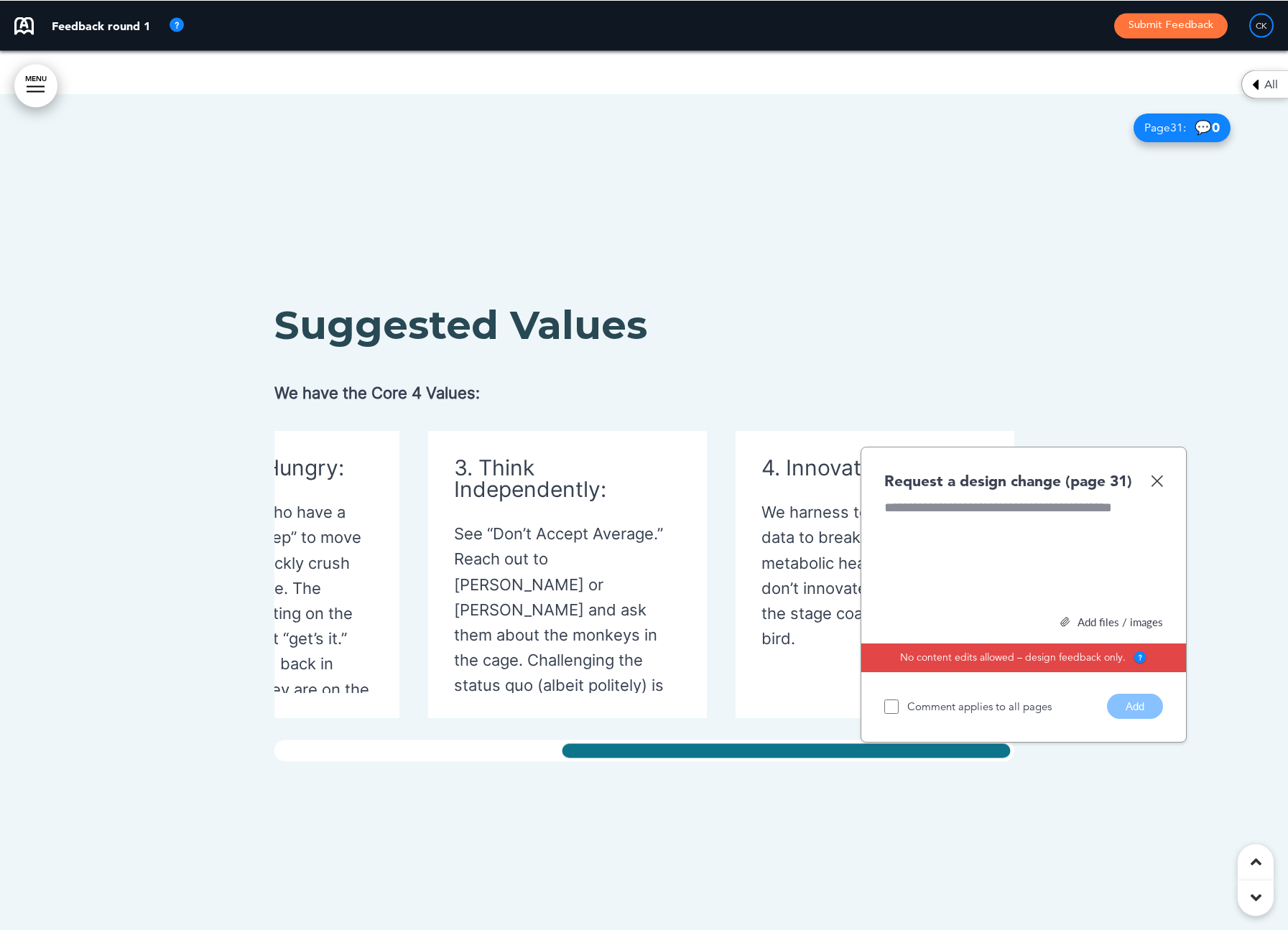
scroll to position [30762, 0]
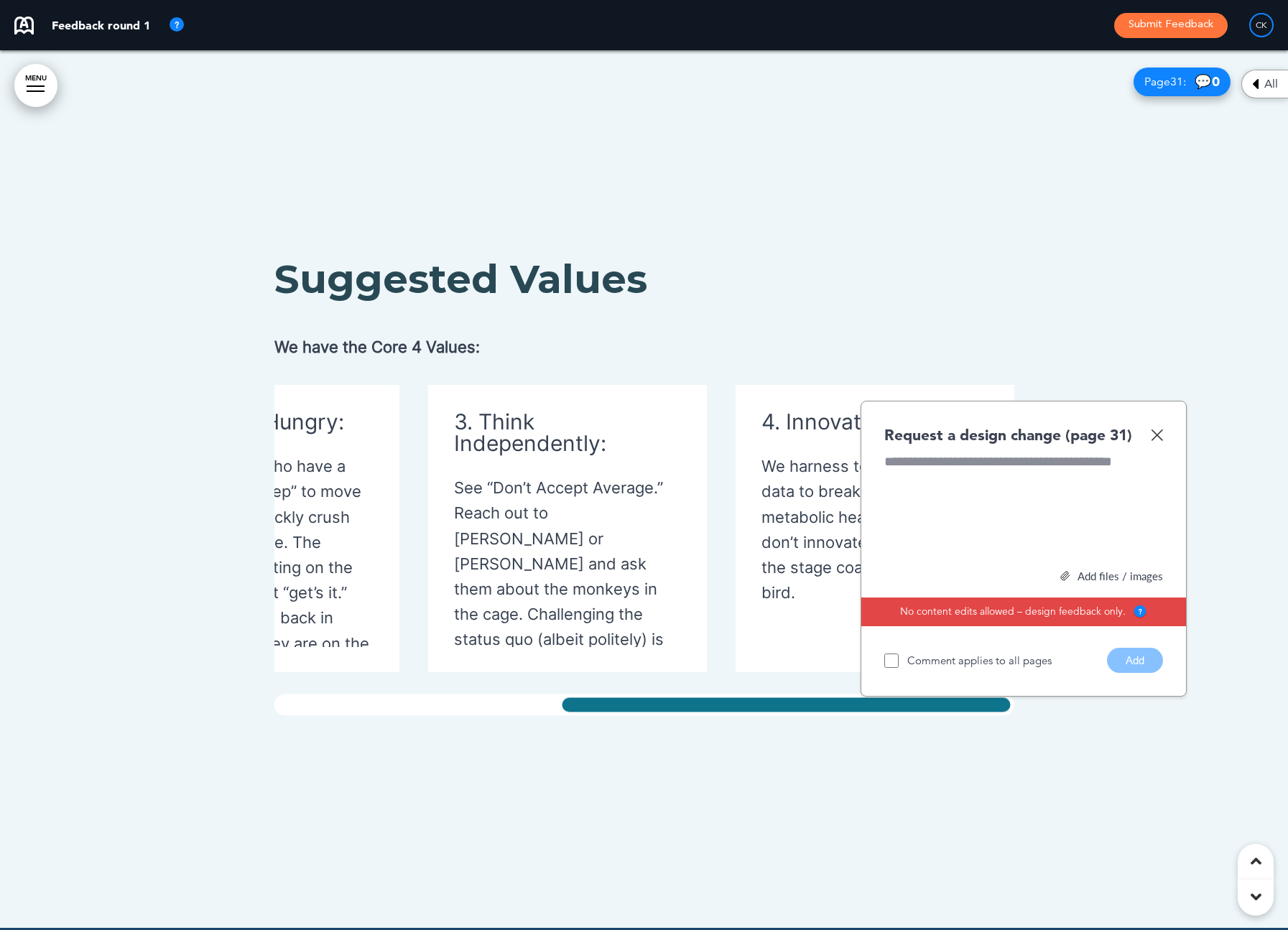
click at [1158, 429] on img at bounding box center [1156, 435] width 12 height 12
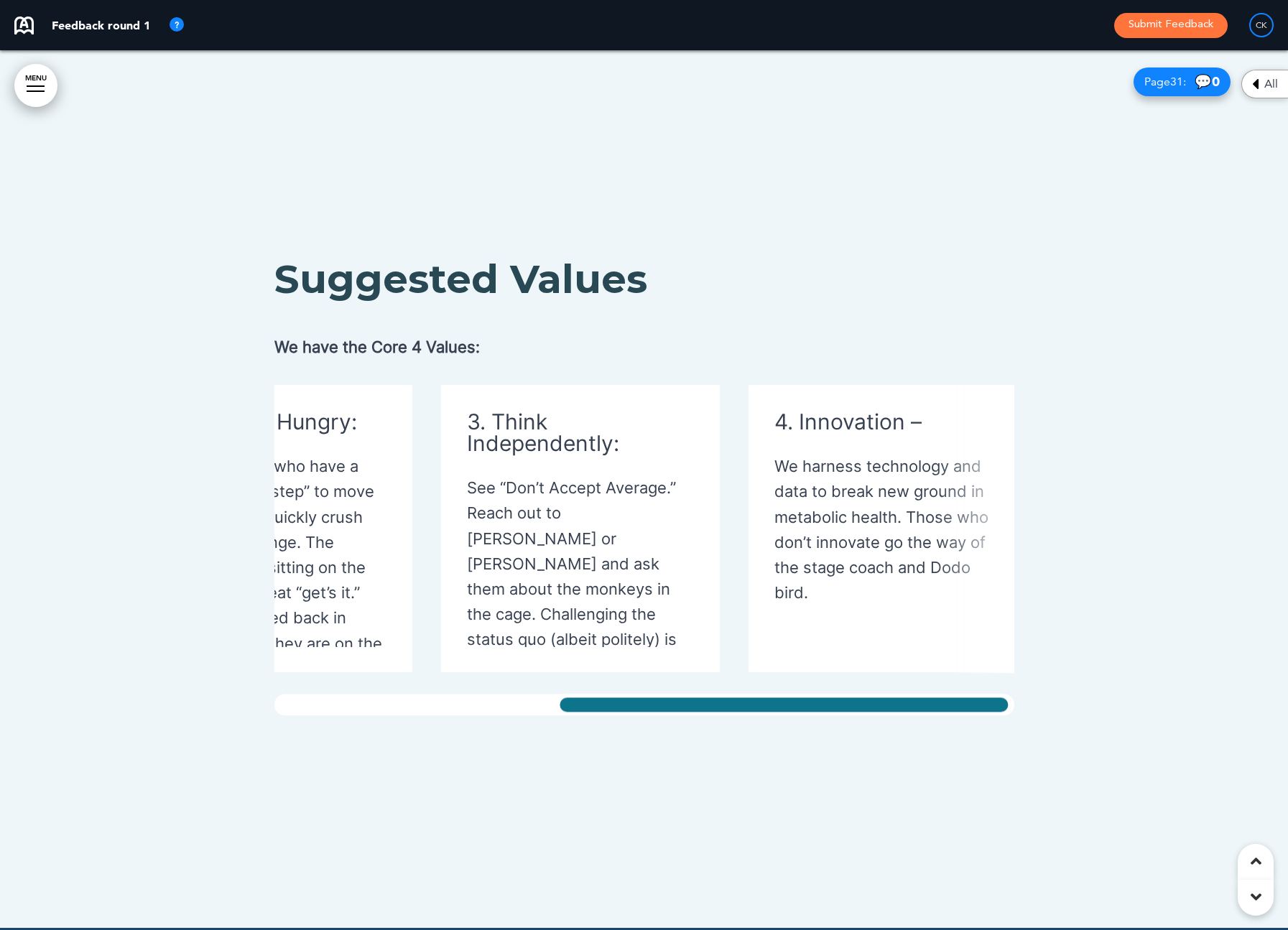
scroll to position [0, 461]
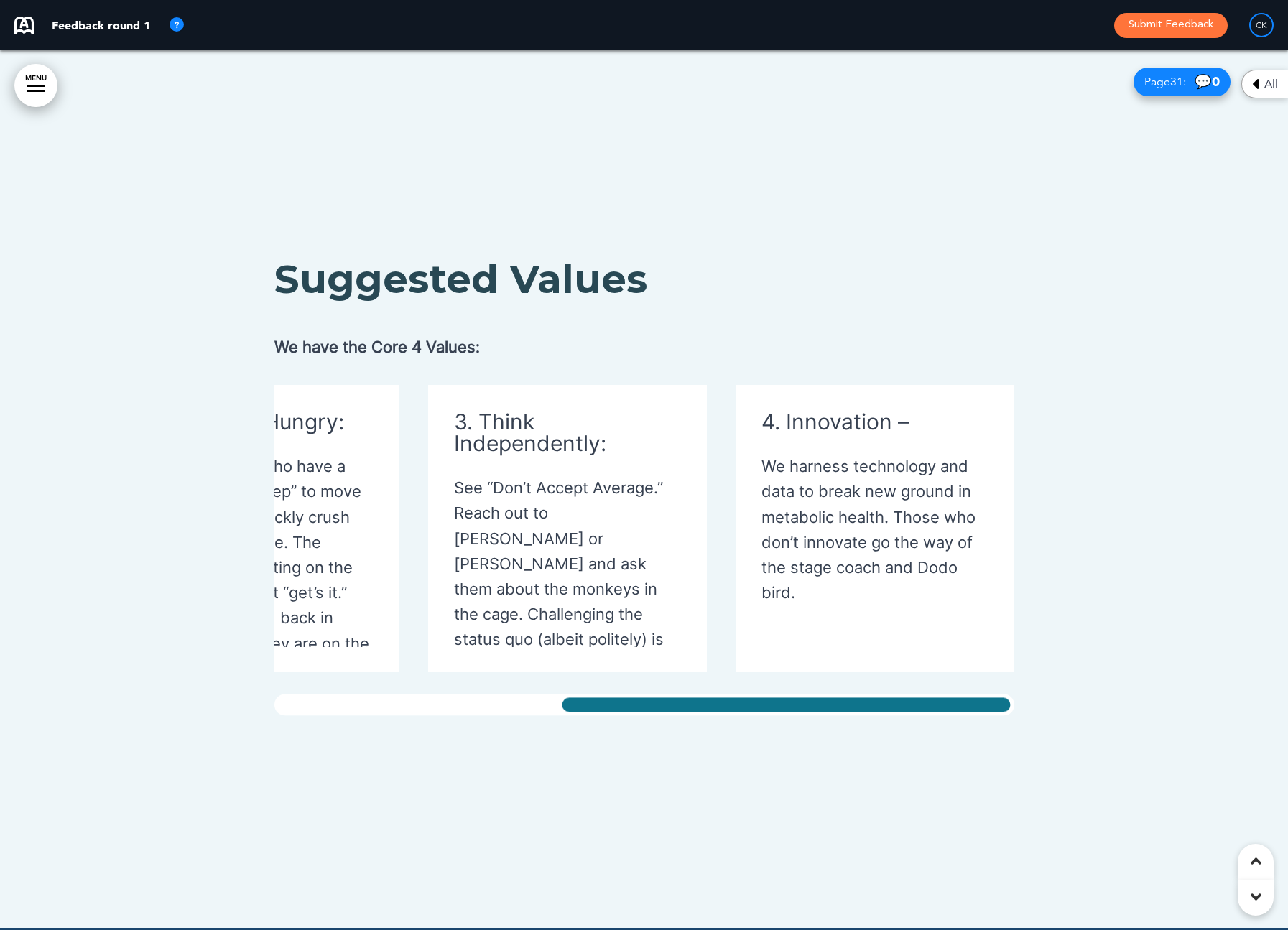
click at [1033, 677] on div "Suggested Values We have the Core 4 Values: 1. Community & Health – We [PERSON_…" at bounding box center [644, 488] width 1288 height 880
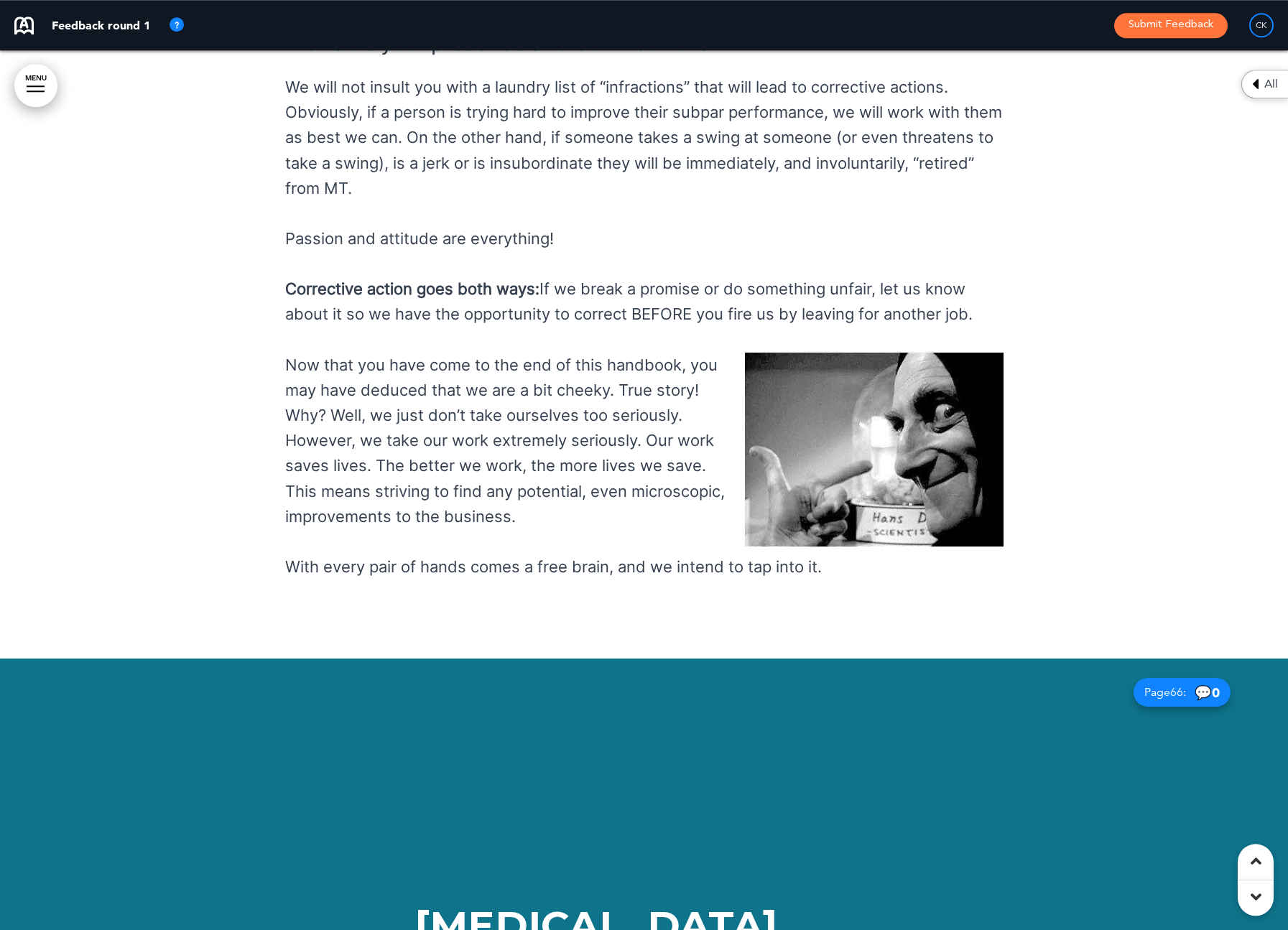
scroll to position [64029, 0]
